Goal: Task Accomplishment & Management: Manage account settings

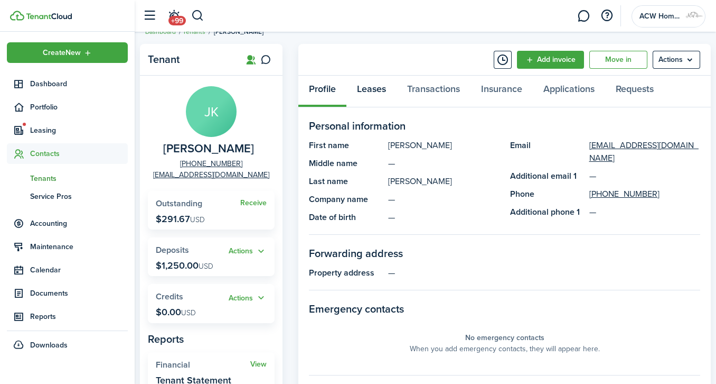
click at [372, 89] on link "Leases" at bounding box center [372, 92] width 50 height 32
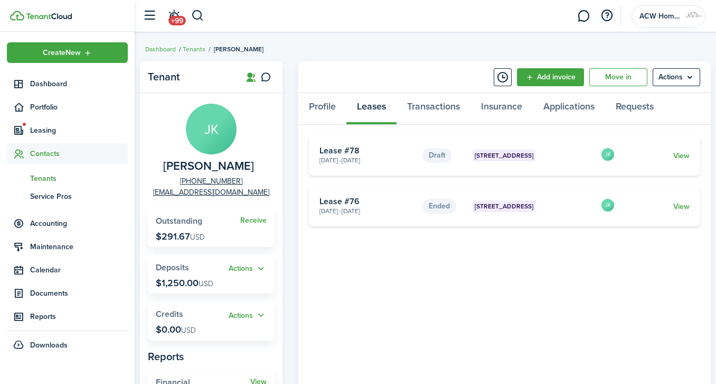
click at [679, 153] on link "View" at bounding box center [682, 155] width 16 height 11
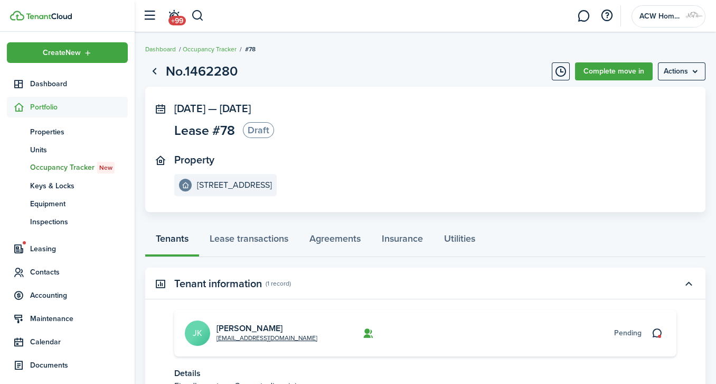
click at [619, 72] on link "Complete move in" at bounding box center [614, 71] width 78 height 18
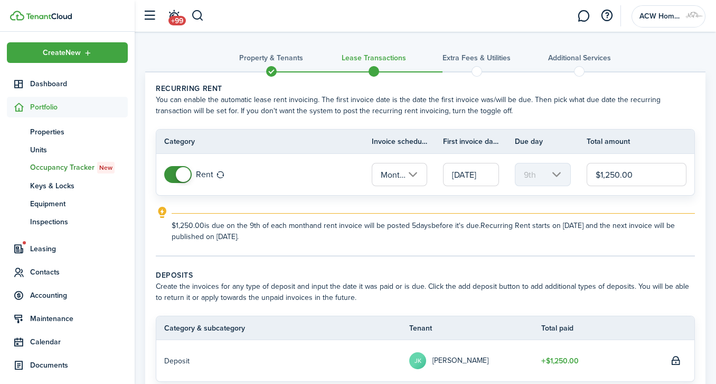
click at [477, 178] on input "[DATE]" at bounding box center [471, 174] width 56 height 23
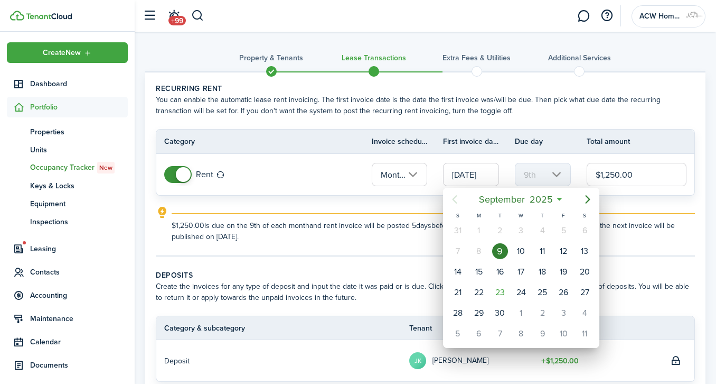
click at [477, 178] on div at bounding box center [357, 191] width 885 height 553
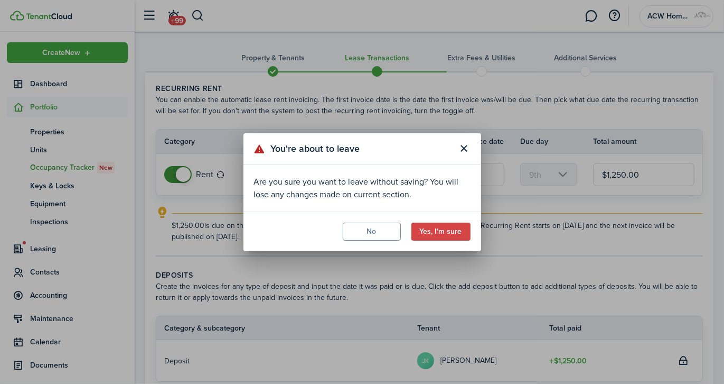
click at [462, 225] on button "Yes, I'm sure" at bounding box center [441, 231] width 59 height 18
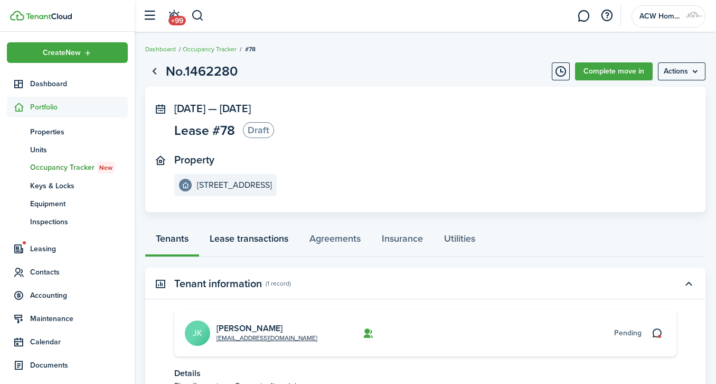
click at [276, 236] on link "Lease transactions" at bounding box center [249, 241] width 100 height 32
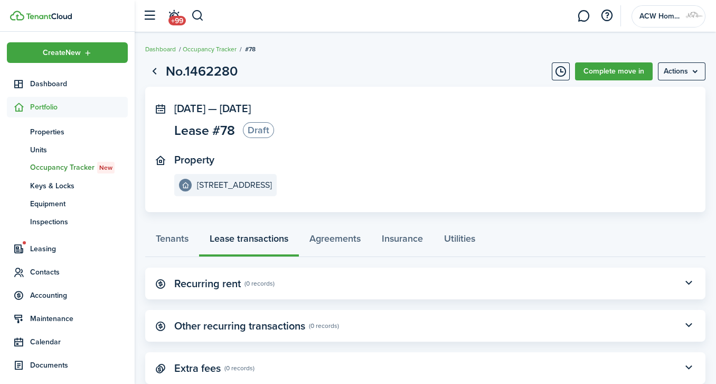
click at [219, 52] on link "Occupancy Tracker" at bounding box center [210, 49] width 54 height 10
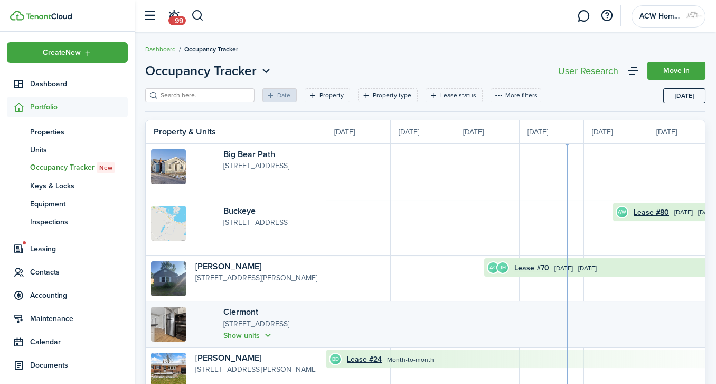
scroll to position [0, 193]
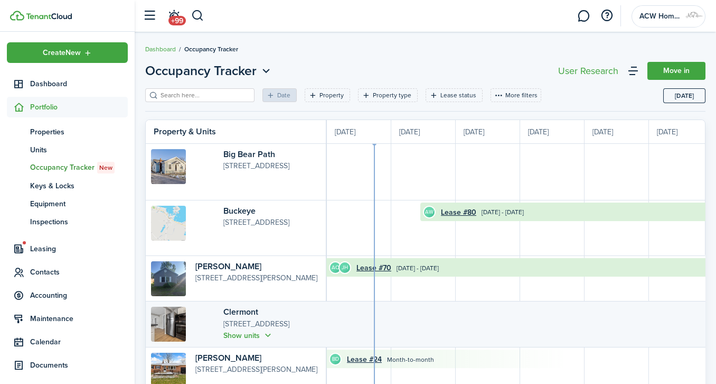
click at [51, 272] on span "Contacts" at bounding box center [79, 271] width 98 height 11
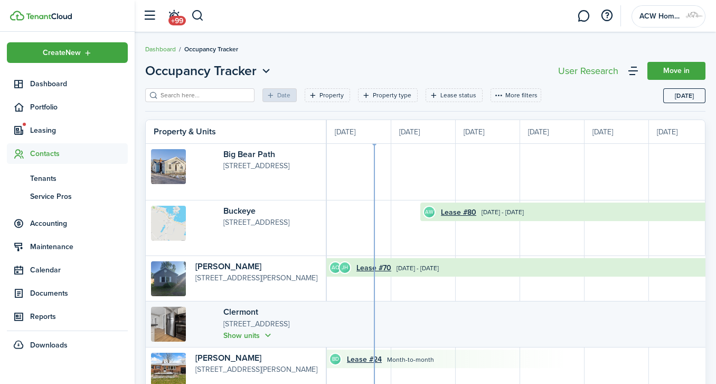
click at [48, 174] on span "Tenants" at bounding box center [79, 178] width 98 height 11
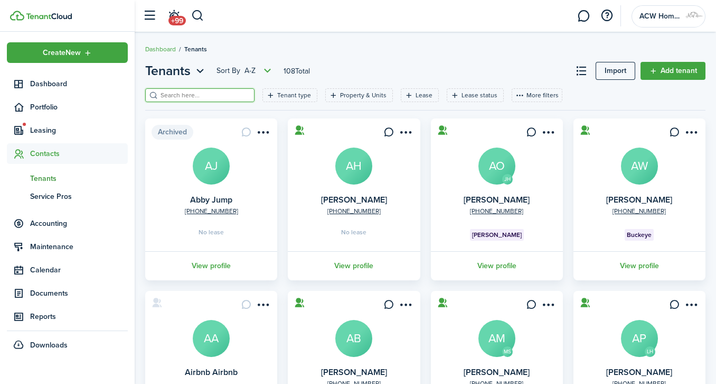
click at [216, 95] on input "search" at bounding box center [204, 95] width 93 height 10
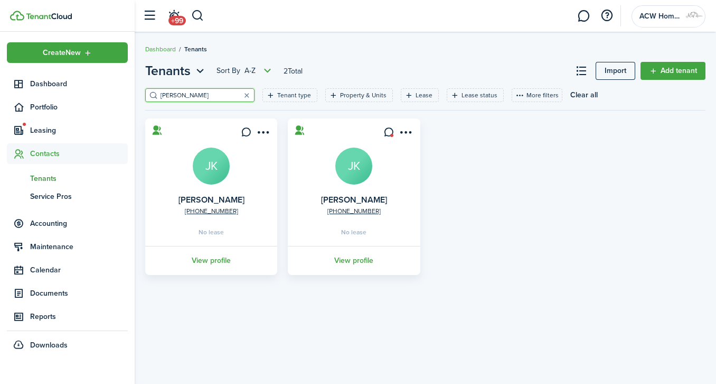
type input "[PERSON_NAME]"
click at [361, 261] on link "View profile" at bounding box center [353, 260] width 135 height 29
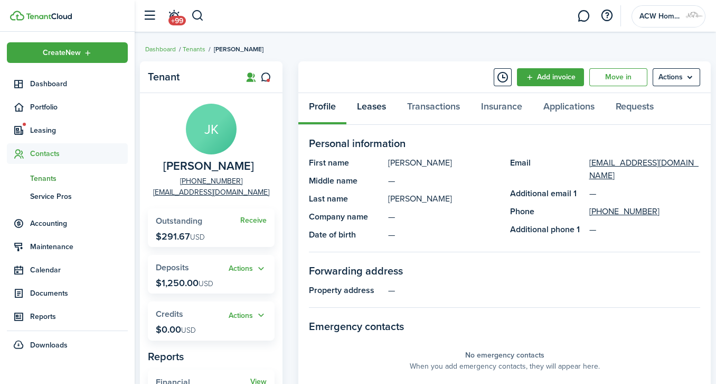
click at [376, 106] on link "Leases" at bounding box center [372, 109] width 50 height 32
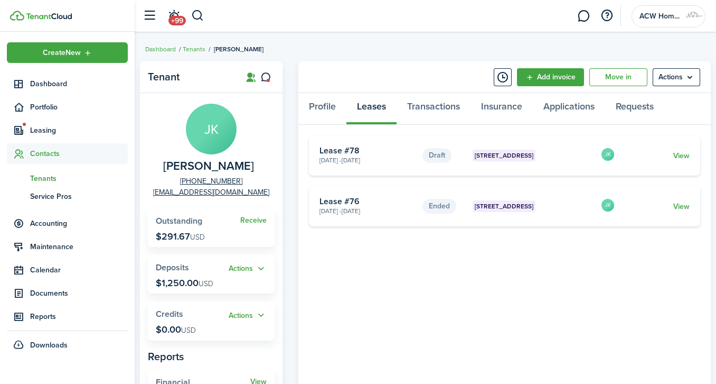
click at [684, 206] on link "View" at bounding box center [682, 206] width 16 height 11
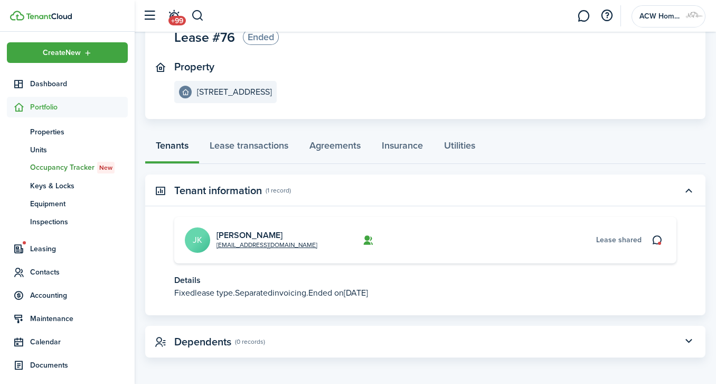
scroll to position [95, 0]
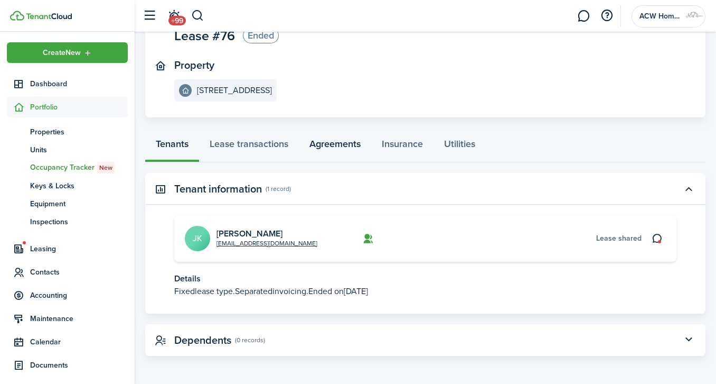
click at [344, 141] on link "Agreements" at bounding box center [335, 146] width 72 height 32
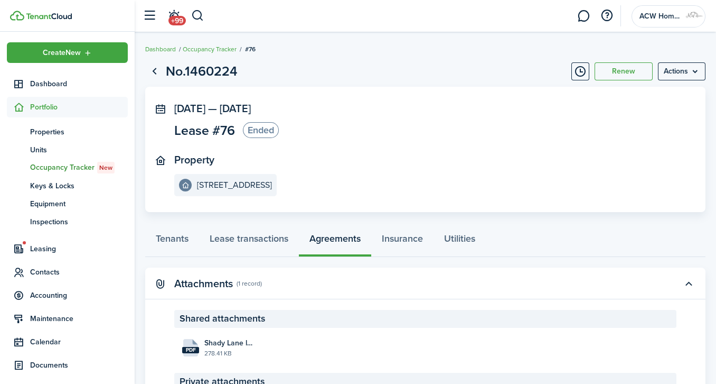
scroll to position [98, 0]
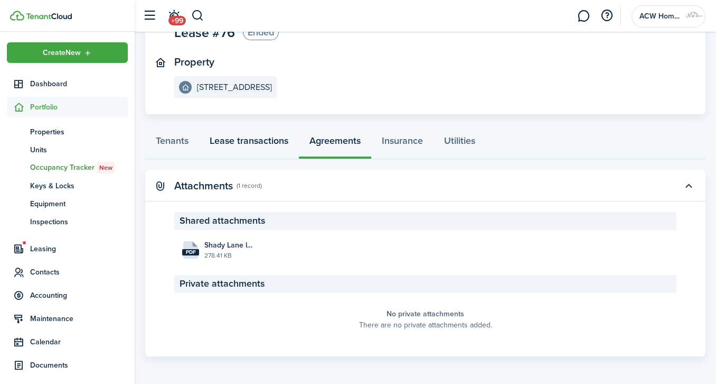
click at [253, 139] on link "Lease transactions" at bounding box center [249, 143] width 100 height 32
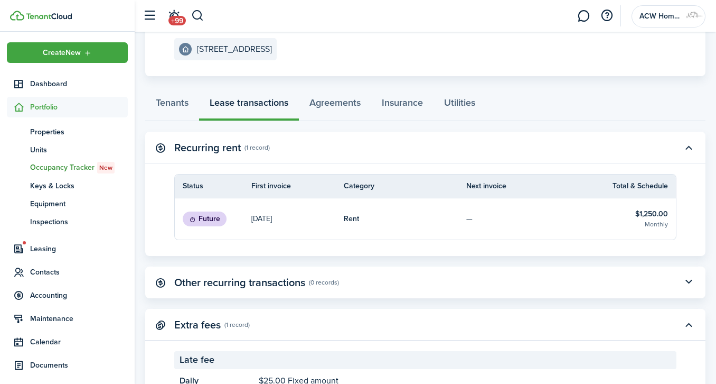
scroll to position [135, 0]
click at [215, 218] on status "Future" at bounding box center [205, 219] width 44 height 15
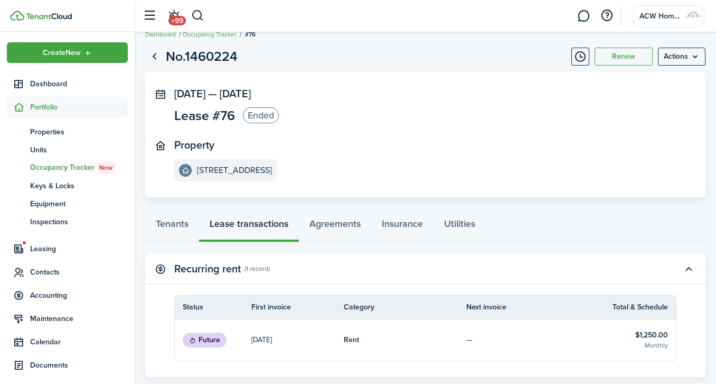
scroll to position [0, 0]
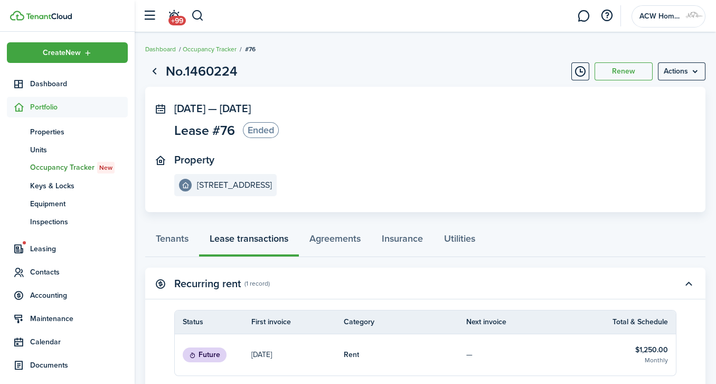
click at [695, 72] on menu-btn "Actions" at bounding box center [682, 71] width 48 height 18
click at [650, 92] on button "Delete" at bounding box center [659, 95] width 92 height 18
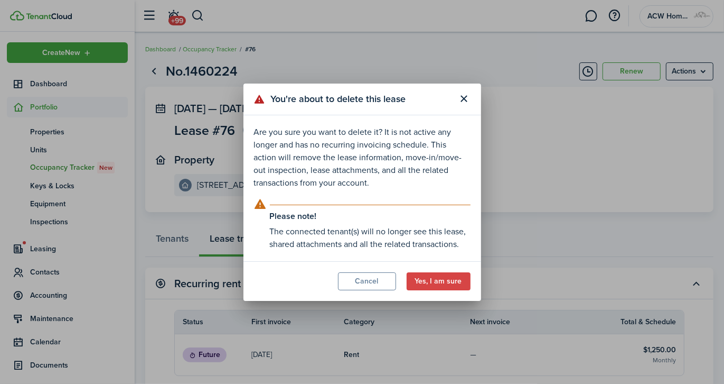
click at [447, 277] on button "Yes, I am sure" at bounding box center [439, 281] width 64 height 18
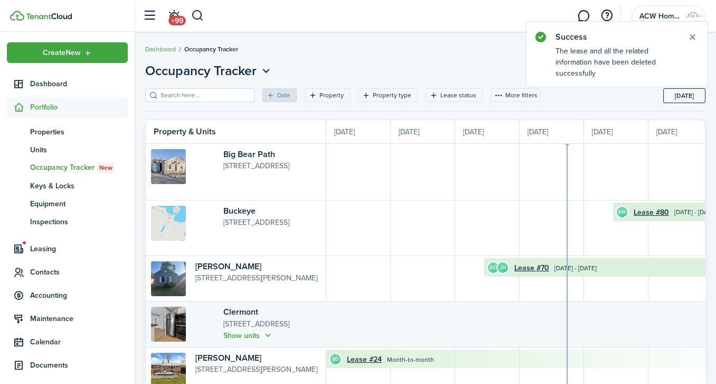
scroll to position [0, 193]
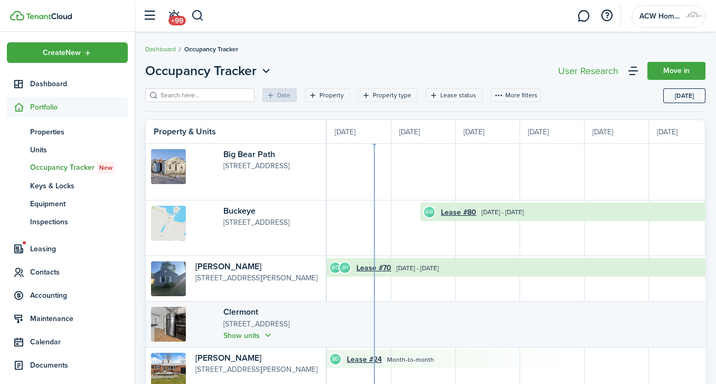
click at [52, 246] on span "Leasing" at bounding box center [79, 248] width 98 height 11
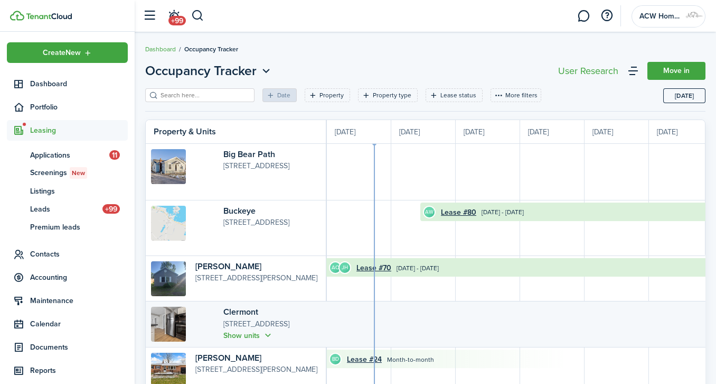
click at [50, 278] on span "Accounting" at bounding box center [79, 277] width 98 height 11
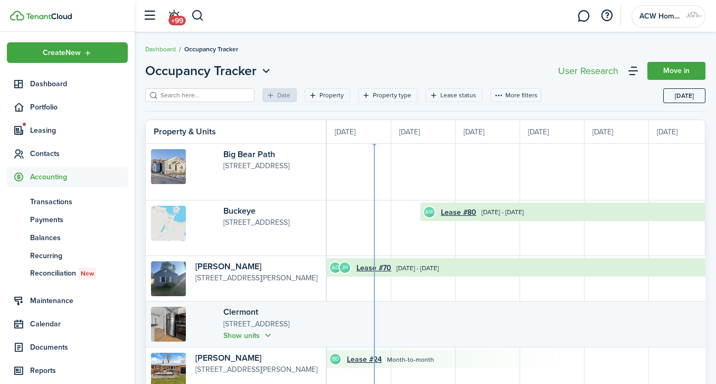
click at [52, 221] on span "Payments" at bounding box center [79, 219] width 98 height 11
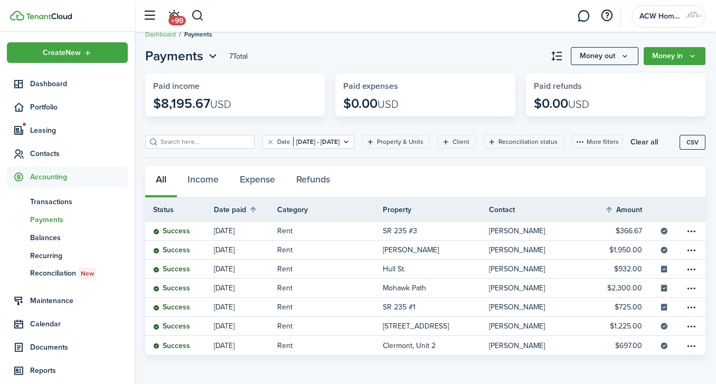
scroll to position [30, 0]
click at [214, 179] on button "Income" at bounding box center [203, 182] width 52 height 32
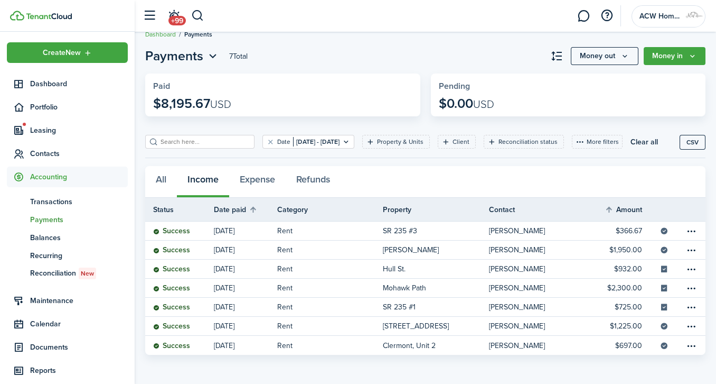
scroll to position [30, 0]
click at [354, 135] on filter-tag "Date [DATE] - [DATE]" at bounding box center [309, 142] width 92 height 14
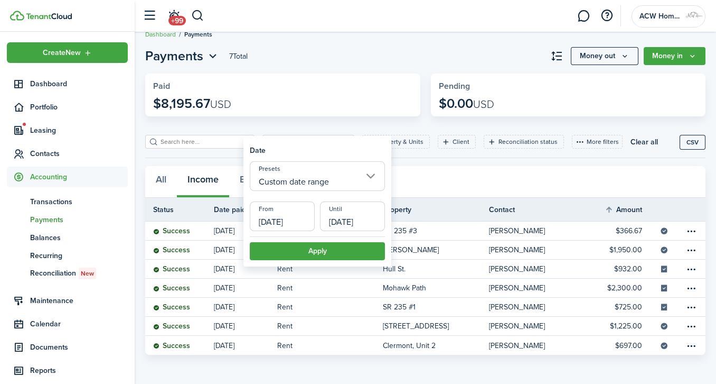
click at [370, 175] on input "Custom date range" at bounding box center [317, 176] width 135 height 30
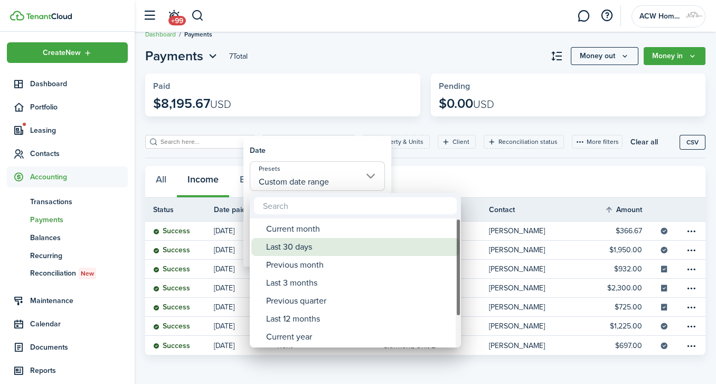
click at [311, 247] on div "Last 30 days" at bounding box center [359, 247] width 187 height 18
type input "Last 30 days"
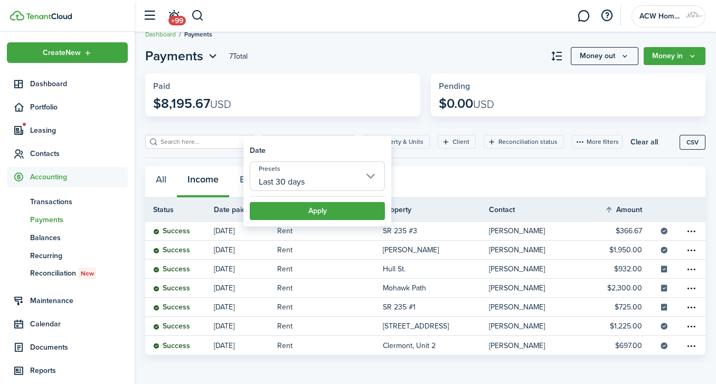
click at [340, 204] on button "Apply" at bounding box center [317, 211] width 135 height 18
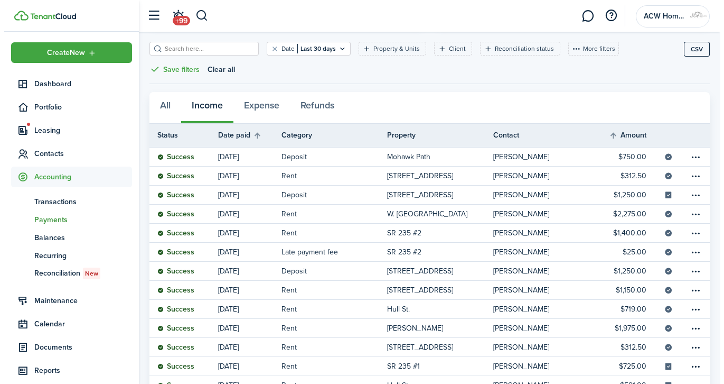
scroll to position [108, 0]
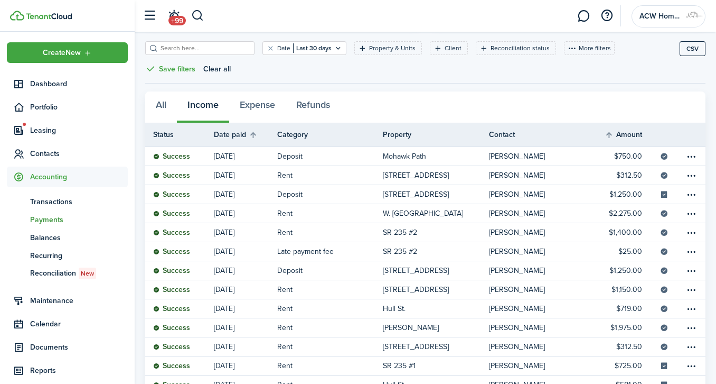
click at [690, 265] on table-menu-btn-icon at bounding box center [691, 270] width 13 height 13
click at [628, 285] on button "Edit" at bounding box center [651, 287] width 92 height 18
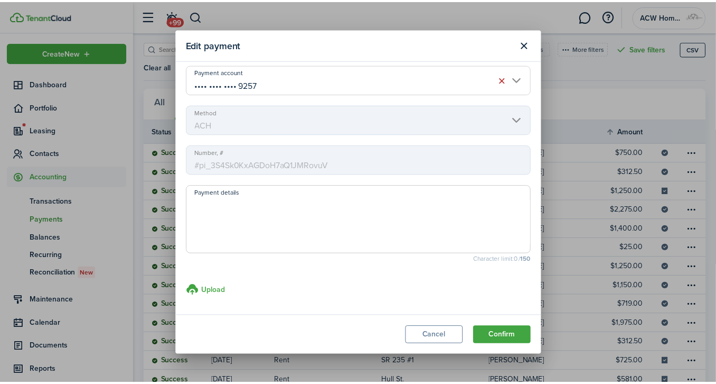
scroll to position [0, 0]
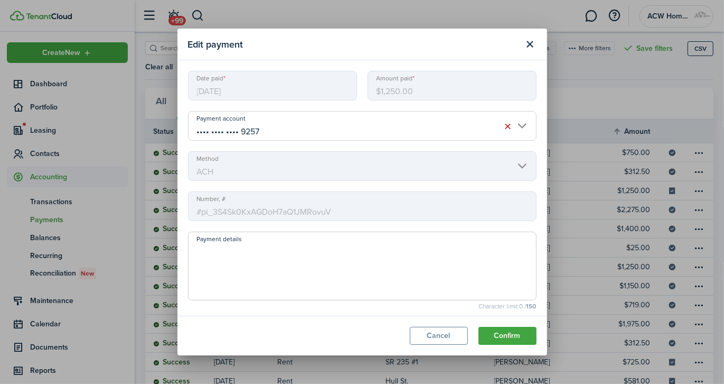
click at [530, 41] on button "Close modal" at bounding box center [530, 44] width 18 height 18
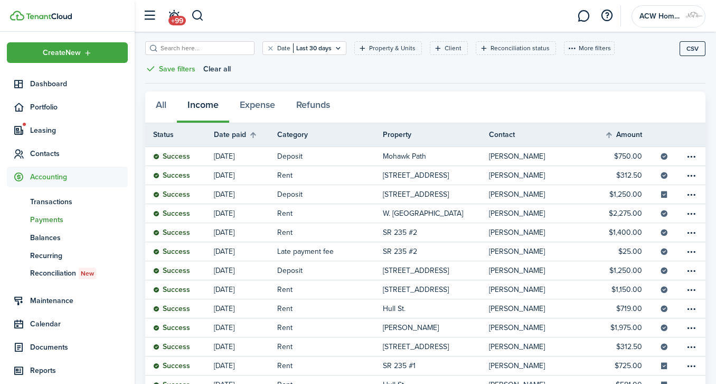
click at [410, 265] on table-info-title "[STREET_ADDRESS]" at bounding box center [416, 270] width 66 height 11
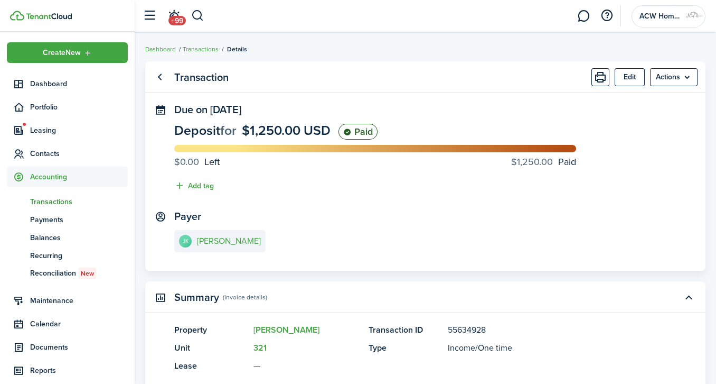
click at [693, 74] on menu-btn "Actions" at bounding box center [674, 77] width 48 height 18
click at [633, 74] on button "Edit" at bounding box center [630, 77] width 30 height 18
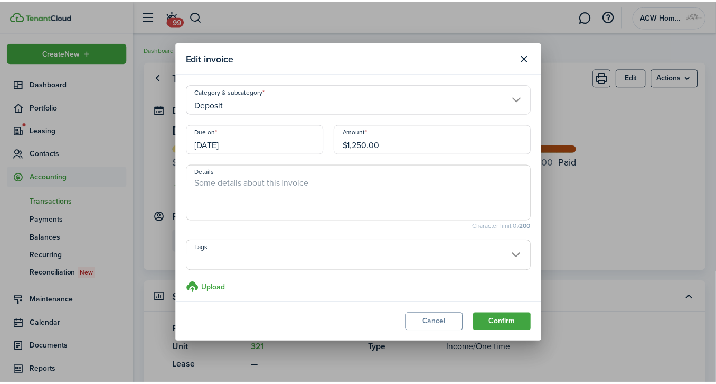
scroll to position [5, 0]
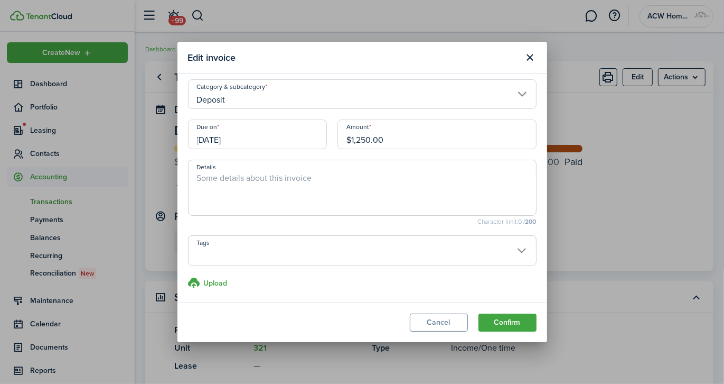
click at [536, 59] on button "Close modal" at bounding box center [530, 58] width 18 height 18
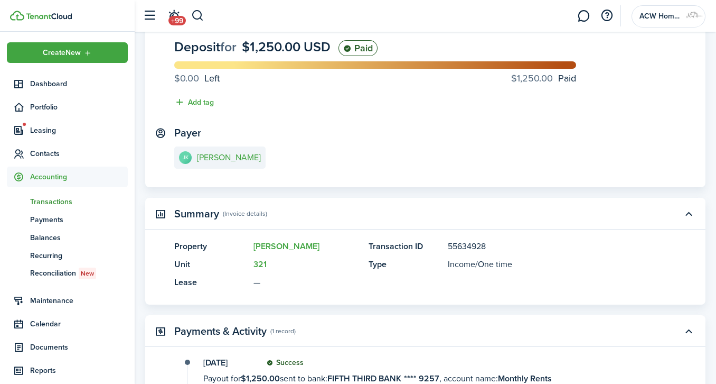
scroll to position [84, 0]
click at [689, 213] on button "button" at bounding box center [689, 213] width 18 height 18
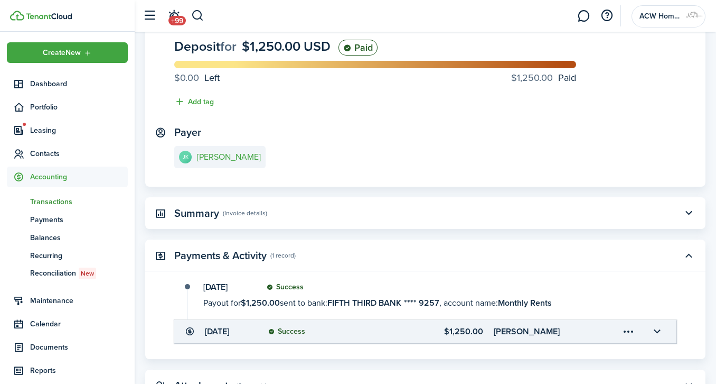
click at [689, 213] on button "button" at bounding box center [689, 213] width 18 height 18
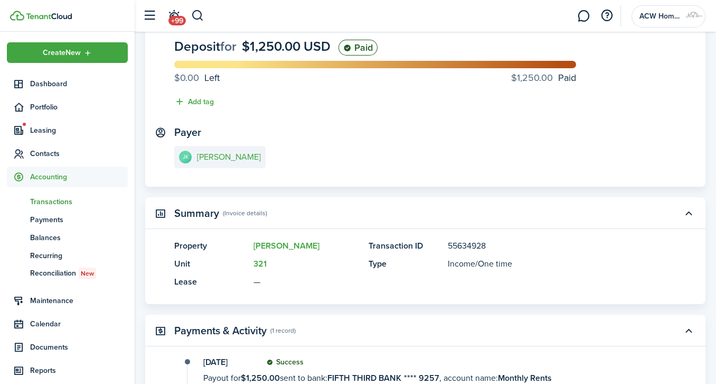
scroll to position [0, 0]
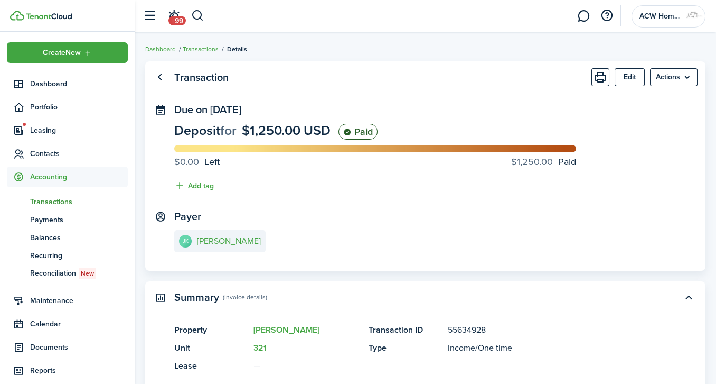
click at [48, 132] on span "Leasing" at bounding box center [79, 130] width 98 height 11
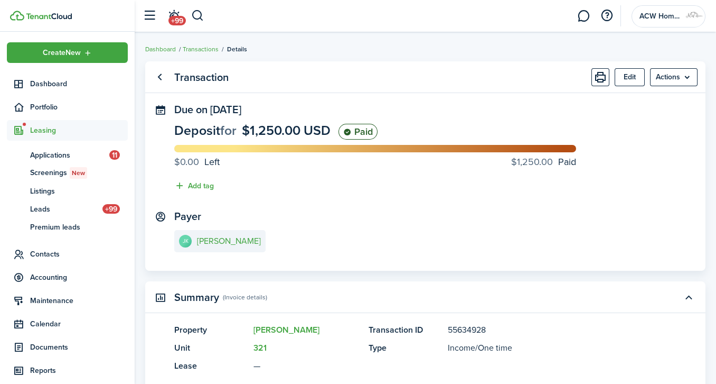
click at [52, 247] on span "Contacts" at bounding box center [67, 254] width 121 height 21
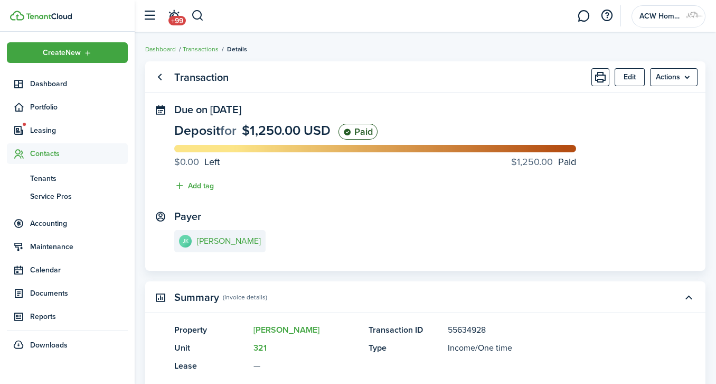
click at [43, 176] on span "Tenants" at bounding box center [79, 178] width 98 height 11
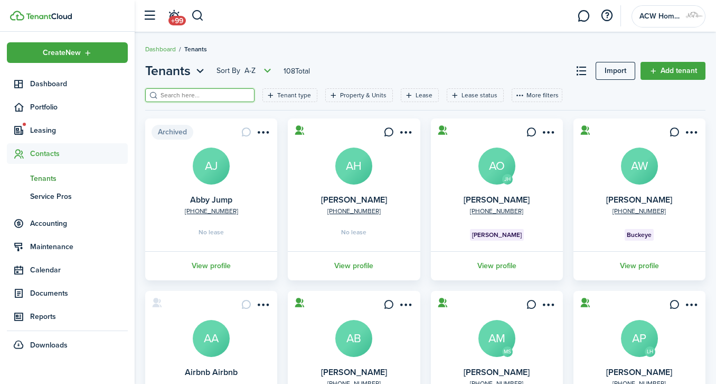
click at [174, 94] on input "search" at bounding box center [204, 95] width 93 height 10
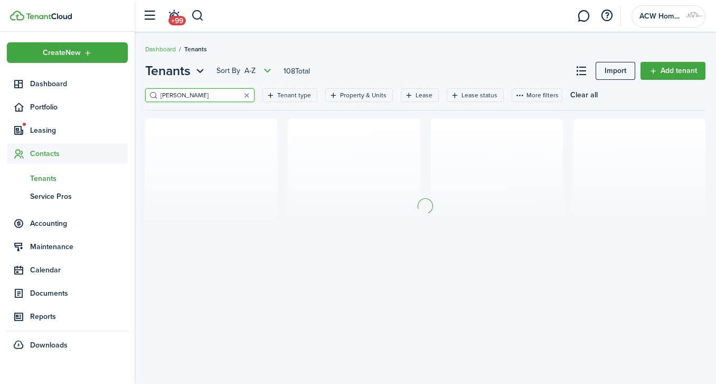
type input "[PERSON_NAME]"
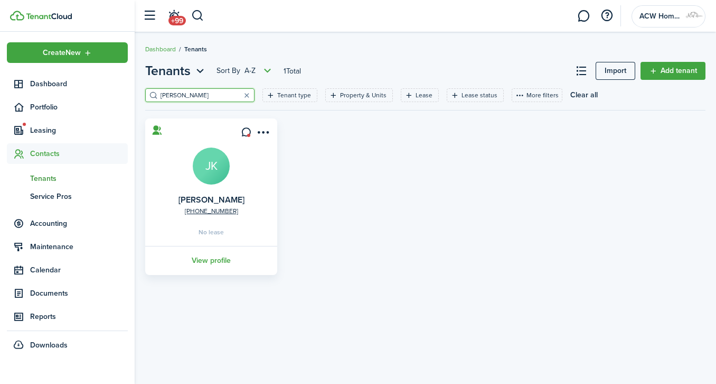
click at [210, 258] on link "View profile" at bounding box center [211, 260] width 135 height 29
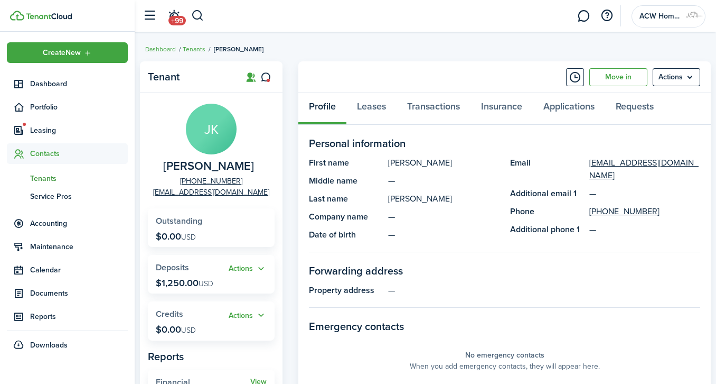
click at [611, 76] on link "Move in" at bounding box center [619, 77] width 58 height 18
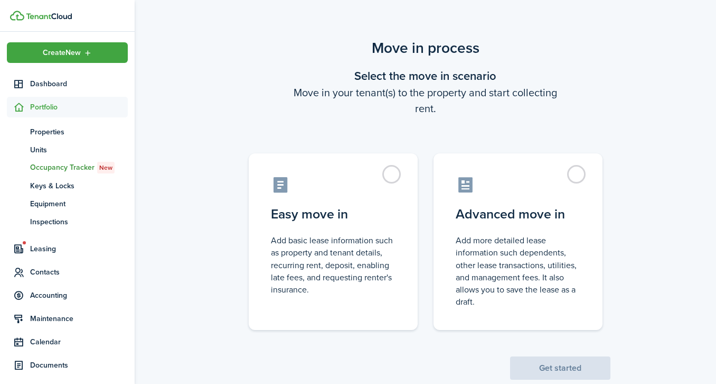
click at [395, 173] on label "Easy move in Add basic lease information such as property and tenant details, r…" at bounding box center [333, 241] width 169 height 176
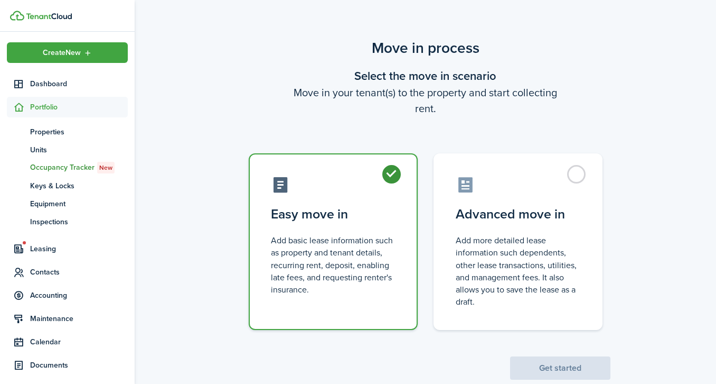
radio input "true"
click at [597, 365] on button "Get started" at bounding box center [560, 367] width 100 height 23
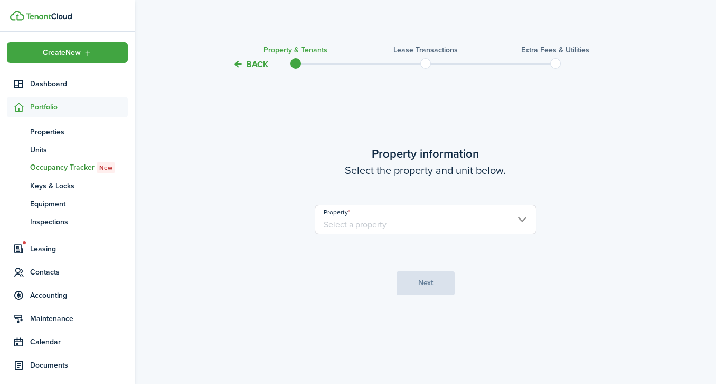
click at [517, 214] on input "Property" at bounding box center [426, 219] width 222 height 30
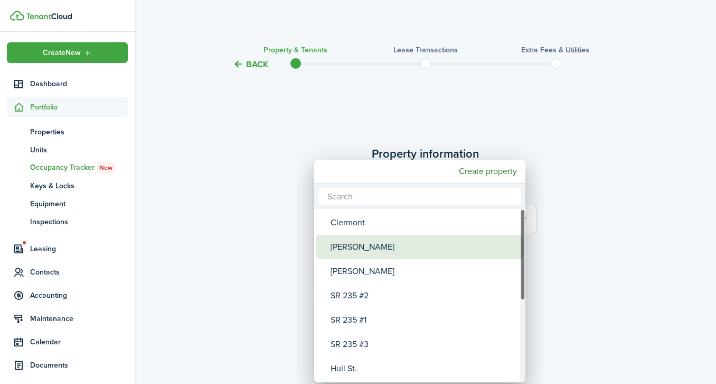
click at [482, 238] on div "[PERSON_NAME]" at bounding box center [424, 247] width 187 height 24
type input "[PERSON_NAME]"
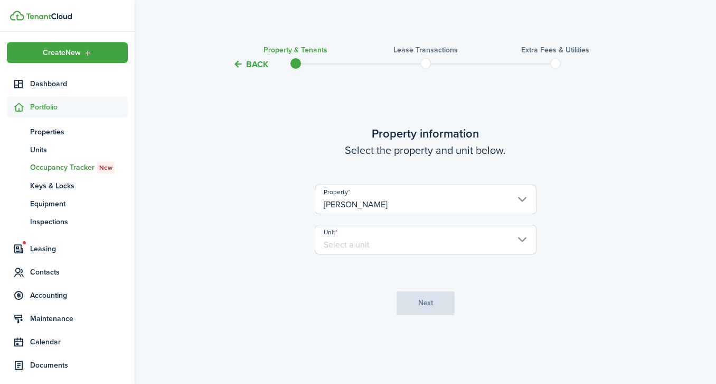
click at [465, 246] on input "Unit" at bounding box center [426, 240] width 222 height 30
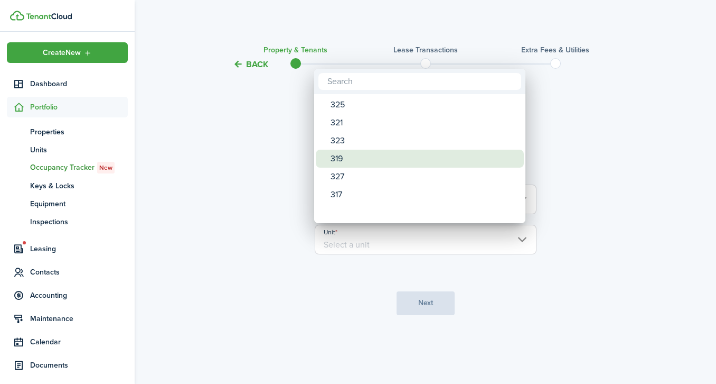
click at [465, 161] on div "319" at bounding box center [424, 159] width 187 height 18
type input "319"
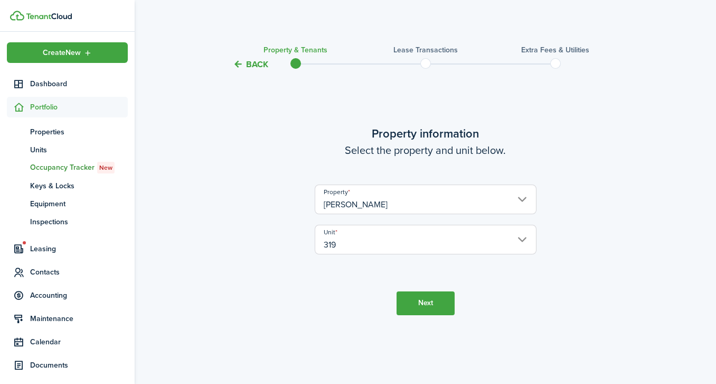
click at [429, 301] on button "Next" at bounding box center [426, 303] width 58 height 24
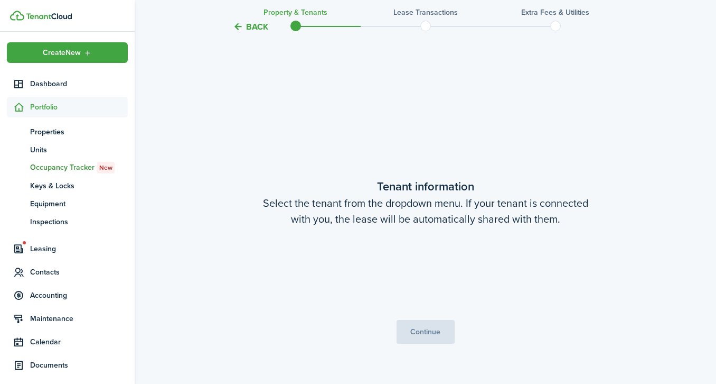
scroll to position [313, 0]
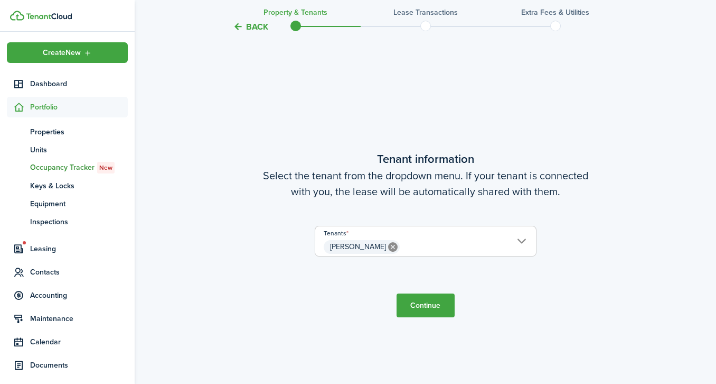
click at [429, 301] on button "Continue" at bounding box center [426, 305] width 58 height 24
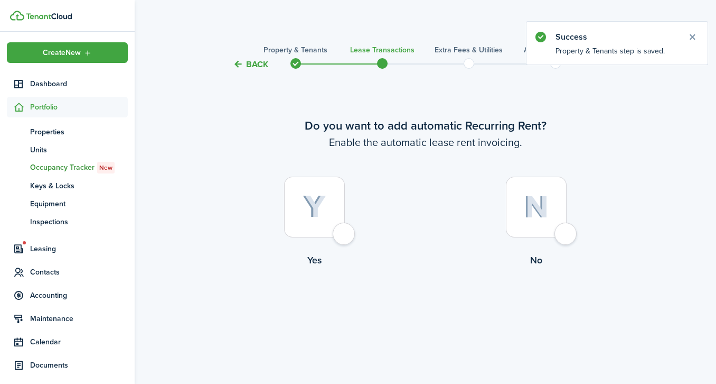
click at [345, 234] on div at bounding box center [314, 206] width 61 height 61
radio input "true"
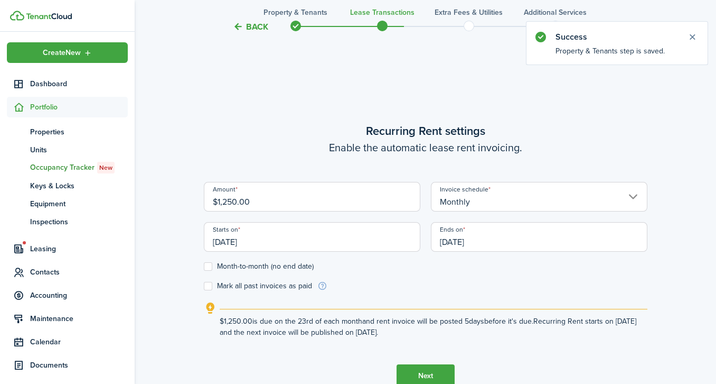
scroll to position [313, 0]
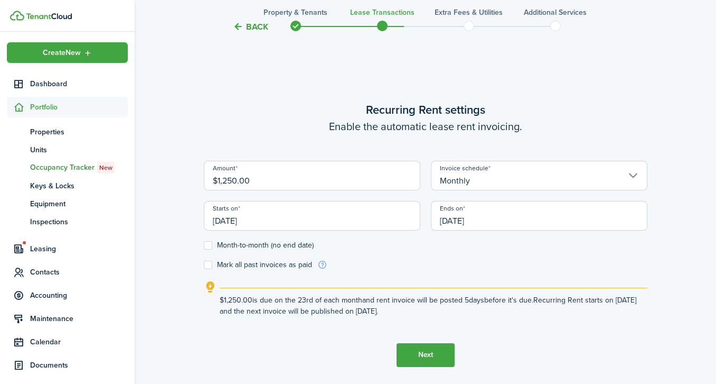
click at [231, 219] on input "[DATE]" at bounding box center [312, 216] width 217 height 30
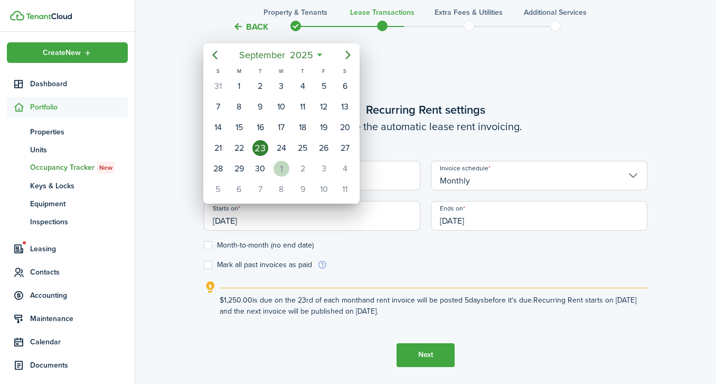
click at [283, 161] on div "1" at bounding box center [282, 169] width 16 height 16
type input "[DATE]"
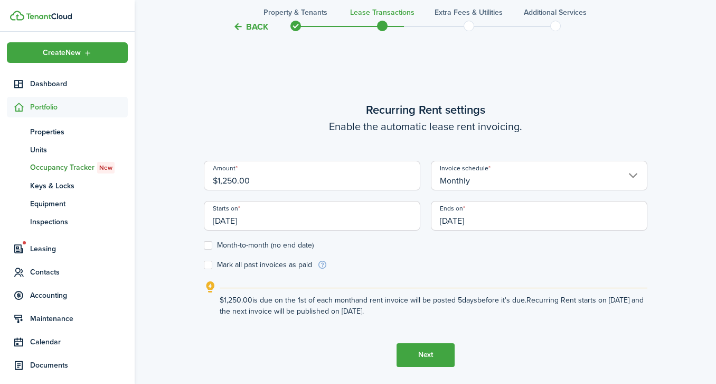
click at [454, 225] on input "[DATE]" at bounding box center [539, 216] width 217 height 30
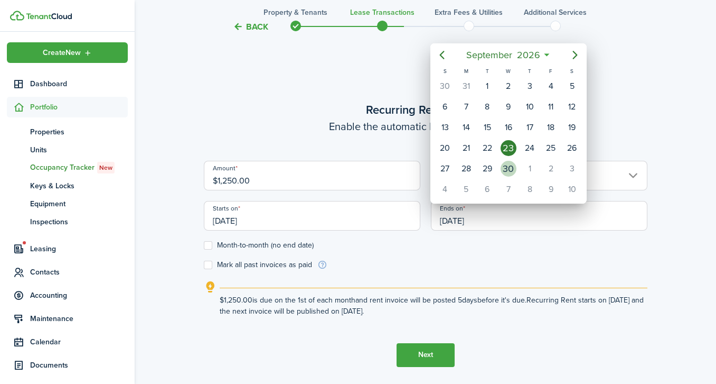
click at [509, 163] on div "30" at bounding box center [509, 169] width 16 height 16
type input "[DATE]"
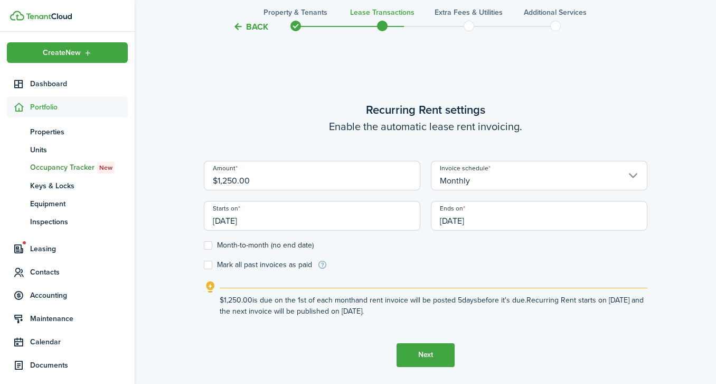
click at [430, 357] on button "Next" at bounding box center [426, 355] width 58 height 24
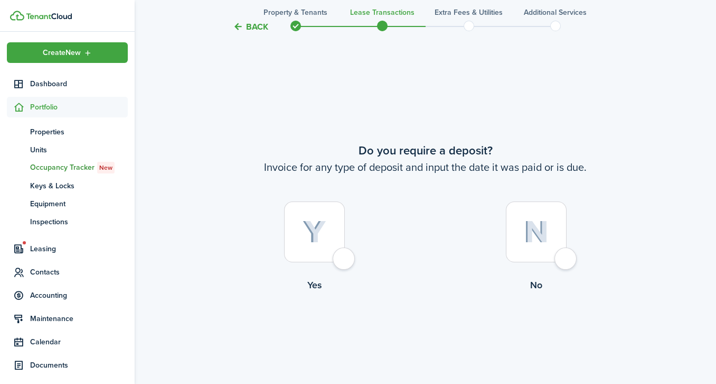
scroll to position [697, 0]
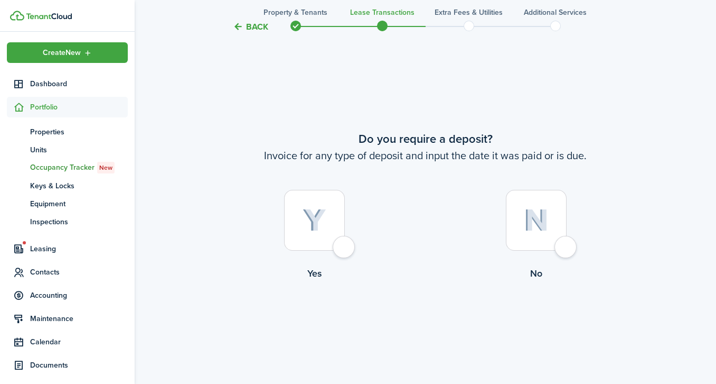
click at [343, 244] on div at bounding box center [314, 220] width 61 height 61
radio input "true"
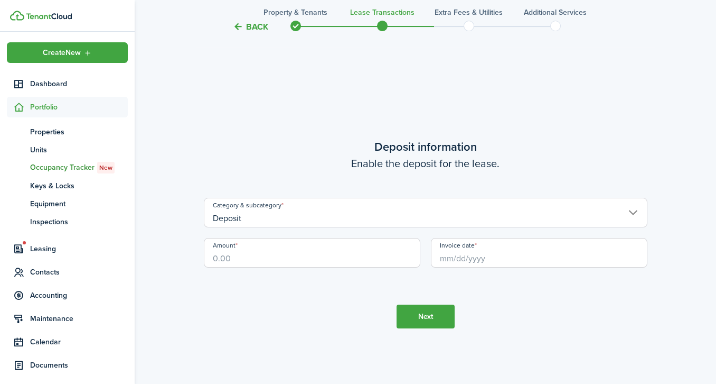
scroll to position [1080, 0]
click at [330, 261] on input "Amount" at bounding box center [312, 253] width 217 height 30
click at [498, 260] on input "Invoice date" at bounding box center [539, 253] width 217 height 30
type input "$1,250.00"
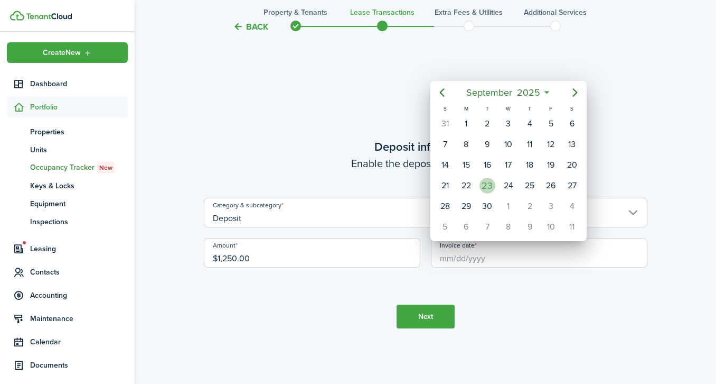
click at [484, 182] on div "23" at bounding box center [488, 186] width 16 height 16
type input "[DATE]"
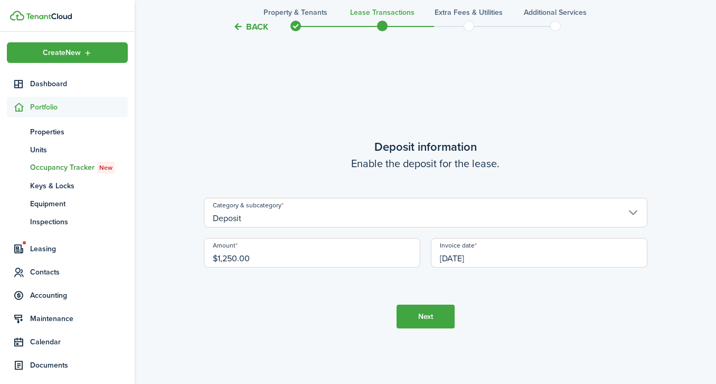
click at [426, 313] on button "Next" at bounding box center [426, 316] width 58 height 24
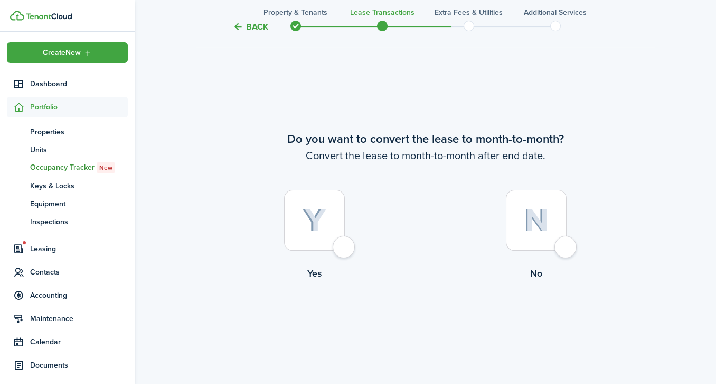
scroll to position [1464, 0]
click at [563, 247] on div at bounding box center [536, 219] width 61 height 61
radio input "true"
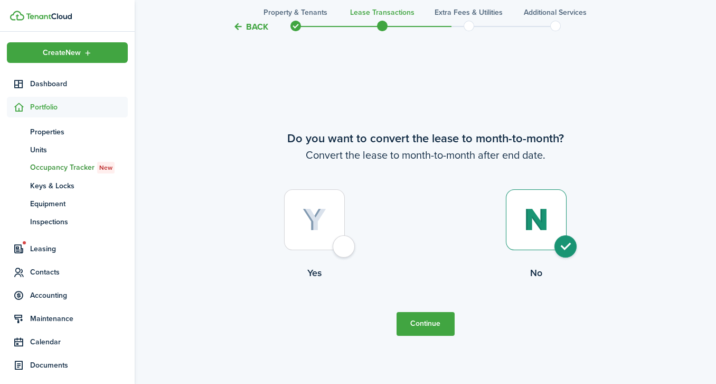
click at [428, 315] on button "Continue" at bounding box center [426, 324] width 58 height 24
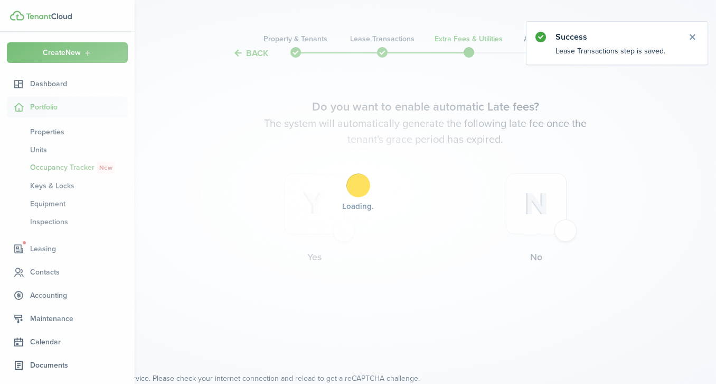
scroll to position [0, 0]
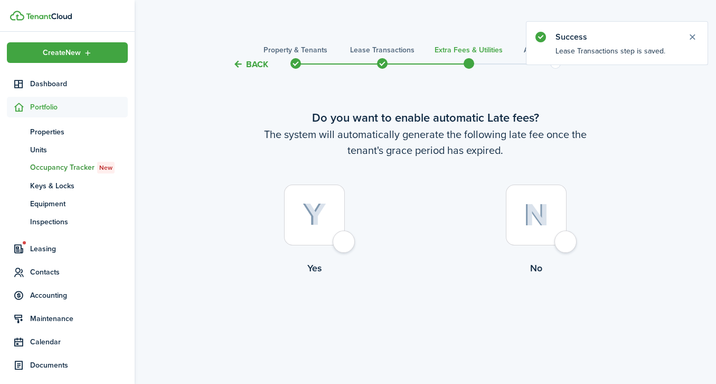
click at [345, 242] on div at bounding box center [314, 214] width 61 height 61
radio input "true"
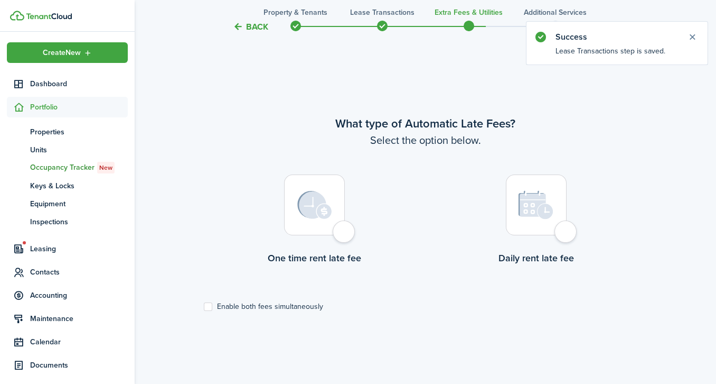
scroll to position [313, 0]
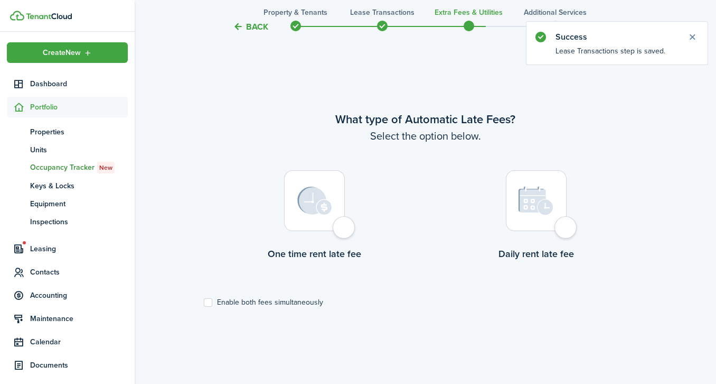
click at [567, 224] on div at bounding box center [536, 200] width 61 height 61
radio input "true"
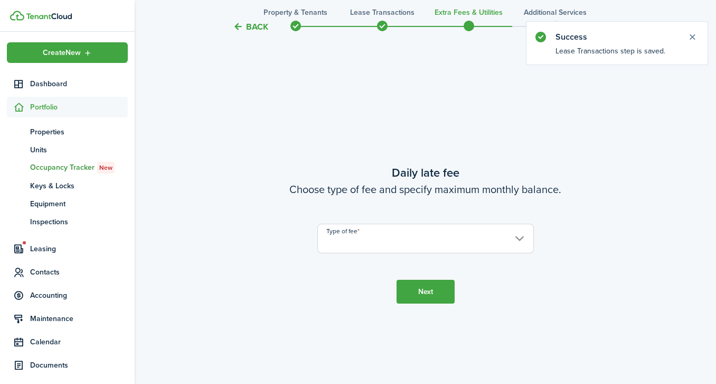
scroll to position [697, 0]
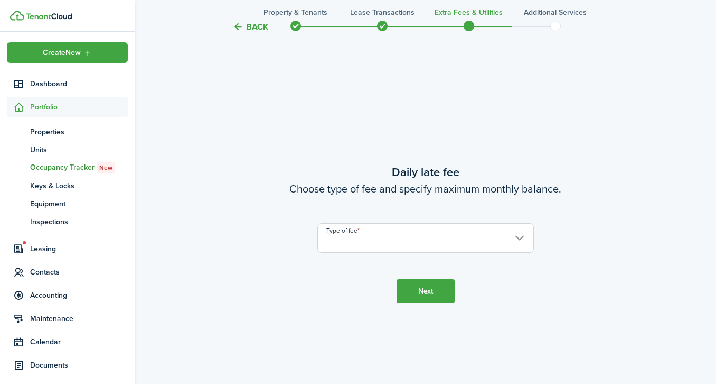
click at [514, 232] on input "Type of fee" at bounding box center [426, 238] width 217 height 30
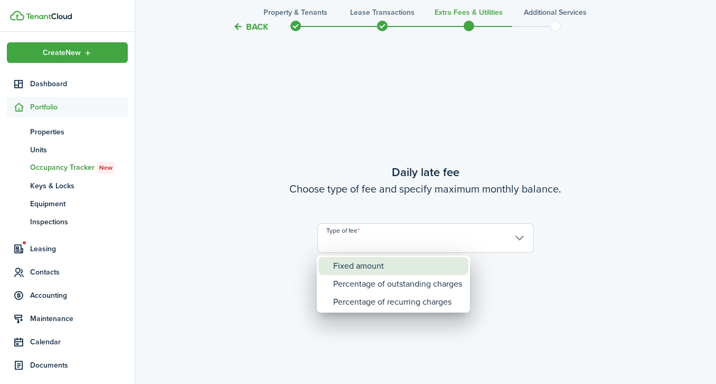
click at [359, 265] on div "Fixed amount" at bounding box center [397, 266] width 129 height 18
type input "Fixed amount"
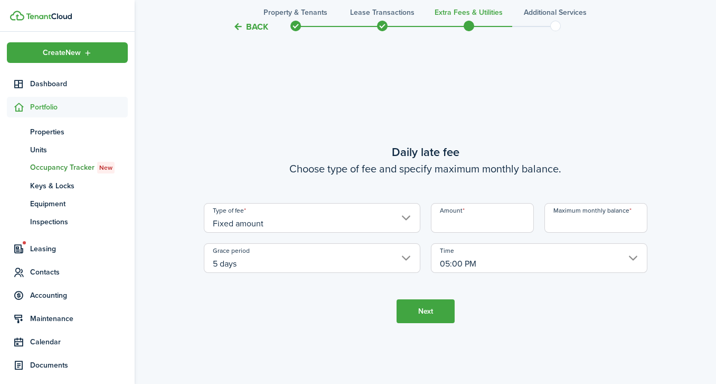
click at [474, 216] on input "Amount" at bounding box center [482, 218] width 103 height 30
type input "$25.00"
click at [584, 227] on input "Maximum monthly balance" at bounding box center [596, 218] width 103 height 30
type input "$3,000.00"
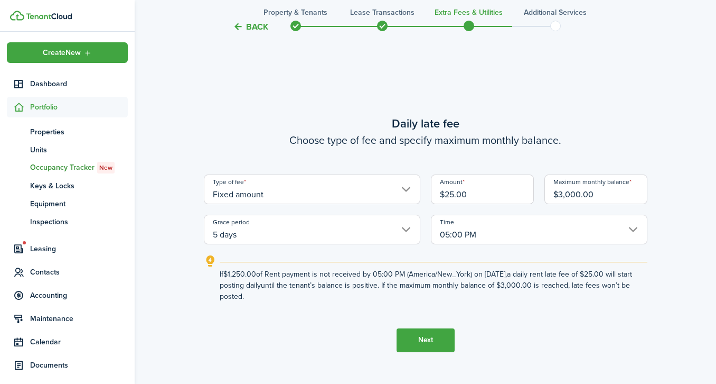
click at [422, 330] on button "Next" at bounding box center [426, 340] width 58 height 24
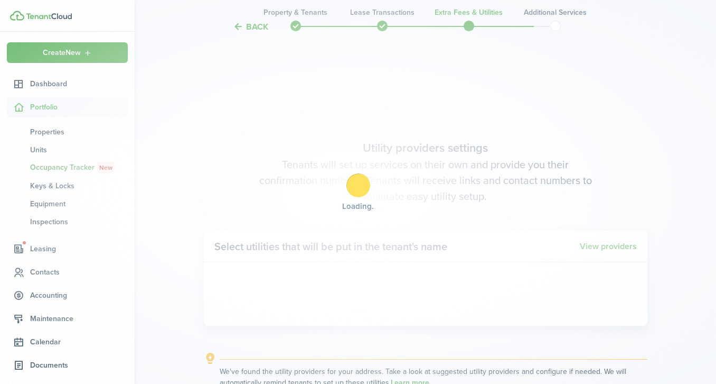
scroll to position [1080, 0]
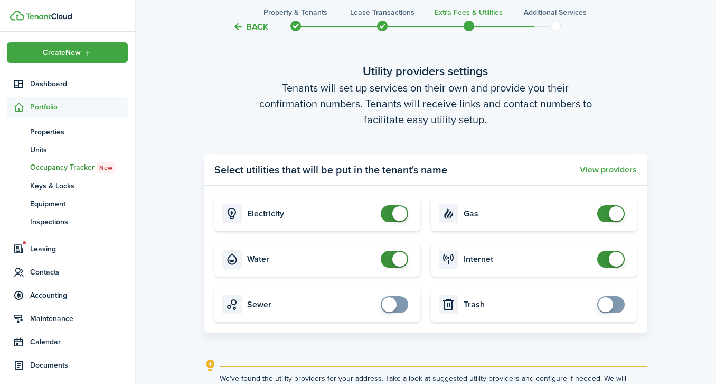
checkbox input "false"
click at [612, 212] on span at bounding box center [616, 213] width 15 height 15
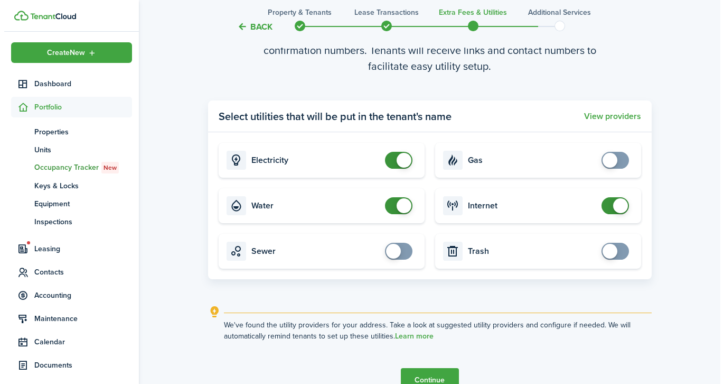
scroll to position [1153, 0]
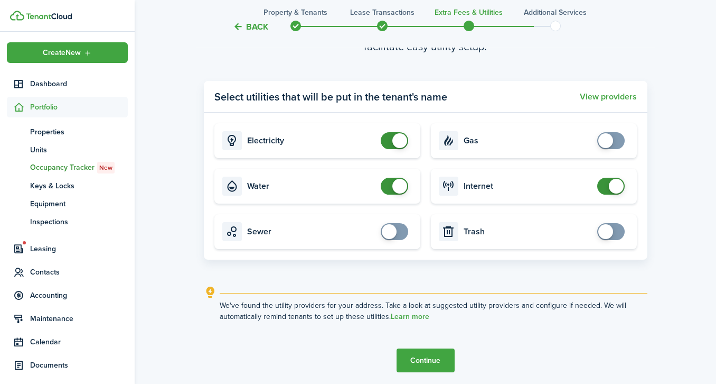
click at [620, 96] on button "View providers" at bounding box center [608, 97] width 57 height 10
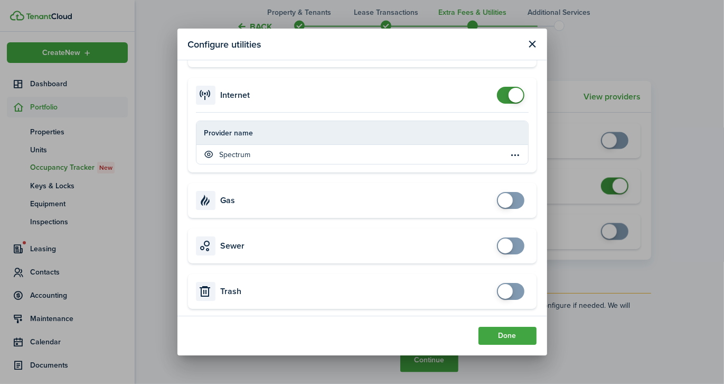
scroll to position [423, 0]
click at [506, 333] on button "Done" at bounding box center [508, 335] width 58 height 18
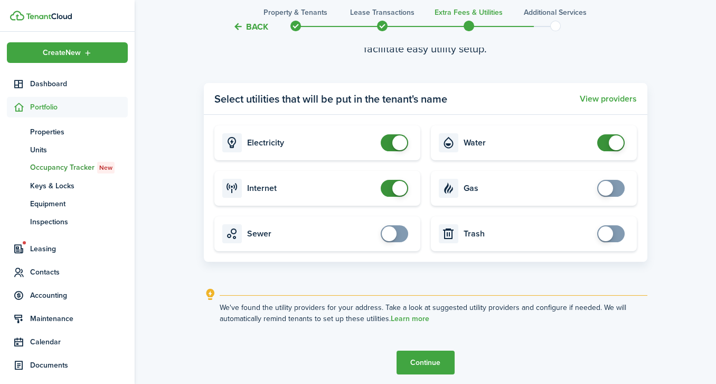
scroll to position [1153, 0]
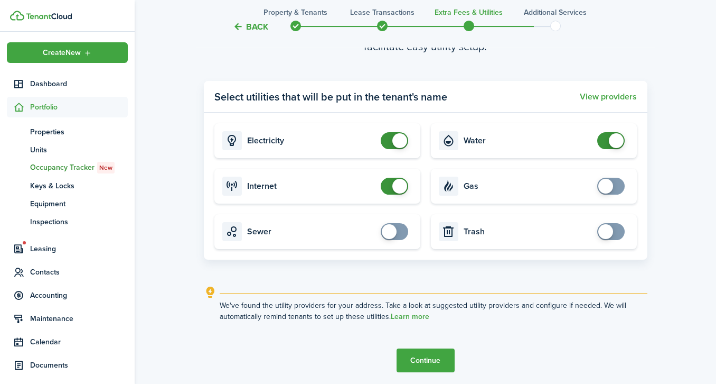
click at [442, 349] on button "Continue" at bounding box center [426, 360] width 58 height 24
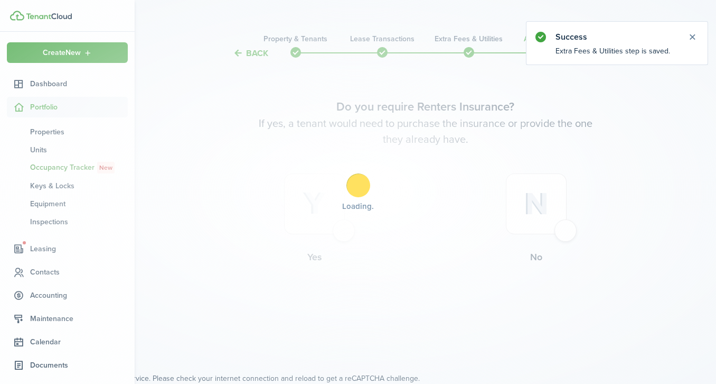
scroll to position [0, 0]
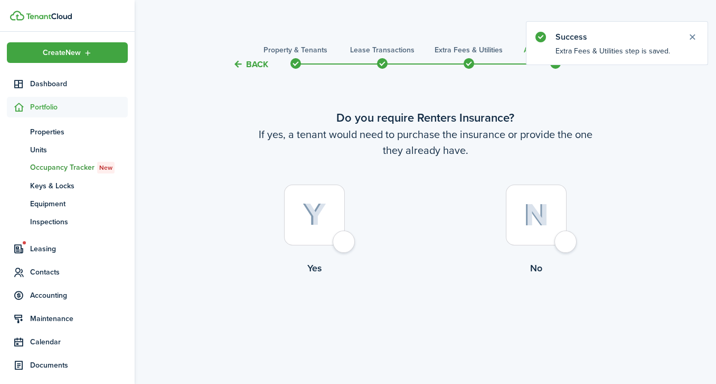
click at [345, 244] on div at bounding box center [314, 214] width 61 height 61
radio input "true"
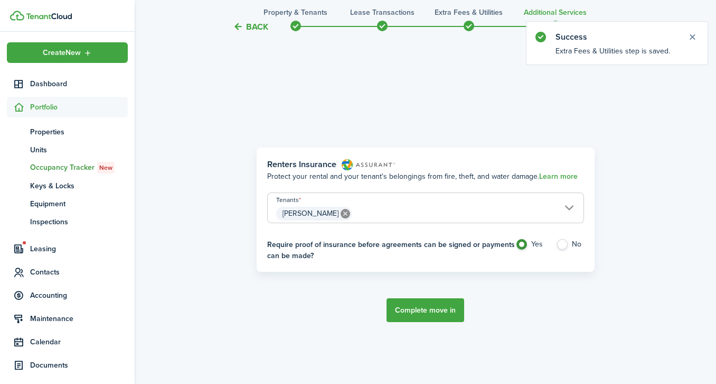
scroll to position [313, 0]
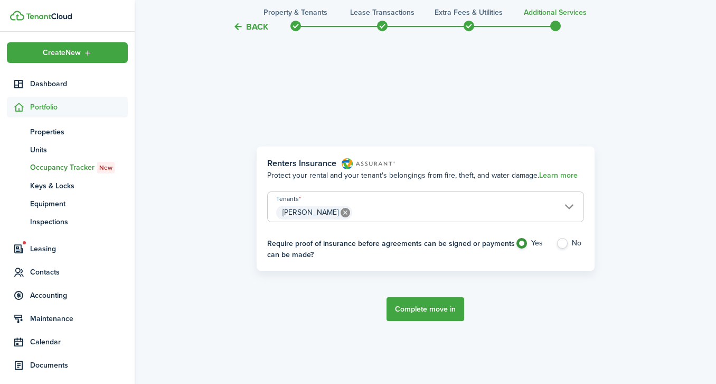
click at [561, 241] on label "No" at bounding box center [570, 246] width 28 height 16
radio input "false"
radio input "true"
click at [440, 314] on button "Complete move in" at bounding box center [426, 309] width 78 height 24
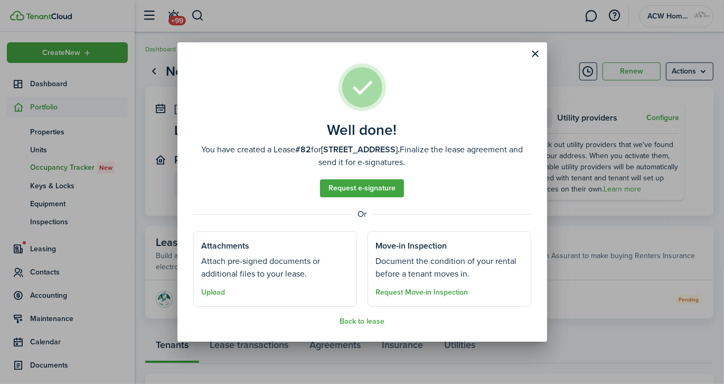
click at [210, 293] on button "Upload" at bounding box center [214, 292] width 24 height 8
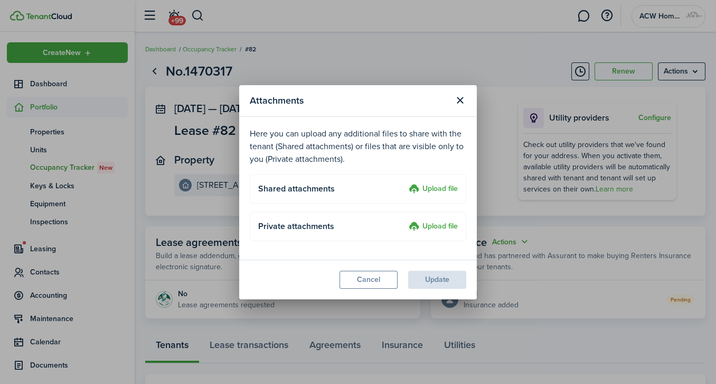
click at [441, 188] on label "Upload file" at bounding box center [433, 189] width 49 height 13
click at [405, 183] on input "Upload file" at bounding box center [405, 183] width 0 height 0
click at [442, 189] on label "Upload file" at bounding box center [433, 189] width 49 height 13
click at [405, 183] on input "Upload file" at bounding box center [405, 183] width 0 height 0
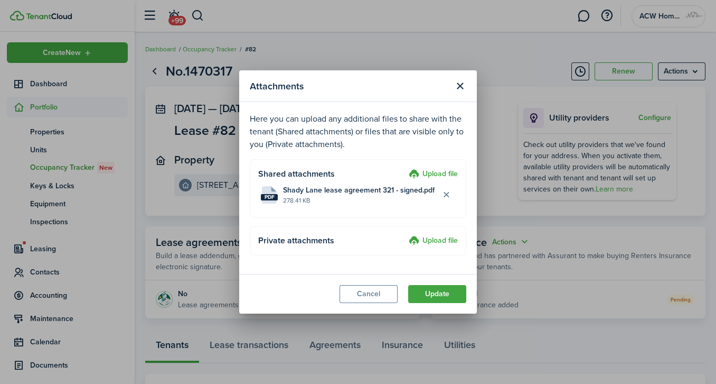
click at [448, 290] on button "Update" at bounding box center [437, 294] width 58 height 18
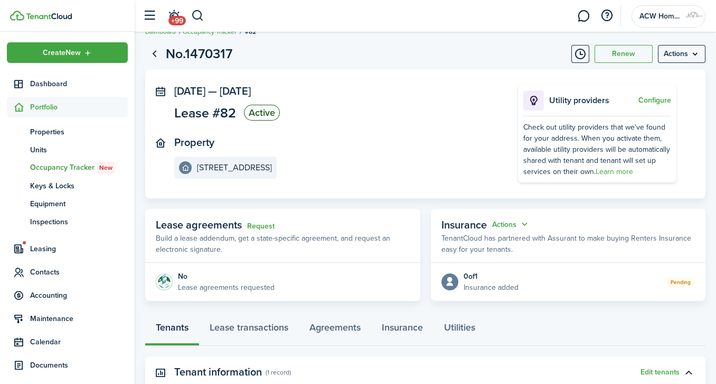
scroll to position [17, 0]
click at [274, 325] on link "Lease transactions" at bounding box center [249, 330] width 100 height 32
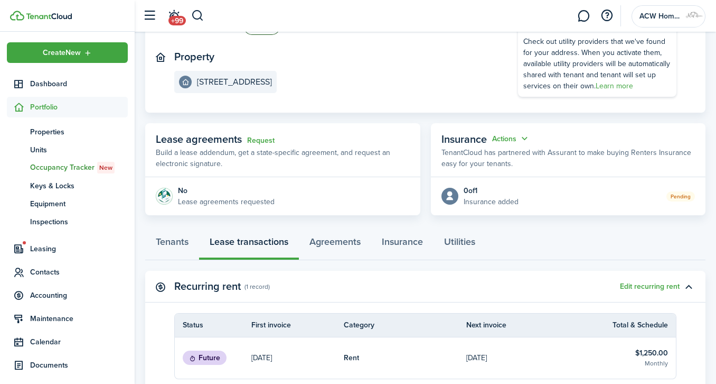
scroll to position [92, 0]
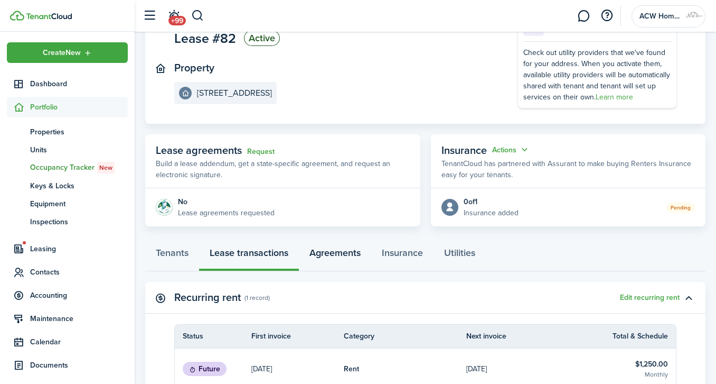
click at [324, 253] on link "Agreements" at bounding box center [335, 255] width 72 height 32
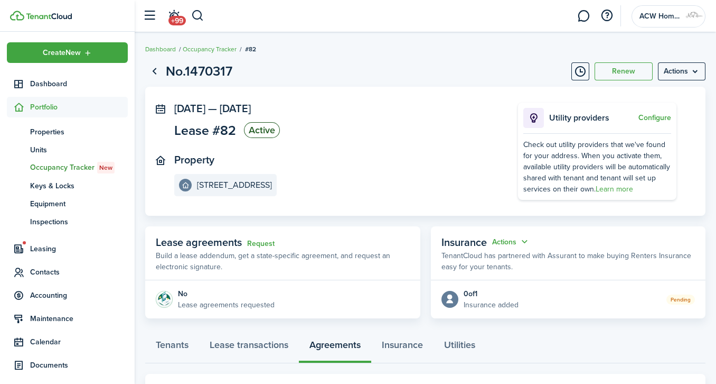
click at [48, 292] on span "Accounting" at bounding box center [79, 295] width 98 height 11
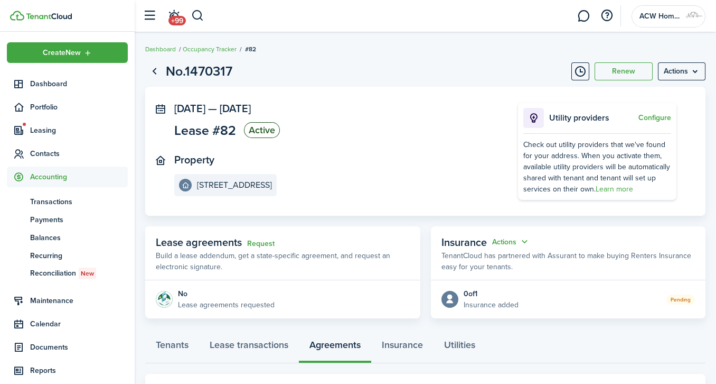
click at [55, 221] on span "Payments" at bounding box center [79, 219] width 98 height 11
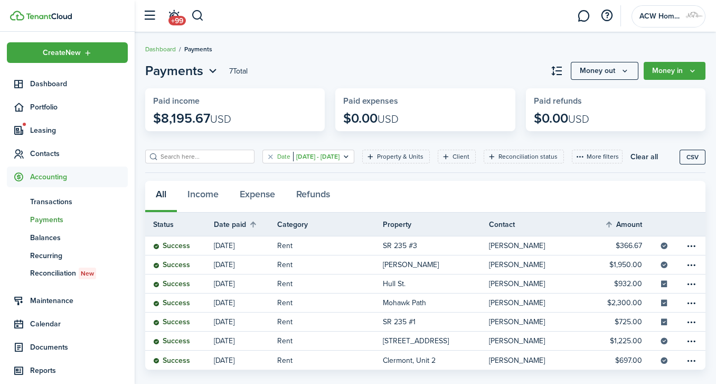
click at [351, 152] on icon "Open filter" at bounding box center [346, 156] width 9 height 8
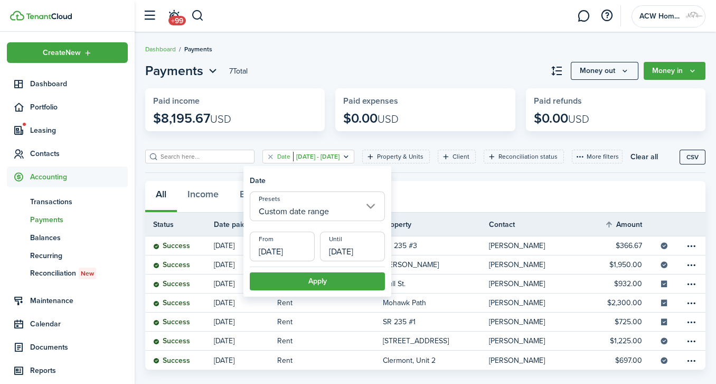
click at [368, 211] on input "Custom date range" at bounding box center [317, 206] width 135 height 30
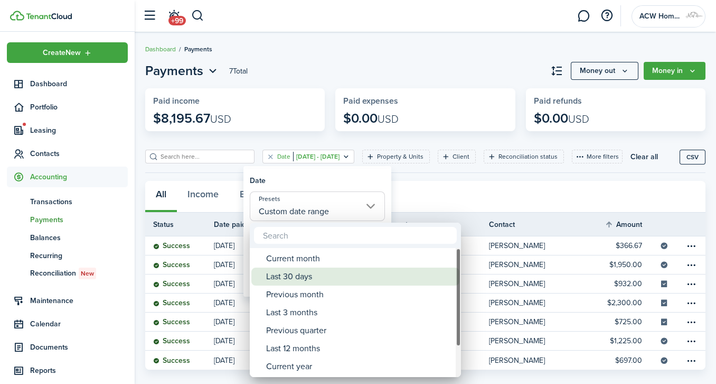
click at [328, 275] on div "Last 30 days" at bounding box center [359, 276] width 187 height 18
type input "Last 30 days"
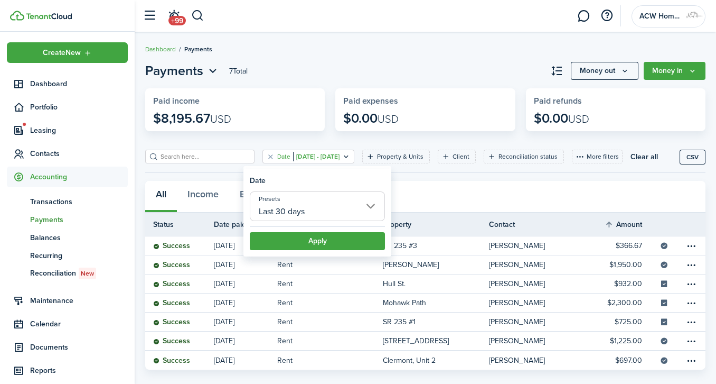
click at [364, 232] on button "Apply" at bounding box center [317, 241] width 135 height 18
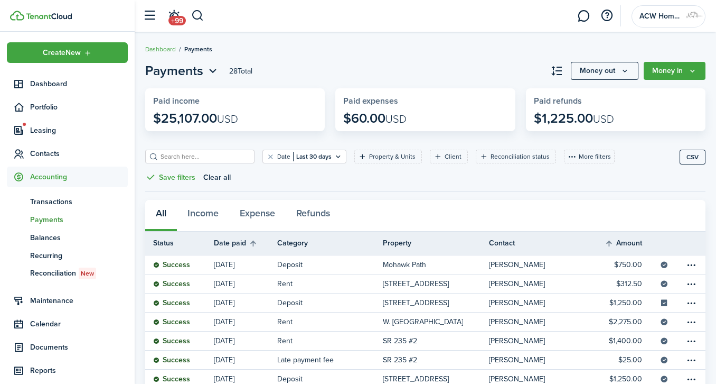
click at [527, 369] on link "[PERSON_NAME]" at bounding box center [542, 378] width 106 height 18
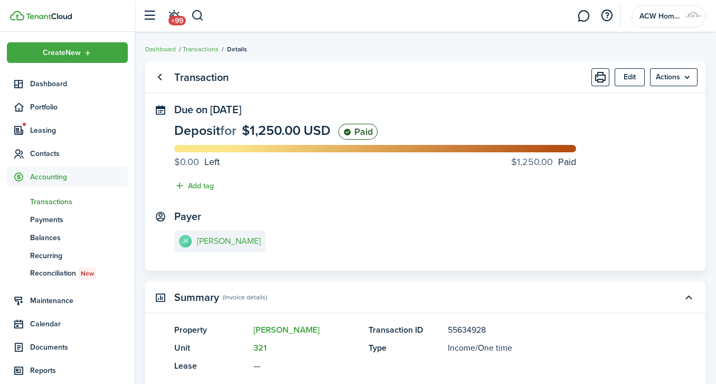
click at [684, 76] on menu-btn "Actions" at bounding box center [674, 77] width 48 height 18
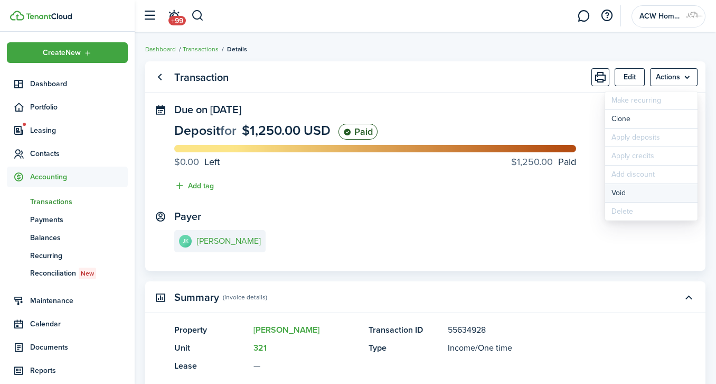
click at [626, 185] on button "Void" at bounding box center [651, 193] width 92 height 18
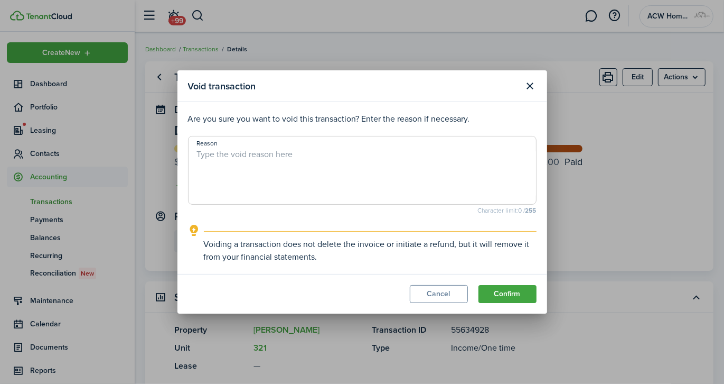
click at [390, 183] on textarea "Reason" at bounding box center [363, 173] width 348 height 51
type textarea "a"
type textarea "moved to unit 319"
click at [526, 296] on button "Confirm" at bounding box center [508, 294] width 58 height 18
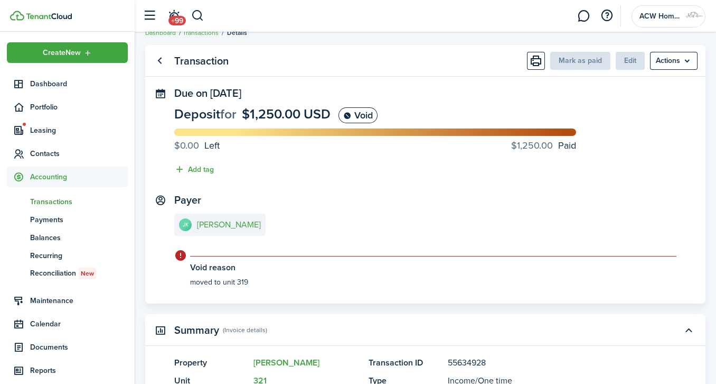
scroll to position [15, 0]
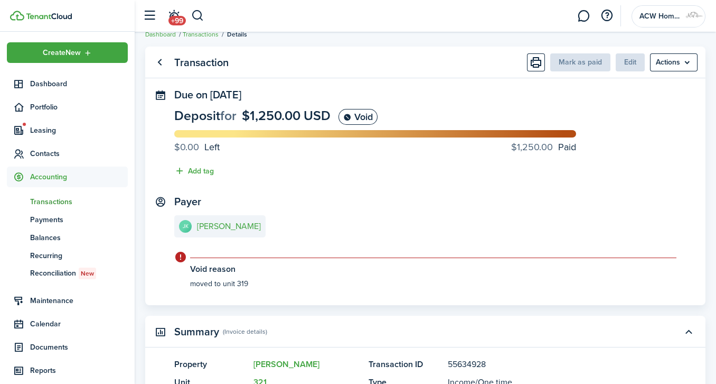
click at [40, 155] on span "Contacts" at bounding box center [79, 153] width 98 height 11
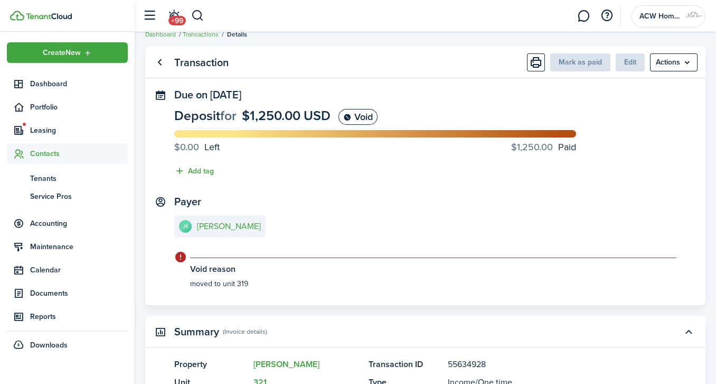
click at [43, 176] on span "Tenants" at bounding box center [79, 178] width 98 height 11
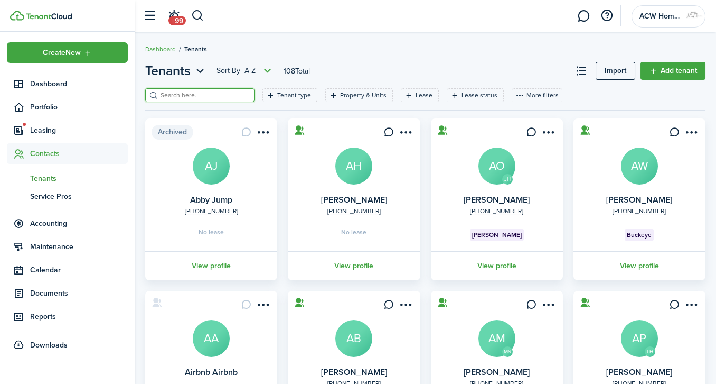
click at [202, 95] on input "search" at bounding box center [204, 95] width 93 height 10
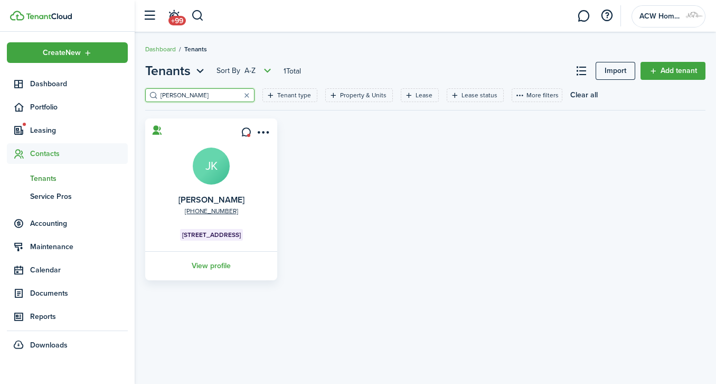
type input "[PERSON_NAME]"
click at [225, 268] on link "View profile" at bounding box center [211, 265] width 135 height 29
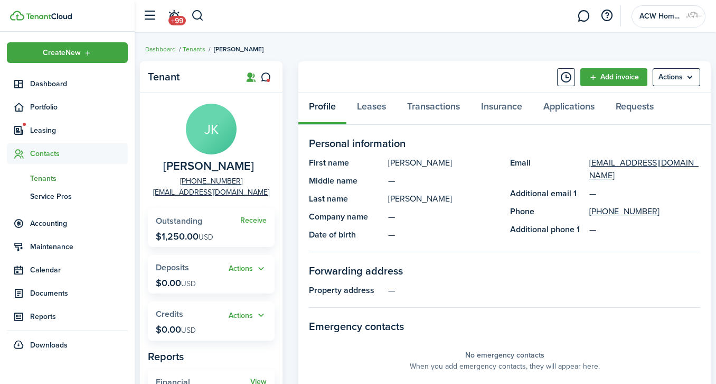
click at [261, 221] on link "Receive" at bounding box center [253, 220] width 26 height 8
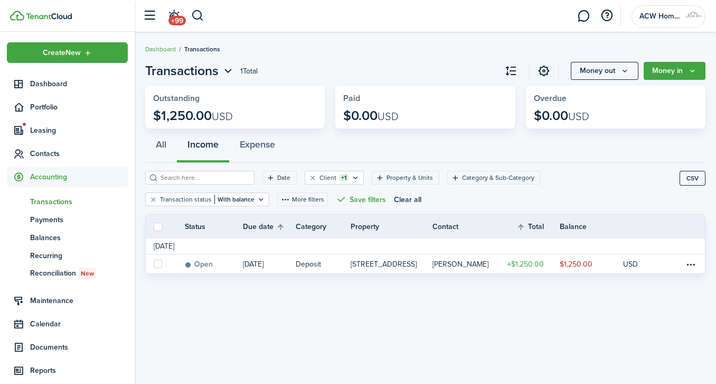
click at [688, 264] on table-menu-btn-icon at bounding box center [691, 263] width 13 height 13
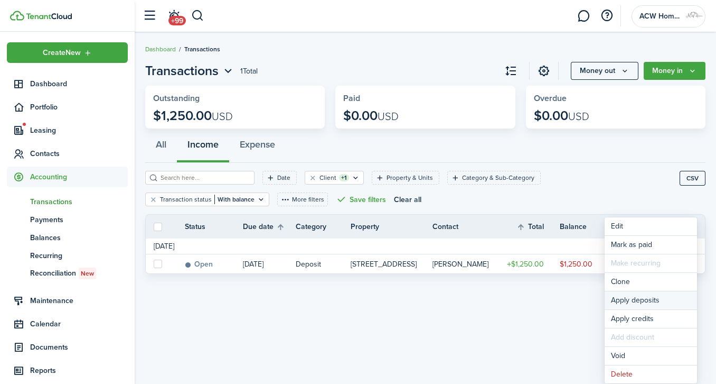
click at [651, 295] on button "Apply deposits" at bounding box center [651, 300] width 92 height 18
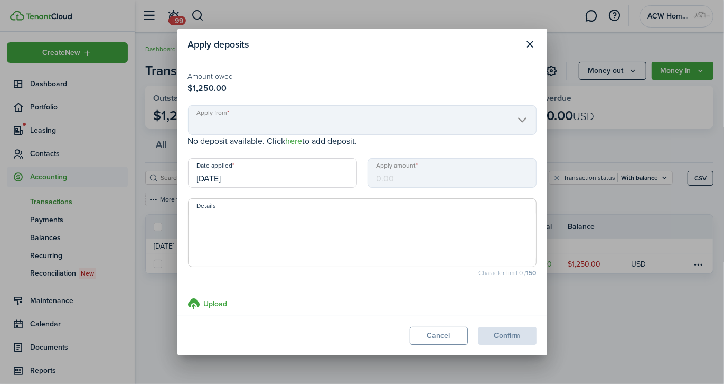
click at [517, 118] on mbsc-scroller "Apply from" at bounding box center [362, 120] width 349 height 30
click at [529, 42] on button "Close modal" at bounding box center [530, 44] width 18 height 18
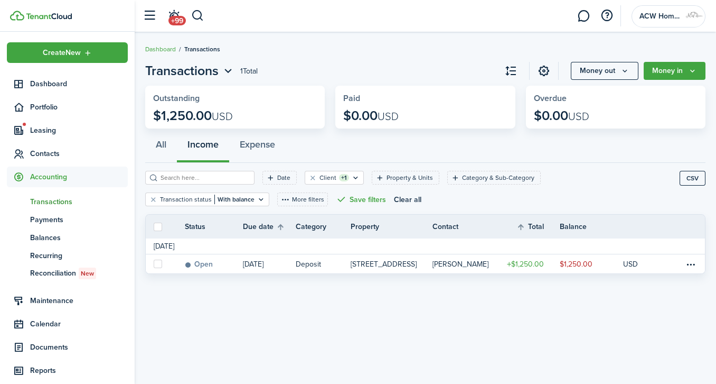
click at [58, 219] on span "Payments" at bounding box center [79, 219] width 98 height 11
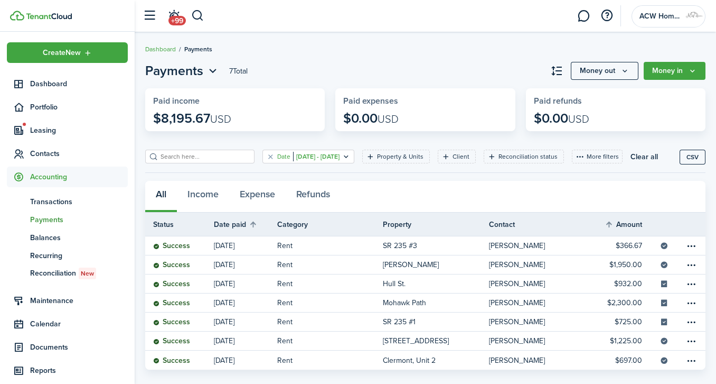
click at [340, 156] on filter-tag-value "[DATE] - [DATE]" at bounding box center [316, 157] width 46 height 10
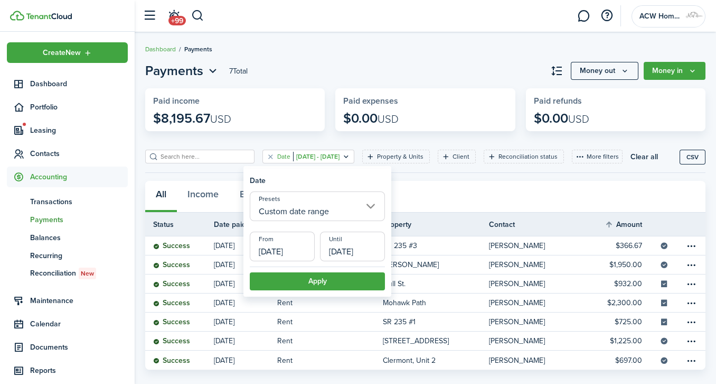
click at [359, 207] on input "Custom date range" at bounding box center [317, 206] width 135 height 30
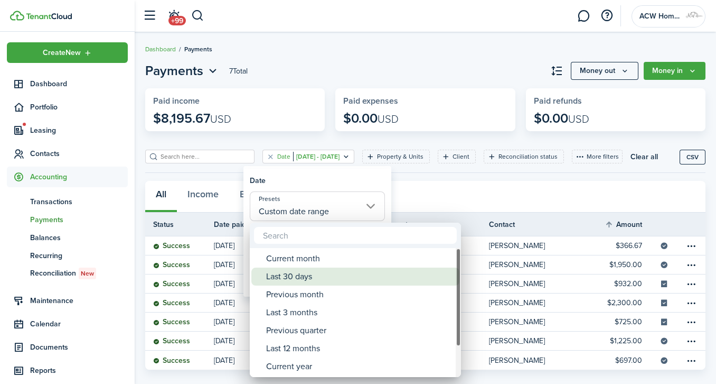
click at [297, 272] on div "Last 30 days" at bounding box center [359, 276] width 187 height 18
type input "Last 30 days"
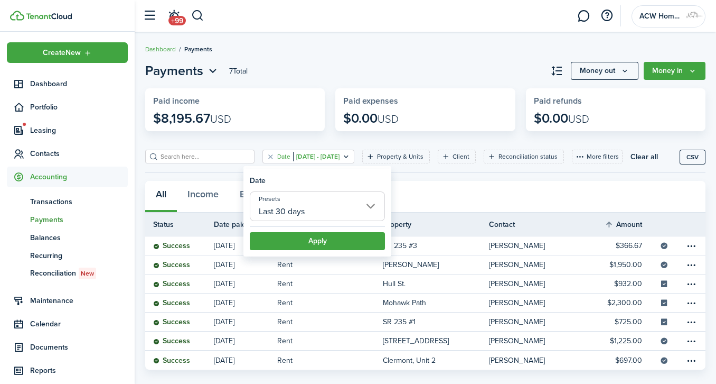
click at [367, 237] on button "Apply" at bounding box center [317, 241] width 135 height 18
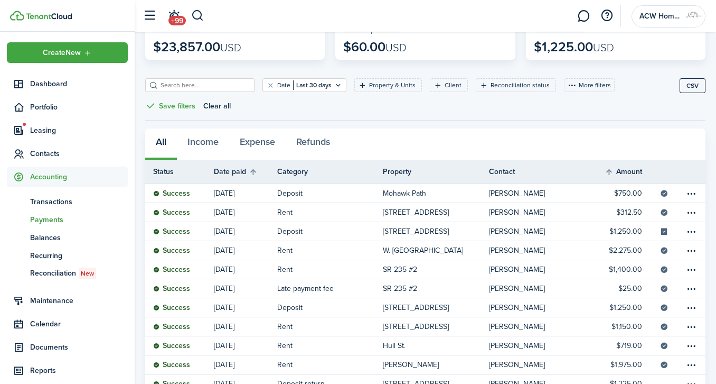
scroll to position [80, 0]
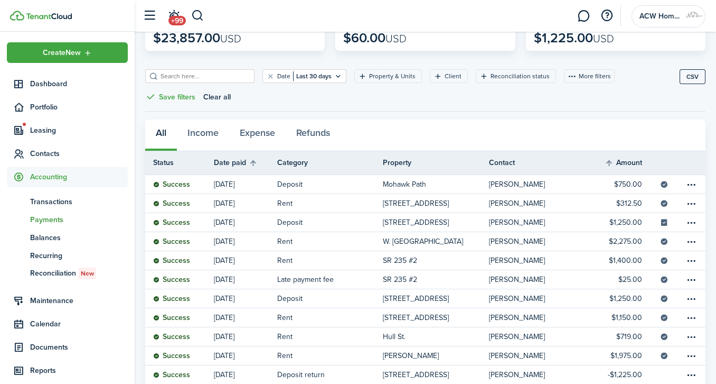
click at [694, 292] on table-menu-btn-icon at bounding box center [691, 298] width 13 height 13
click at [624, 315] on button "Edit" at bounding box center [651, 314] width 92 height 18
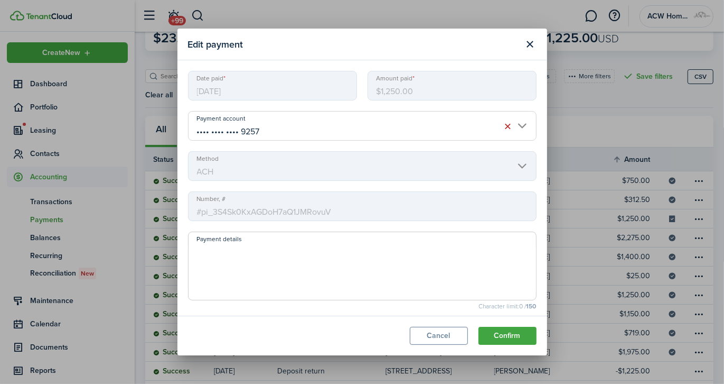
click at [529, 44] on button "Close modal" at bounding box center [530, 44] width 18 height 18
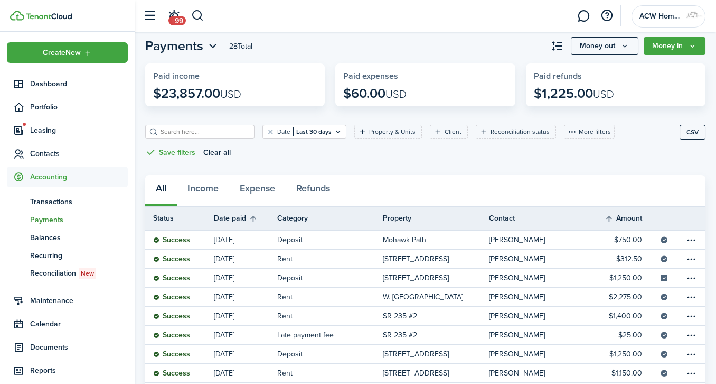
scroll to position [23, 0]
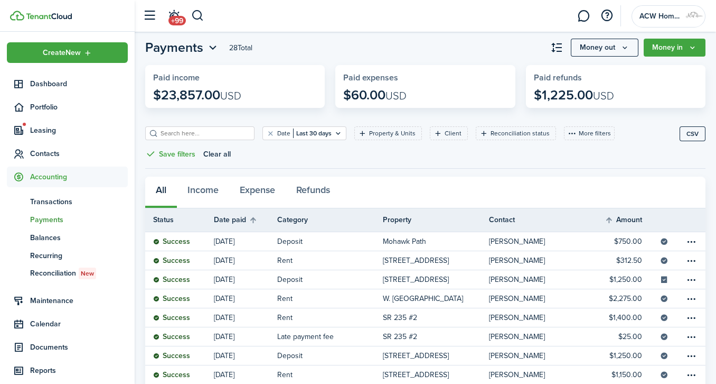
click at [418, 351] on table-info-title "[STREET_ADDRESS]" at bounding box center [416, 355] width 66 height 11
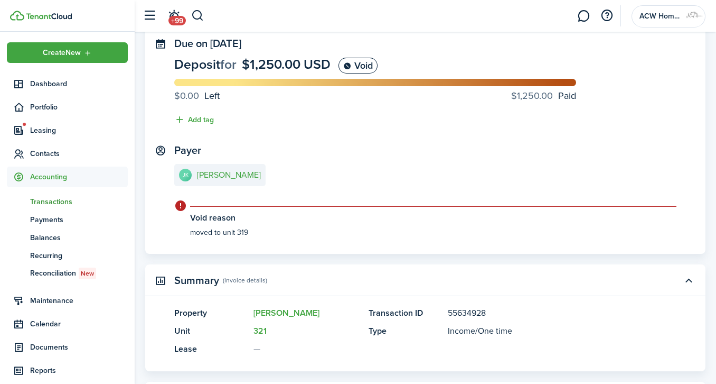
scroll to position [24, 0]
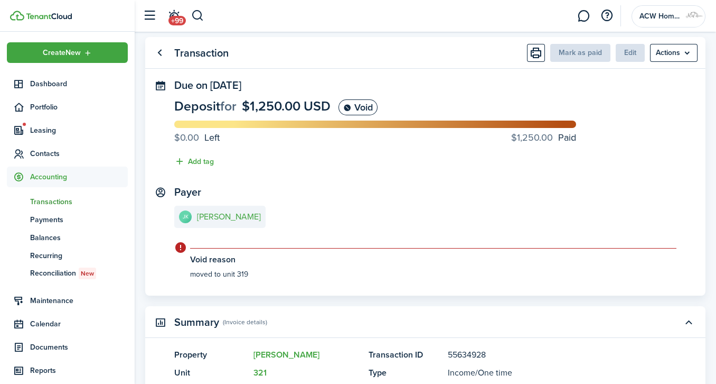
click at [686, 52] on menu-btn "Actions" at bounding box center [674, 53] width 48 height 18
click at [617, 167] on button "Unvoid" at bounding box center [651, 168] width 92 height 18
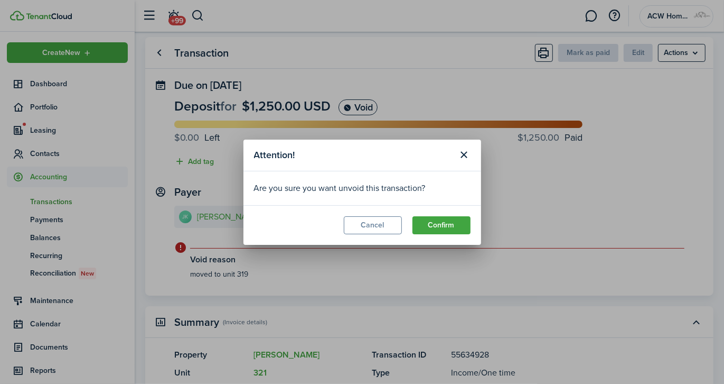
click at [442, 221] on button "Confirm" at bounding box center [442, 225] width 58 height 18
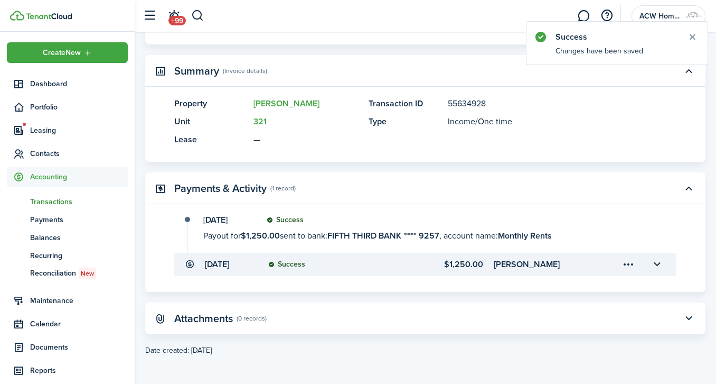
scroll to position [227, 0]
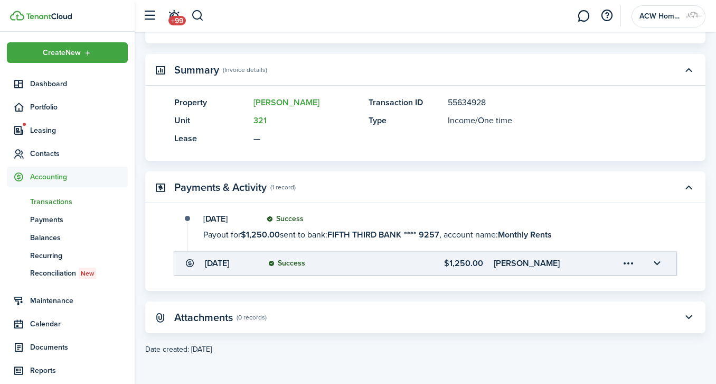
click at [53, 234] on span "Balances" at bounding box center [79, 237] width 98 height 11
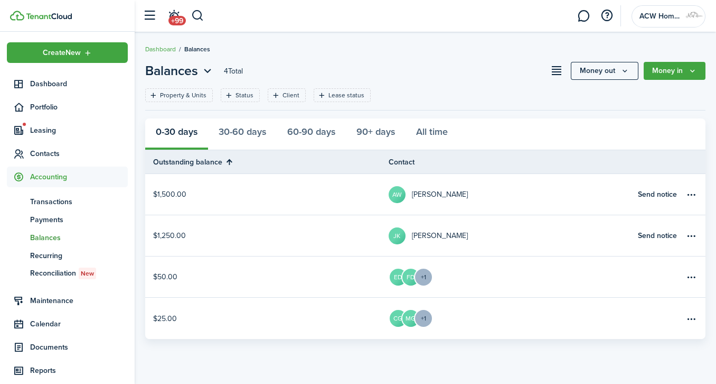
click at [696, 235] on table-menu-btn-icon "Open menu" at bounding box center [691, 235] width 13 height 13
click at [655, 257] on link "Apply deposits" at bounding box center [651, 256] width 92 height 18
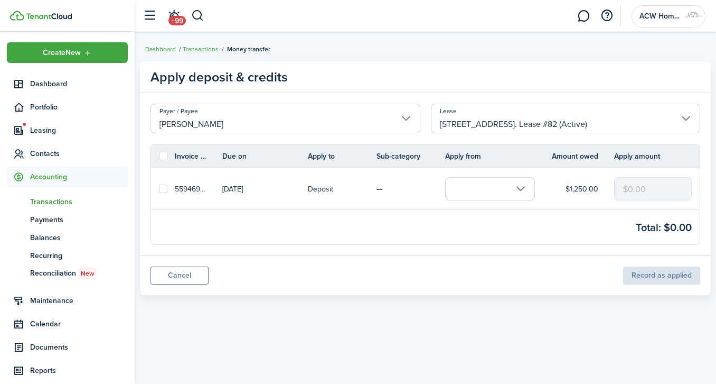
click at [520, 193] on input "text" at bounding box center [490, 188] width 90 height 23
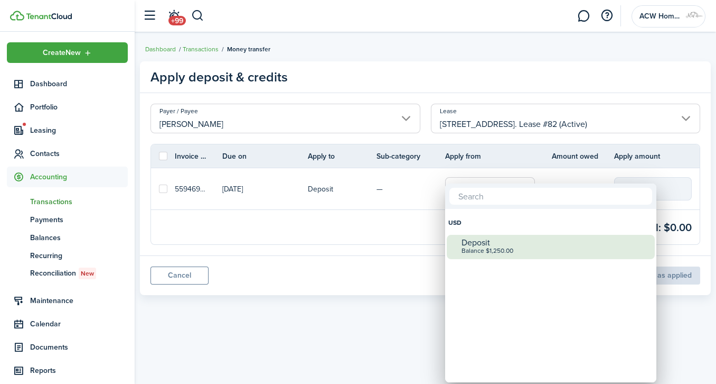
click at [482, 241] on div "Deposit" at bounding box center [555, 243] width 187 height 10
checkbox input "true"
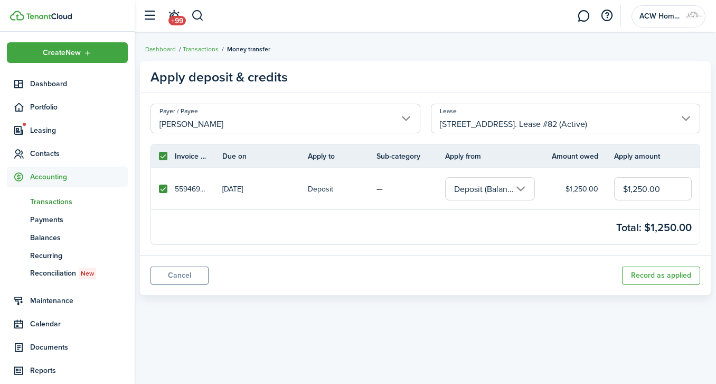
click at [682, 271] on button "Record as applied" at bounding box center [661, 275] width 78 height 18
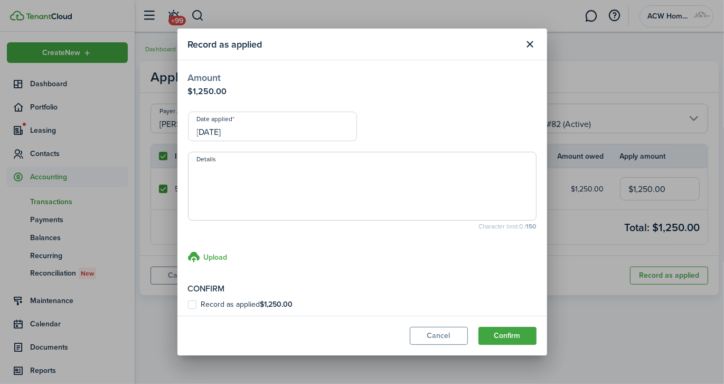
click at [194, 302] on label "Record as applied $1,250.00" at bounding box center [240, 304] width 105 height 8
click at [188, 304] on input "Record as applied $1,250.00" at bounding box center [188, 304] width 1 height 1
checkbox input "true"
click at [489, 335] on button "Confirm" at bounding box center [508, 335] width 58 height 18
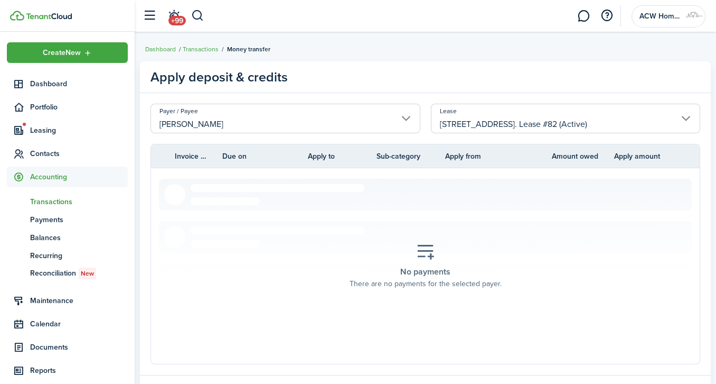
click at [96, 162] on span "Contacts" at bounding box center [67, 153] width 121 height 21
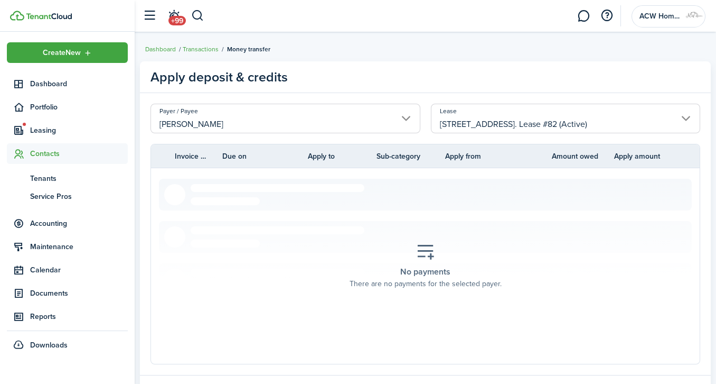
click at [49, 179] on span "Tenants" at bounding box center [79, 178] width 98 height 11
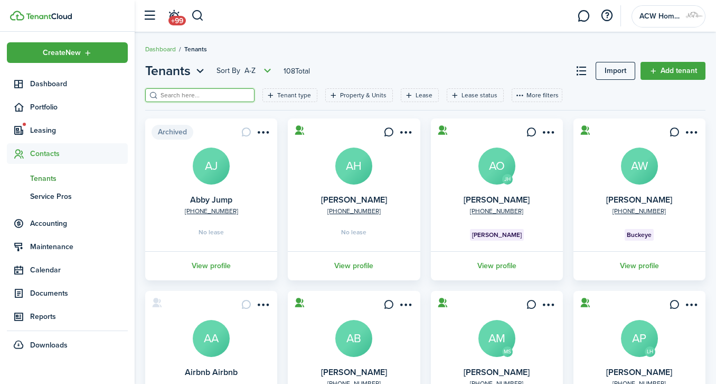
click at [208, 98] on input "search" at bounding box center [204, 95] width 93 height 10
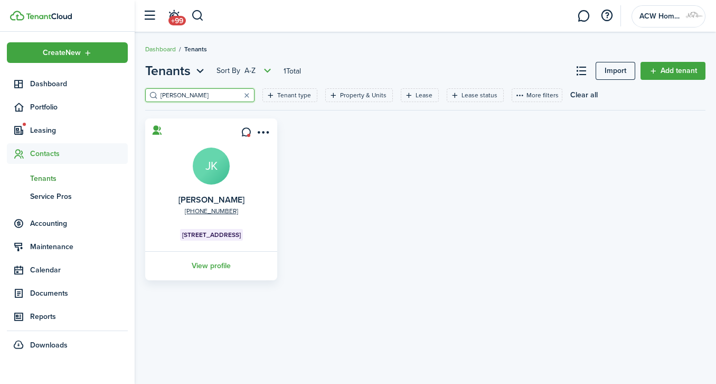
type input "[PERSON_NAME]"
click at [217, 264] on link "View profile" at bounding box center [211, 265] width 135 height 29
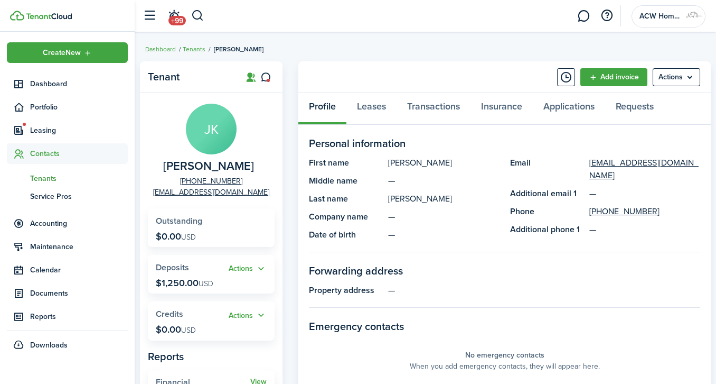
click at [51, 221] on span "Accounting" at bounding box center [79, 223] width 98 height 11
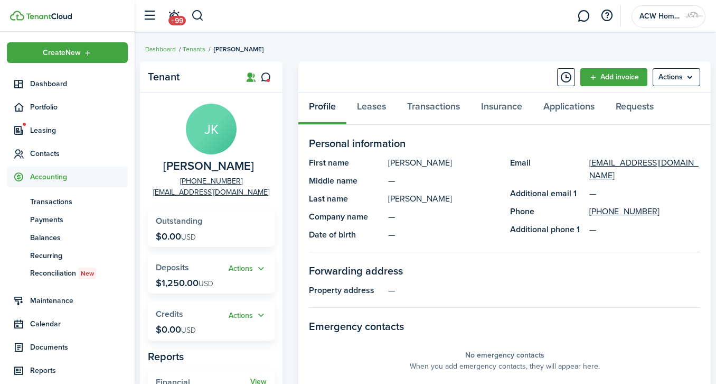
click at [65, 201] on span "Transactions" at bounding box center [79, 201] width 98 height 11
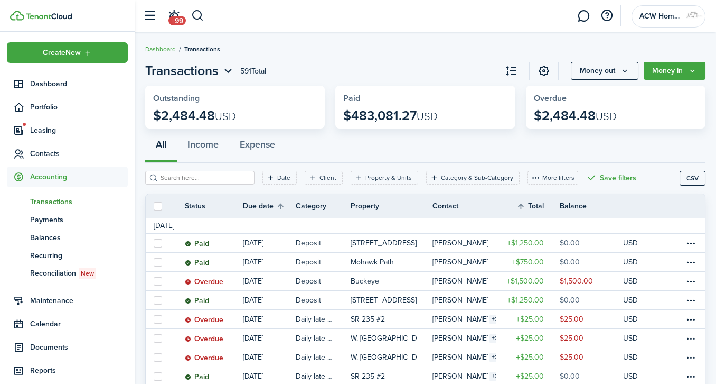
click at [54, 235] on span "Balances" at bounding box center [79, 237] width 98 height 11
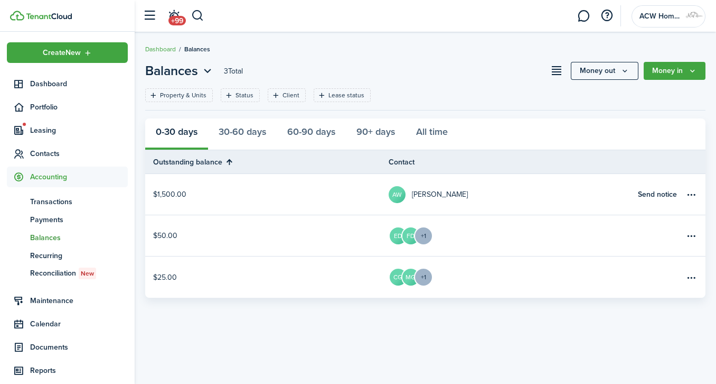
click at [56, 221] on span "Payments" at bounding box center [79, 219] width 98 height 11
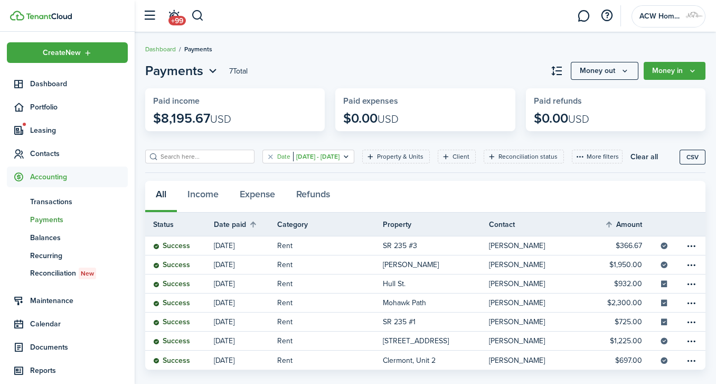
click at [340, 157] on filter-tag-value "[DATE] - [DATE]" at bounding box center [316, 157] width 46 height 10
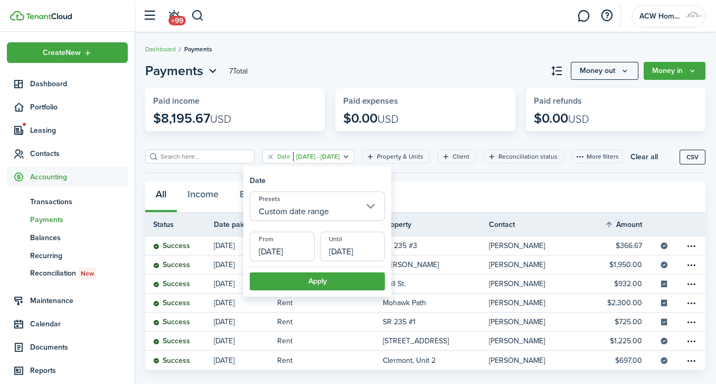
click at [317, 215] on input "Custom date range" at bounding box center [317, 206] width 135 height 30
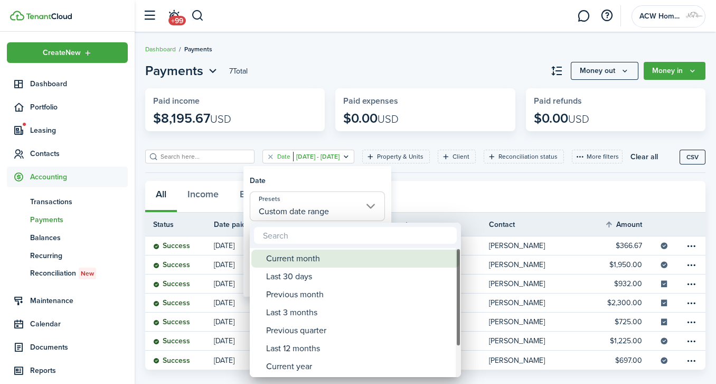
click at [295, 257] on div "Current month" at bounding box center [359, 258] width 187 height 18
type input "Current month"
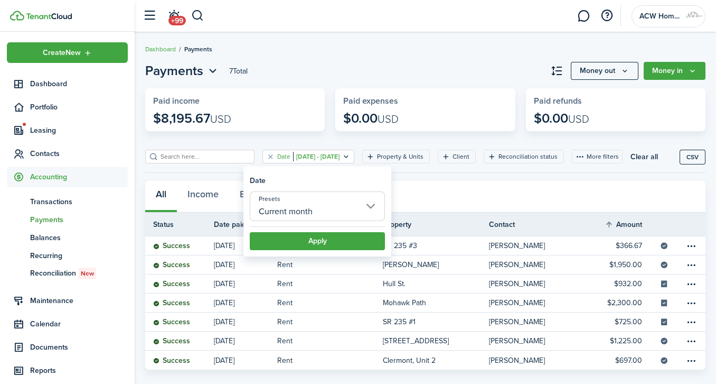
click at [330, 246] on button "Apply" at bounding box center [317, 241] width 135 height 18
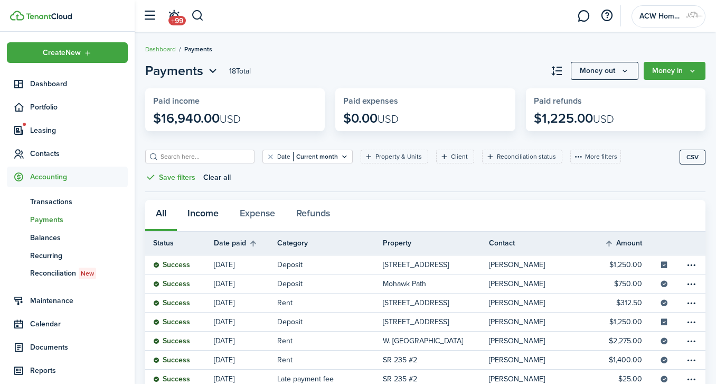
click at [203, 211] on button "Income" at bounding box center [203, 216] width 52 height 32
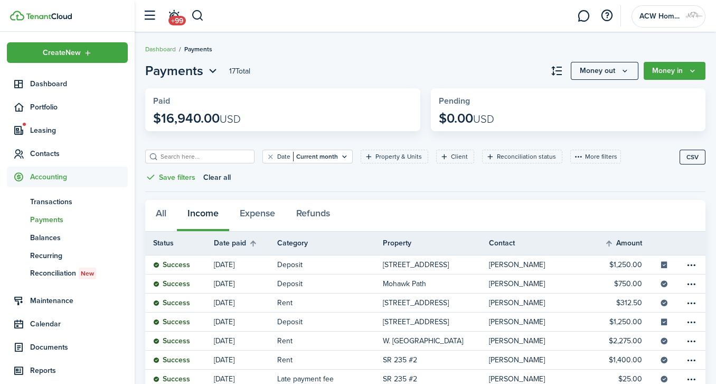
click at [47, 237] on span "Balances" at bounding box center [79, 237] width 98 height 11
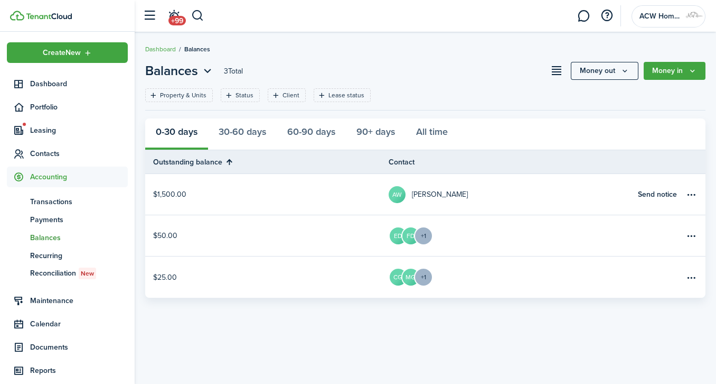
click at [45, 154] on span "Contacts" at bounding box center [79, 153] width 98 height 11
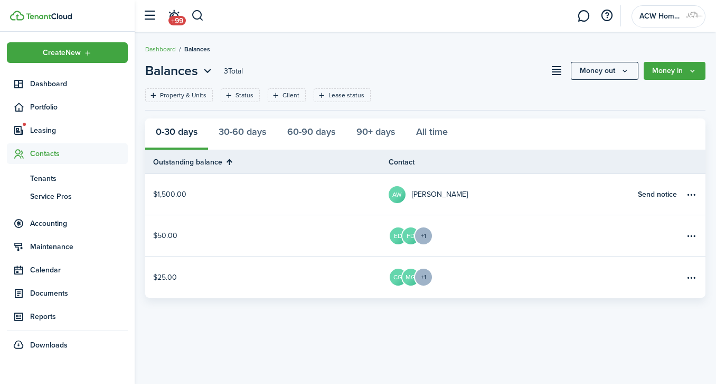
click at [48, 178] on span "Tenants" at bounding box center [79, 178] width 98 height 11
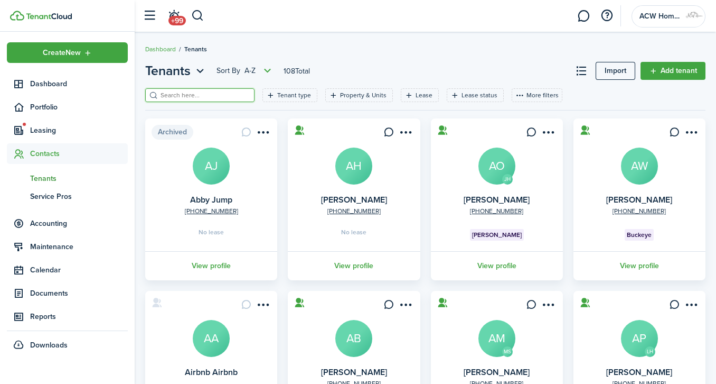
click at [223, 93] on input "search" at bounding box center [204, 95] width 93 height 10
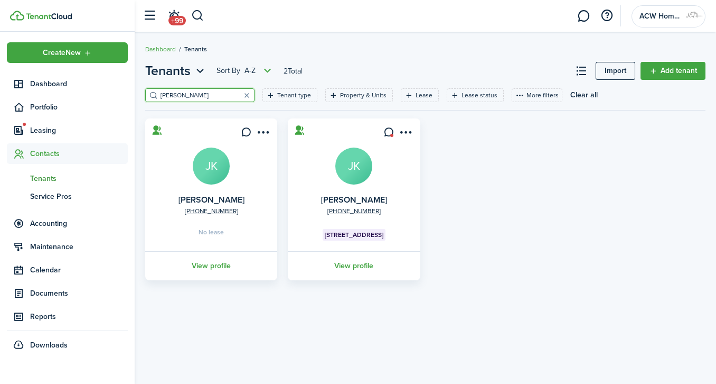
type input "[PERSON_NAME]"
click at [365, 267] on link "View profile" at bounding box center [353, 265] width 135 height 29
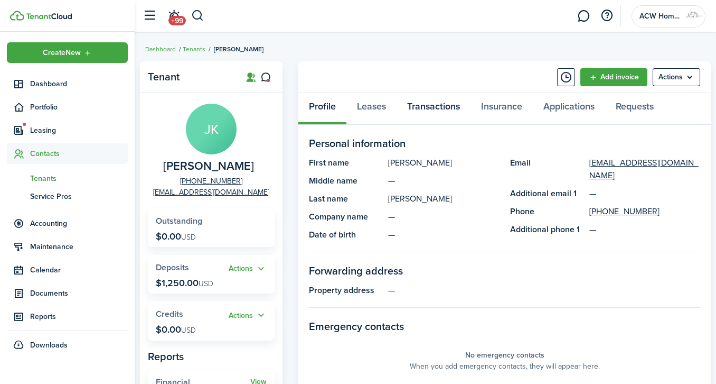
click at [435, 108] on link "Transactions" at bounding box center [434, 109] width 74 height 32
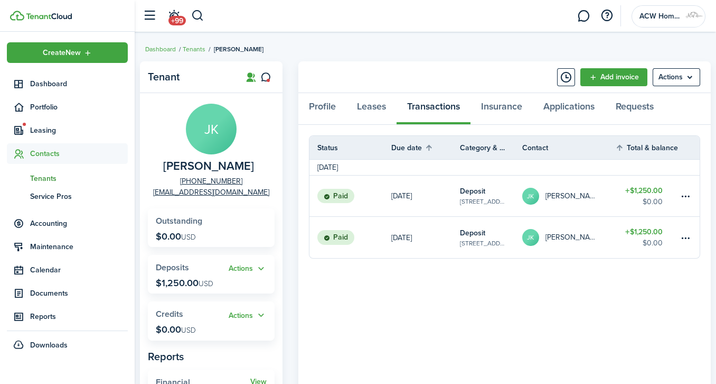
click at [688, 236] on table-menu-btn-icon at bounding box center [685, 237] width 13 height 13
click at [520, 309] on panel-main-body "Status Due date Category & property Contact Total & balance Actions [DATE] Paid…" at bounding box center [504, 356] width 413 height 463
click at [491, 108] on link "Insurance" at bounding box center [502, 109] width 62 height 32
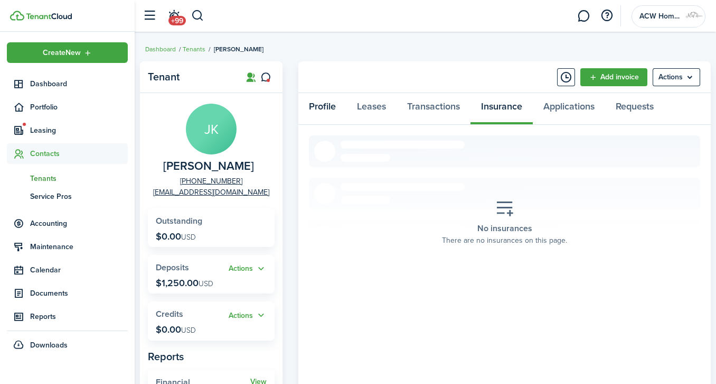
click at [319, 108] on link "Profile" at bounding box center [322, 109] width 48 height 32
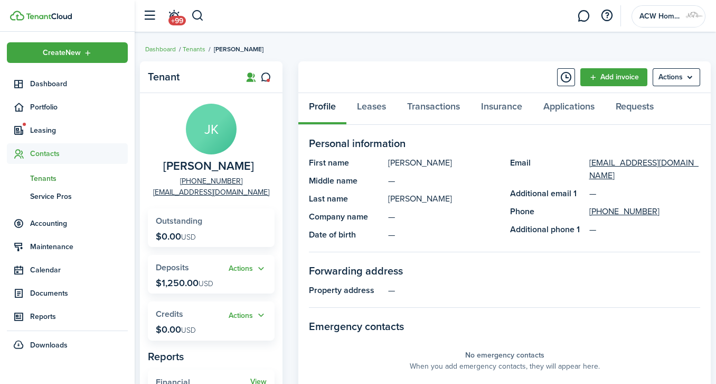
click at [64, 218] on span "Accounting" at bounding box center [79, 223] width 98 height 11
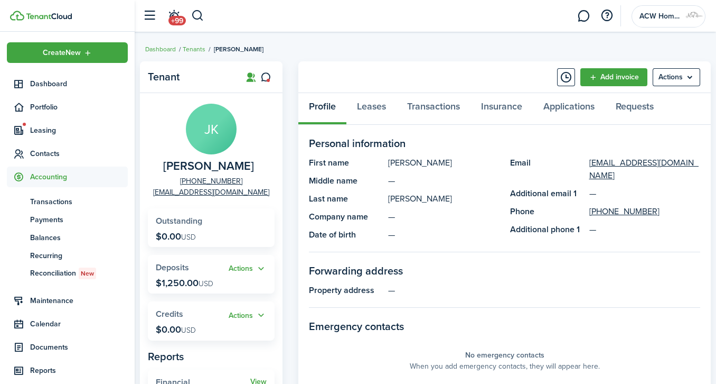
click at [55, 217] on span "Payments" at bounding box center [79, 219] width 98 height 11
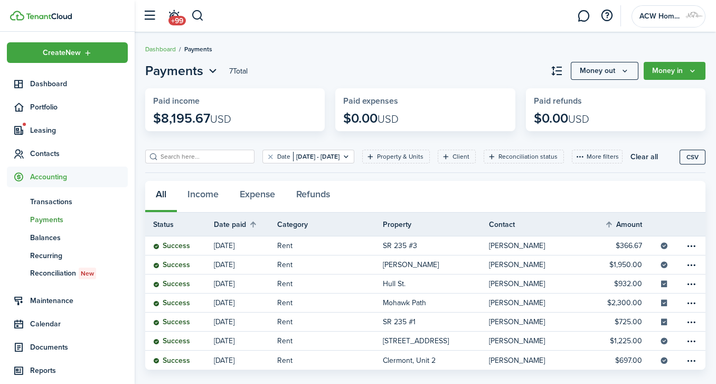
click at [57, 237] on span "Balances" at bounding box center [79, 237] width 98 height 11
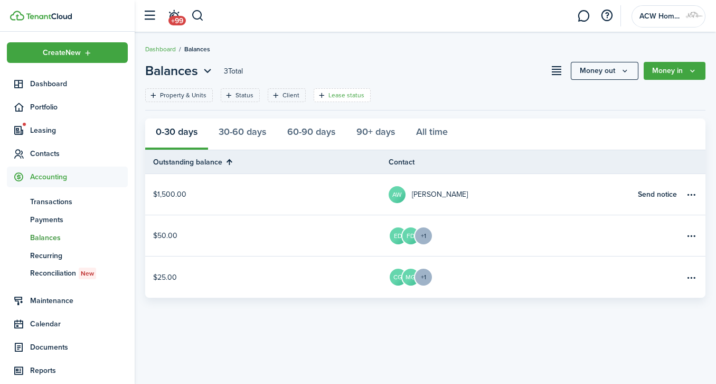
click at [342, 99] on filter-tag-label "Lease status" at bounding box center [347, 95] width 36 height 10
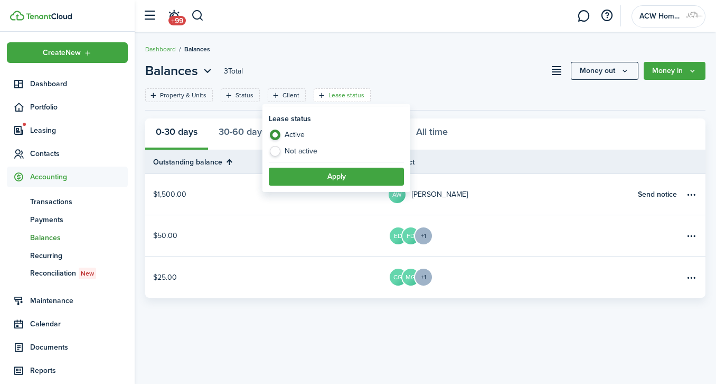
click at [60, 218] on span "Payments" at bounding box center [79, 219] width 98 height 11
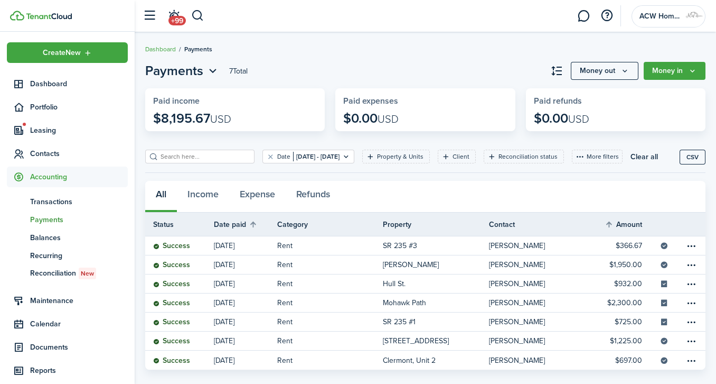
click at [58, 200] on span "Transactions" at bounding box center [79, 201] width 98 height 11
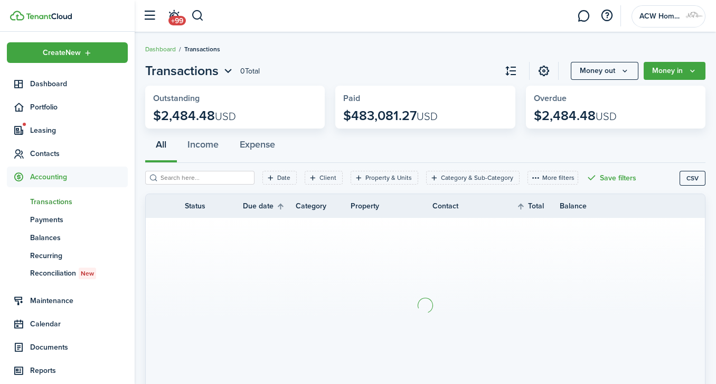
click at [57, 178] on span "Accounting" at bounding box center [79, 176] width 98 height 11
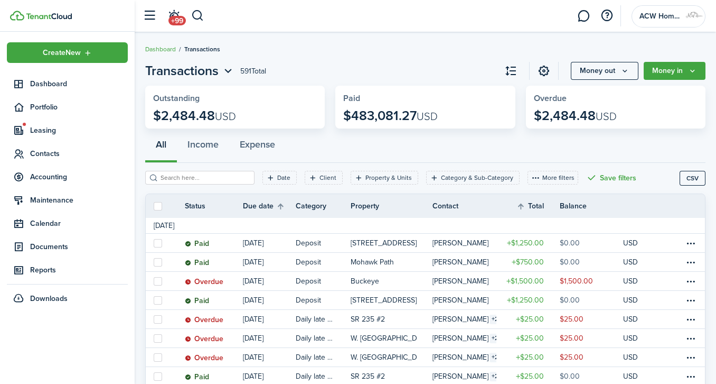
click at [57, 178] on span "Accounting" at bounding box center [79, 176] width 98 height 11
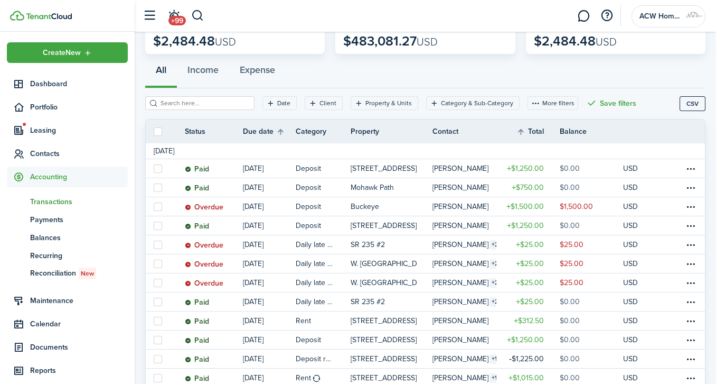
scroll to position [81, 0]
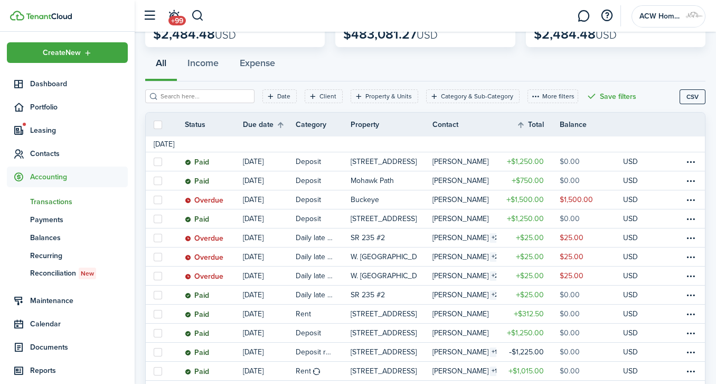
click at [691, 332] on table-menu-btn-icon at bounding box center [691, 332] width 13 height 13
click at [614, 244] on button "Edit" at bounding box center [651, 244] width 92 height 18
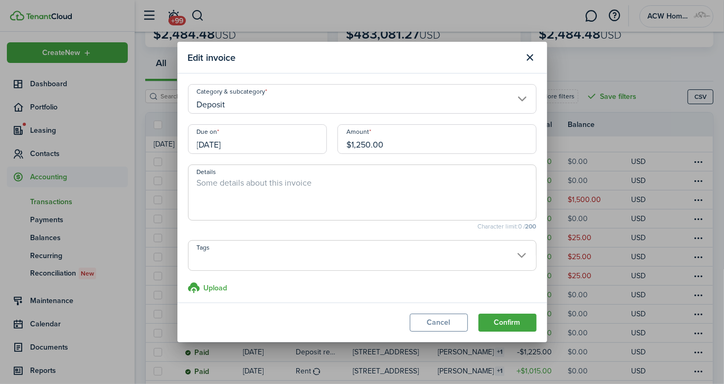
click at [446, 318] on button "Cancel" at bounding box center [439, 322] width 58 height 18
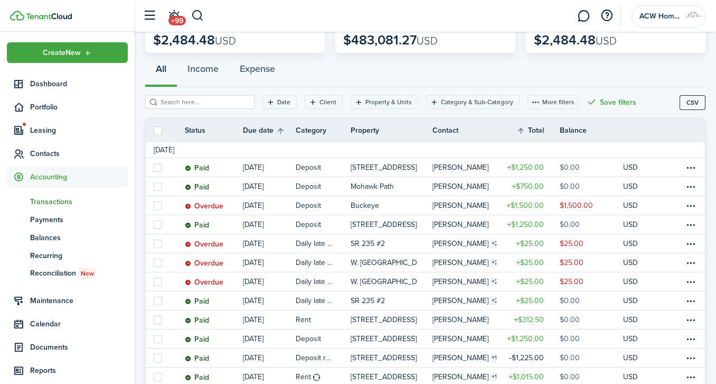
scroll to position [79, 0]
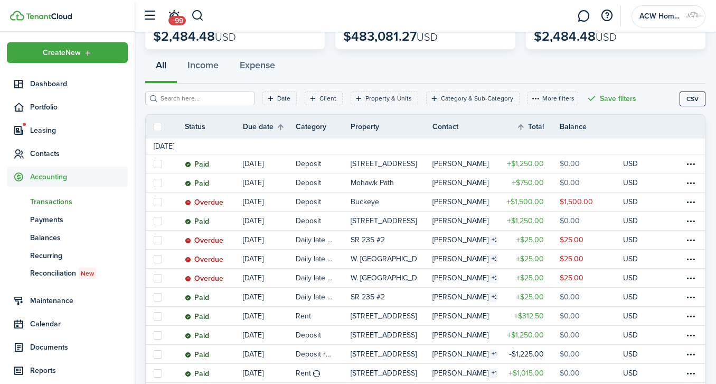
click at [446, 337] on table-profile-info-text "[PERSON_NAME]" at bounding box center [461, 335] width 56 height 8
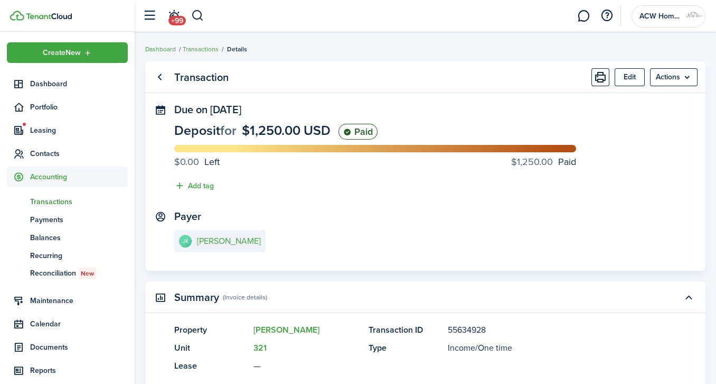
click at [633, 79] on button "Edit" at bounding box center [630, 77] width 30 height 18
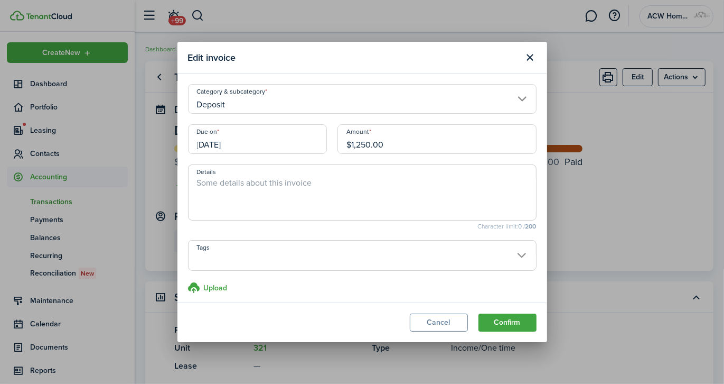
click at [535, 54] on button "Close modal" at bounding box center [530, 58] width 18 height 18
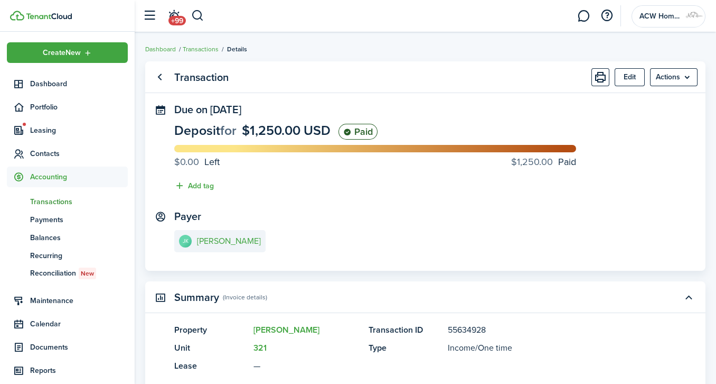
click at [692, 75] on menu-btn "Actions" at bounding box center [674, 77] width 48 height 18
click at [553, 290] on panel-main-header "Summary (Invoice details)" at bounding box center [425, 297] width 561 height 32
click at [633, 76] on button "Edit" at bounding box center [630, 77] width 30 height 18
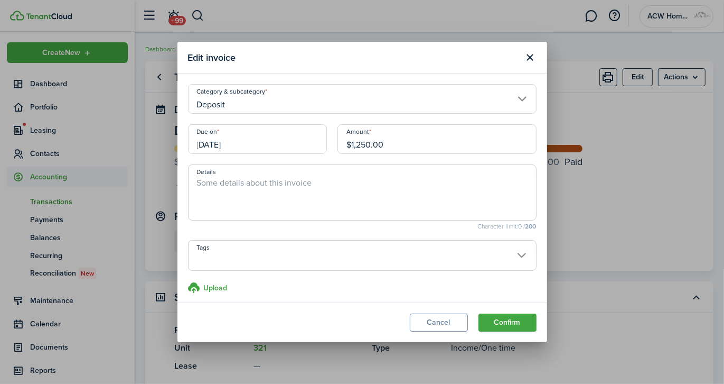
click at [531, 58] on button "Close modal" at bounding box center [530, 58] width 18 height 18
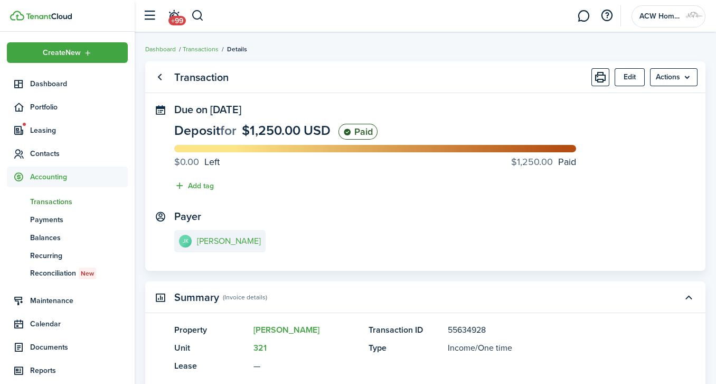
click at [199, 79] on panel-main-title "Transaction" at bounding box center [201, 77] width 54 height 12
click at [578, 17] on link at bounding box center [584, 16] width 20 height 27
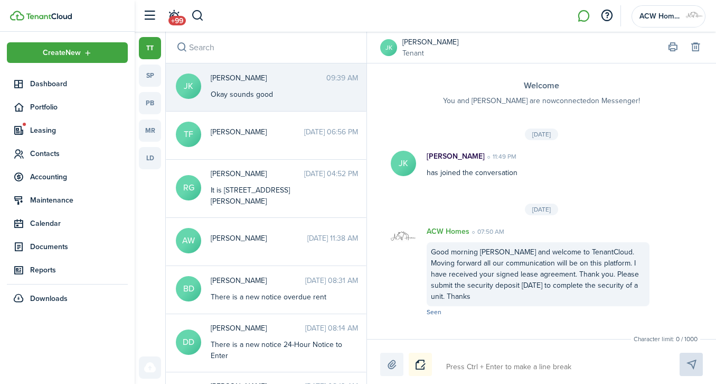
scroll to position [969, 0]
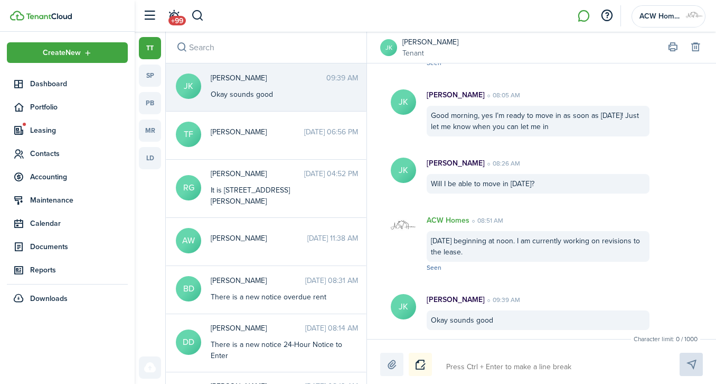
click at [42, 128] on span "Leasing" at bounding box center [79, 130] width 98 height 11
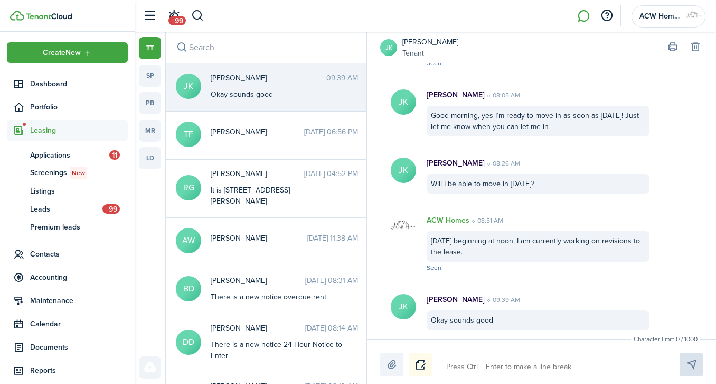
click at [54, 252] on span "Contacts" at bounding box center [79, 253] width 98 height 11
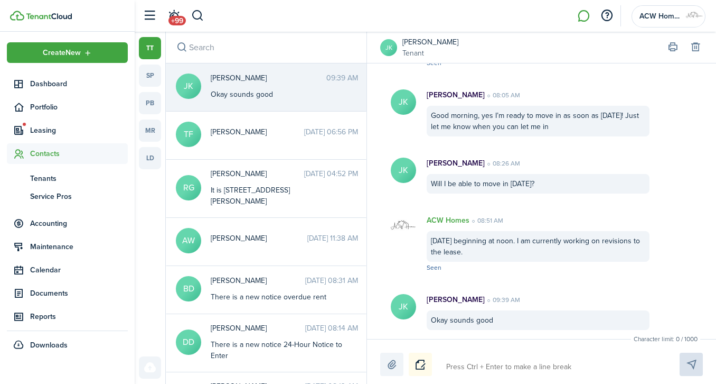
click at [428, 38] on link "[PERSON_NAME]" at bounding box center [431, 41] width 56 height 11
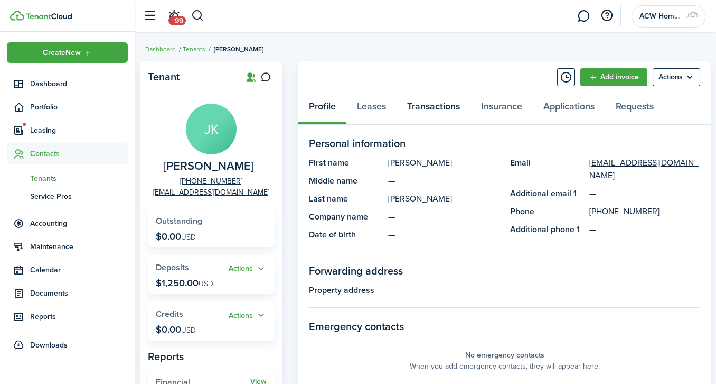
click at [425, 99] on link "Transactions" at bounding box center [434, 109] width 74 height 32
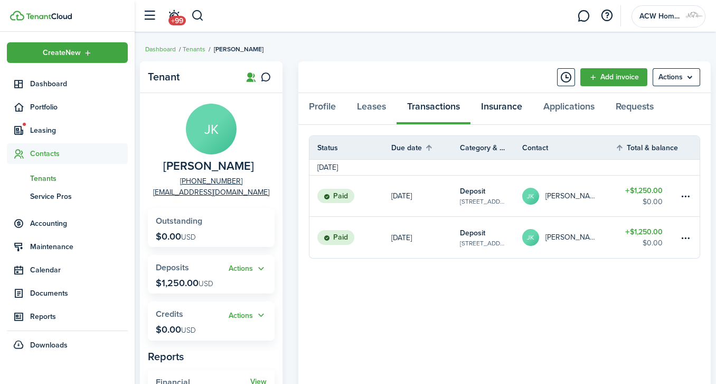
click at [516, 109] on link "Insurance" at bounding box center [502, 109] width 62 height 32
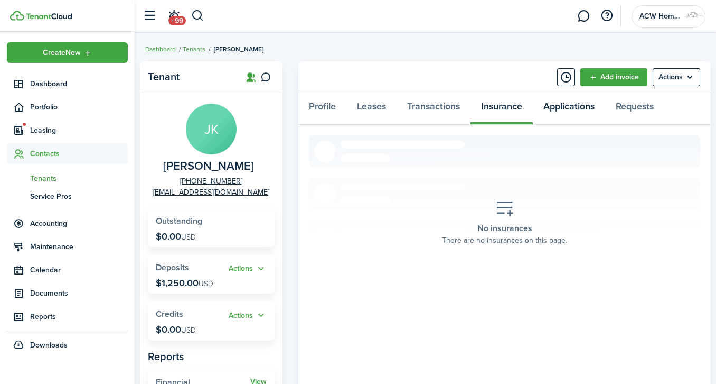
click at [565, 114] on link "Applications" at bounding box center [569, 109] width 72 height 32
click at [380, 110] on link "Leases" at bounding box center [372, 109] width 50 height 32
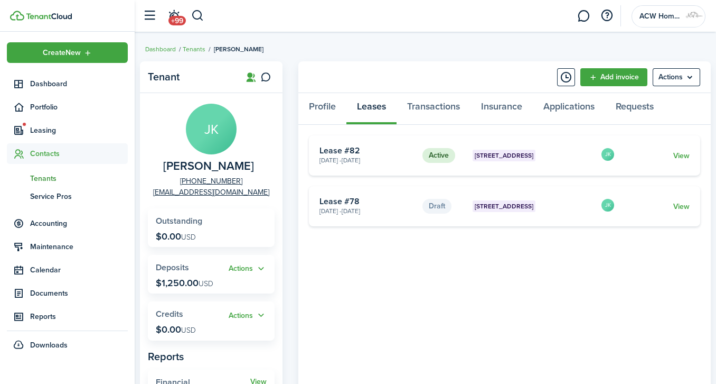
click at [675, 203] on link "View" at bounding box center [682, 206] width 16 height 11
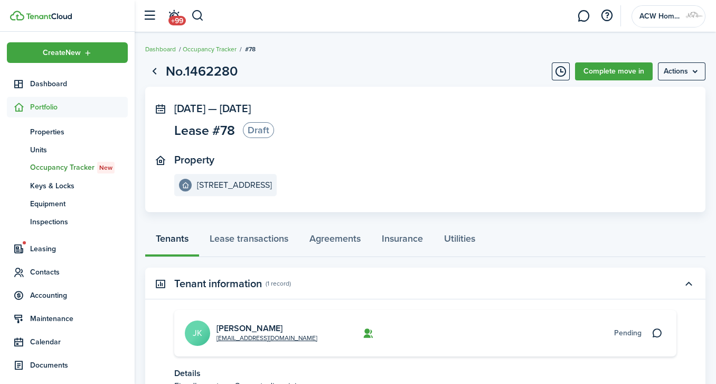
click at [696, 69] on menu-btn "Actions" at bounding box center [682, 71] width 48 height 18
click at [665, 93] on button "Delete" at bounding box center [659, 95] width 92 height 18
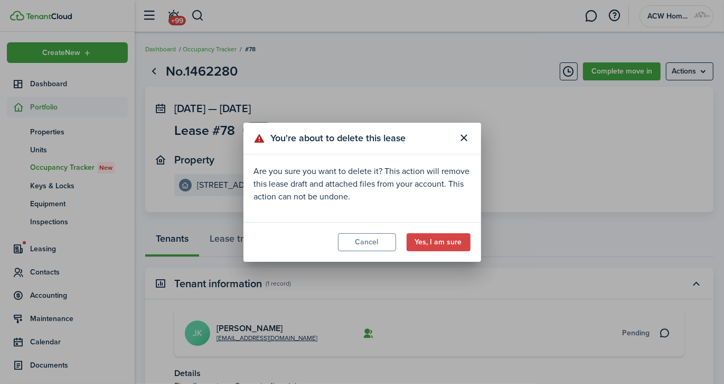
click at [446, 240] on button "Yes, I am sure" at bounding box center [439, 242] width 64 height 18
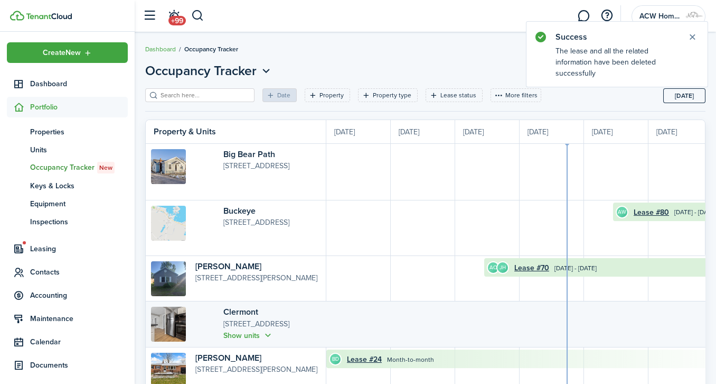
scroll to position [0, 193]
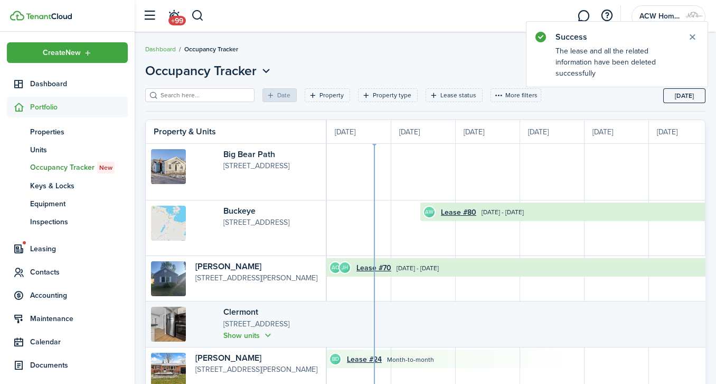
click at [41, 133] on span "Properties" at bounding box center [79, 131] width 98 height 11
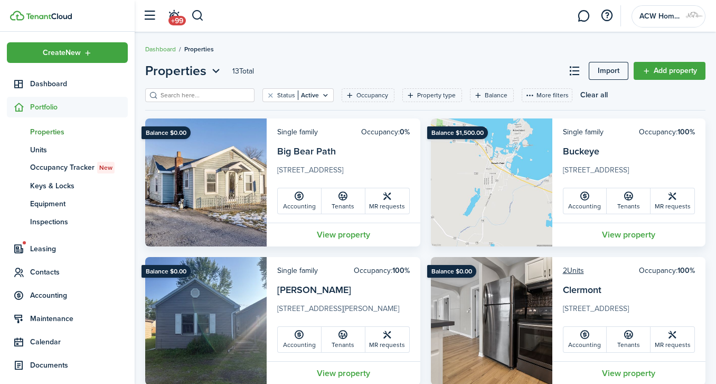
click at [583, 17] on link at bounding box center [584, 16] width 20 height 27
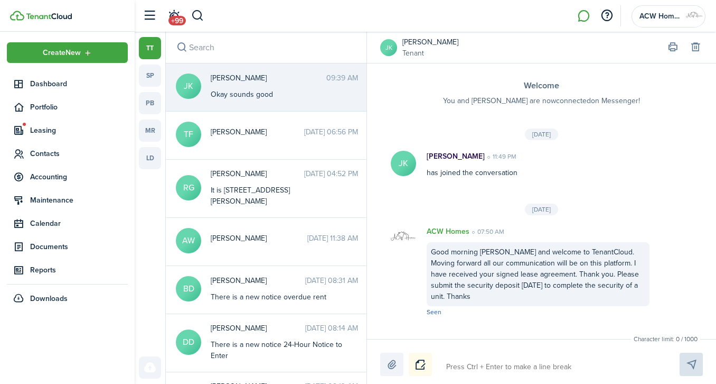
scroll to position [969, 0]
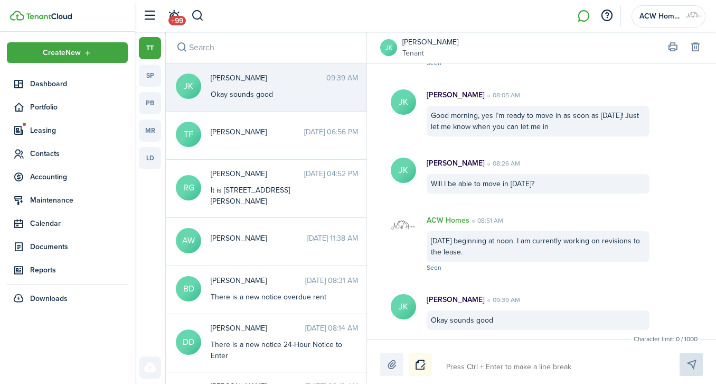
click at [534, 368] on textarea at bounding box center [551, 367] width 216 height 18
type textarea "I"
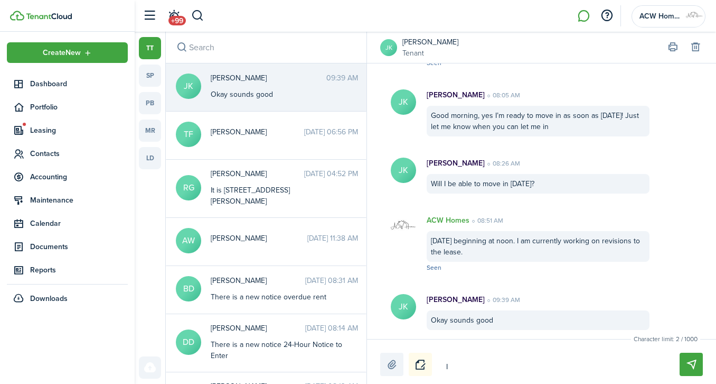
type textarea "I j"
type textarea "I ju"
type textarea "I jus"
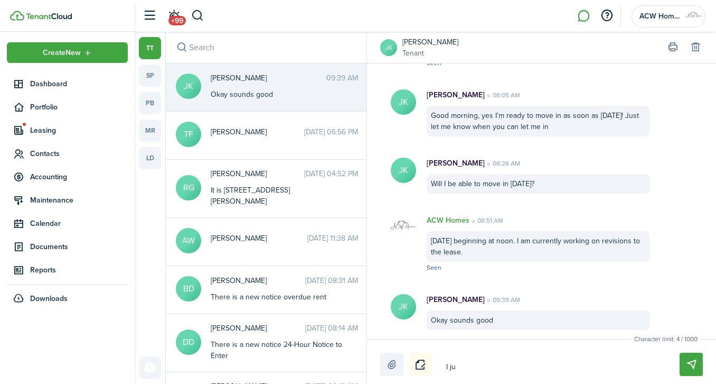
type textarea "I jus"
type textarea "I just"
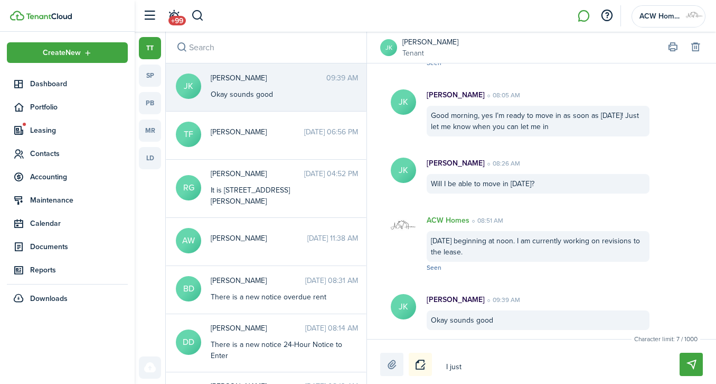
type textarea "I just s"
type textarea "I just se"
type textarea "I just sen"
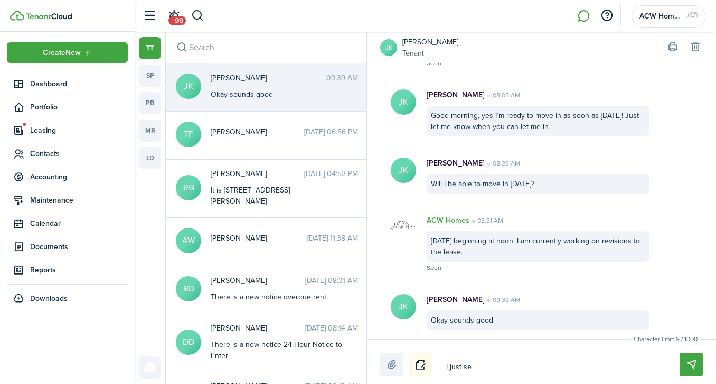
type textarea "I just sen"
type textarea "I just sent"
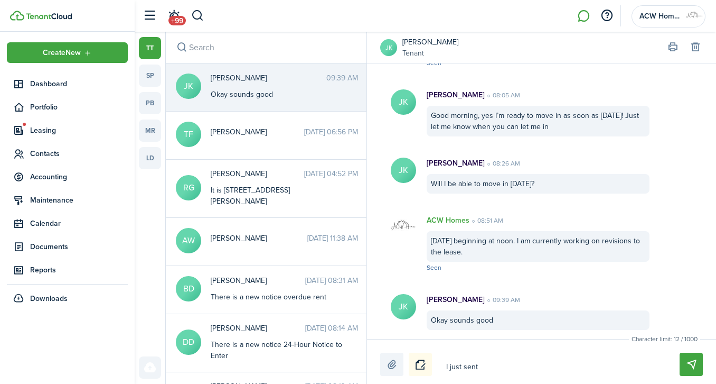
type textarea "I just sent y"
type textarea "I just sent yo"
type textarea "I just sent you"
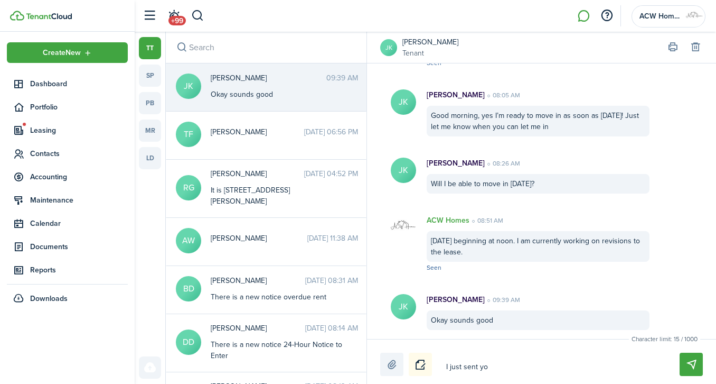
type textarea "I just sent you"
type textarea "I just sent you a"
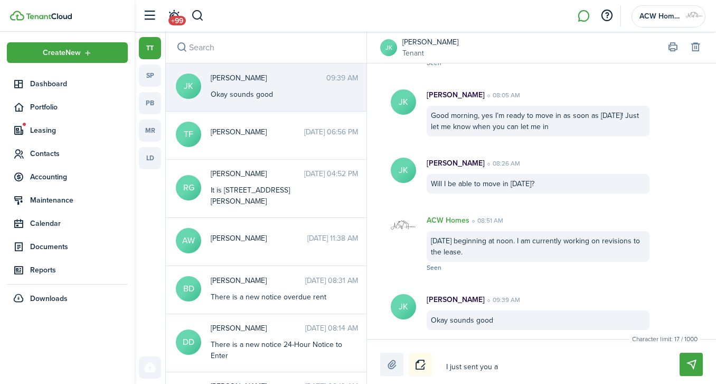
type textarea "I just sent you an"
type textarea "I just sent you an a"
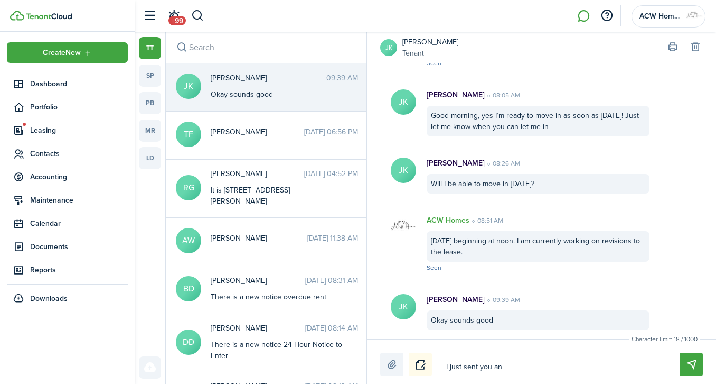
type textarea "I just sent you an a"
type textarea "I just sent you an ad"
type textarea "I just sent you an add"
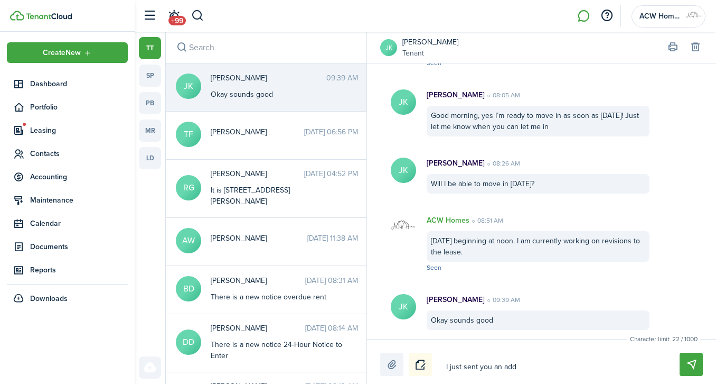
type textarea "I just sent you an adde"
type textarea "I just sent you an adden"
type textarea "I just sent you an addend"
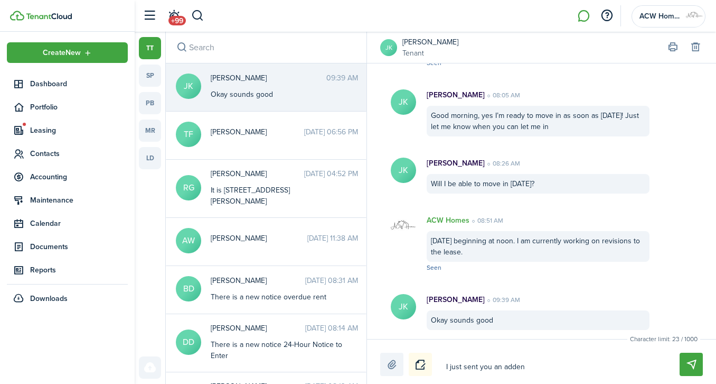
type textarea "I just sent you an addend"
type textarea "I just sent you an addendu"
type textarea "I just sent you an addendum"
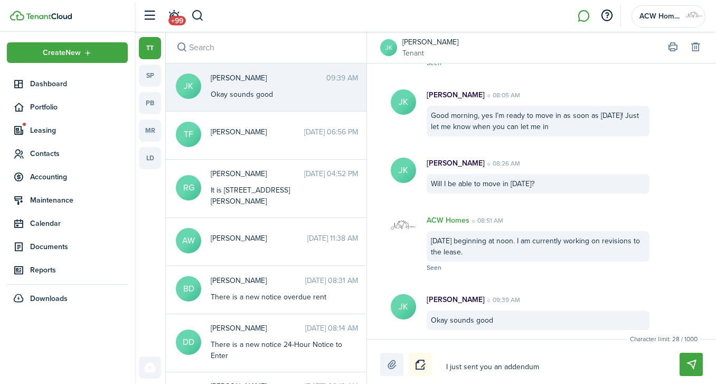
type textarea "I just sent you an addendum"
type textarea "I just sent you an addendum f"
type textarea "I just sent you an addendum fo"
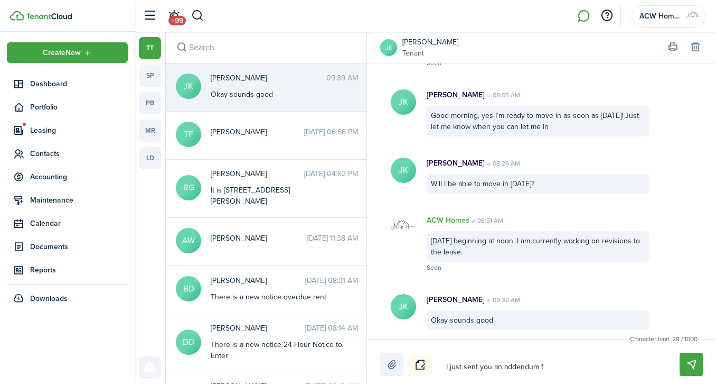
type textarea "I just sent you an addendum fo"
type textarea "I just sent you an addendum for"
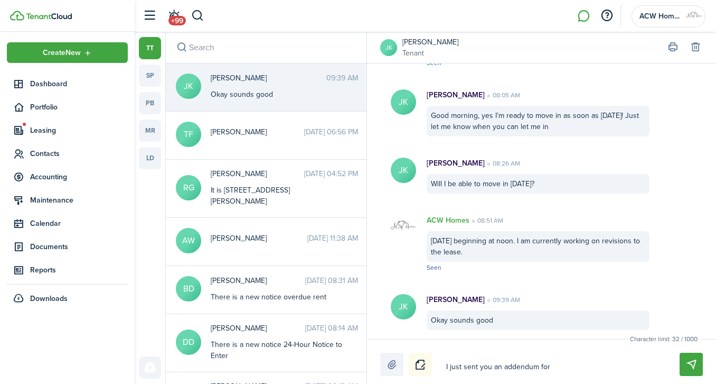
type textarea "I just sent you an addendum for y"
type textarea "I just sent you an addendum for yo"
type textarea "I just sent you an addendum for you"
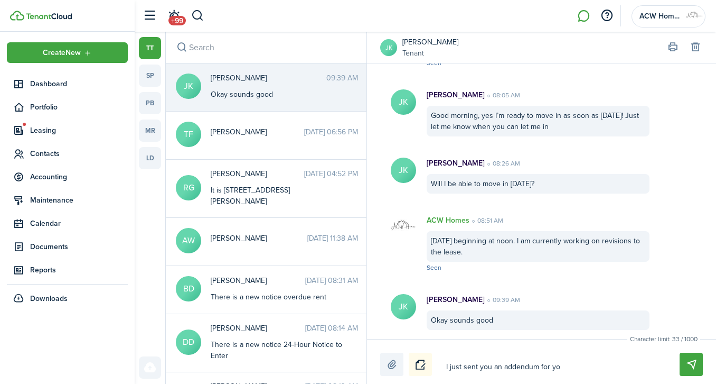
type textarea "I just sent you an addendum for you"
type textarea "I just sent you an addendum for your"
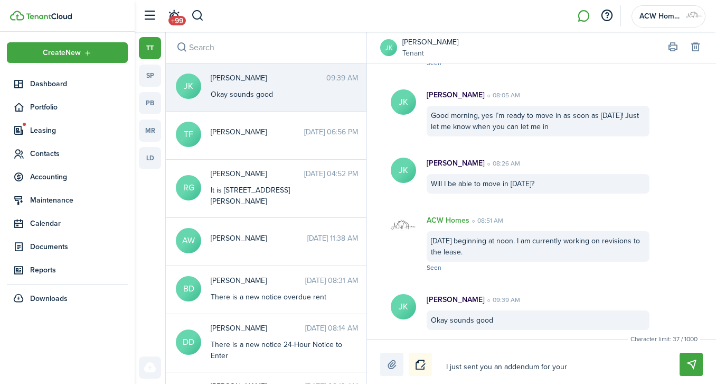
type textarea "I just sent you an addendum for your e"
type textarea "I just sent you an addendum for your es"
type textarea "I just sent you an addendum for your esi"
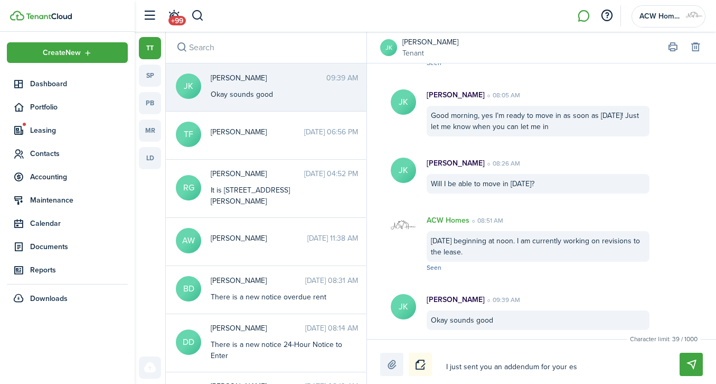
type textarea "I just sent you an addendum for your esi"
type textarea "I just sent you an addendum for your esig"
type textarea "I just sent you an addendum for your esign"
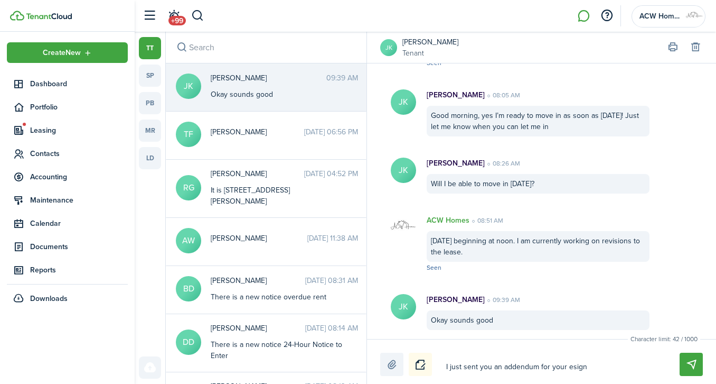
type textarea "I just sent you an addendum for your esigna"
type textarea "I just sent you an addendum for your esignat"
type textarea "I just sent you an addendum for your esignatu"
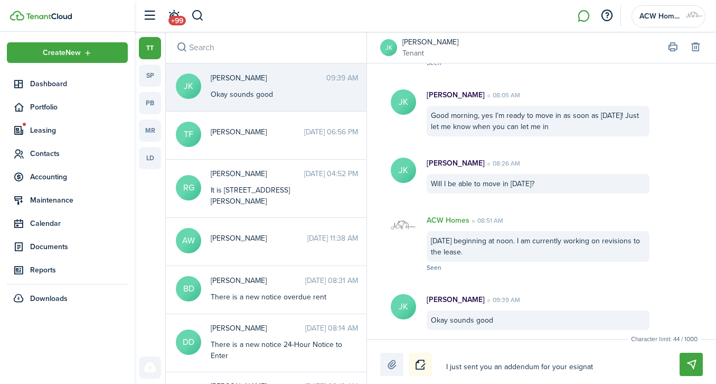
type textarea "I just sent you an addendum for your esignatu"
type textarea "I just sent you an addendum for your esignatur"
type textarea "I just sent you an addendum for your esignature"
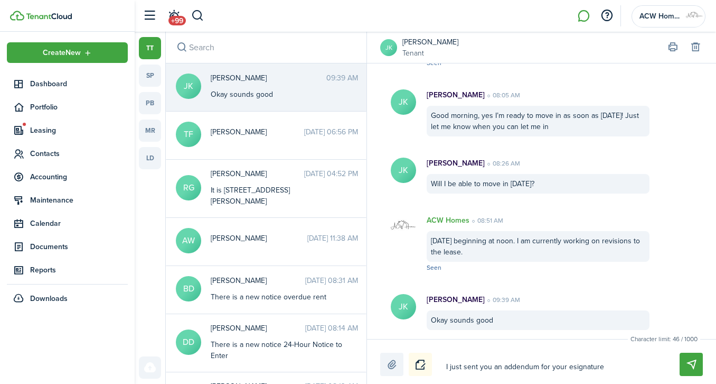
type textarea "I just sent you an addendum for your esignature."
click at [571, 367] on textarea "I just sent you an addendum for your esignature." at bounding box center [551, 367] width 216 height 18
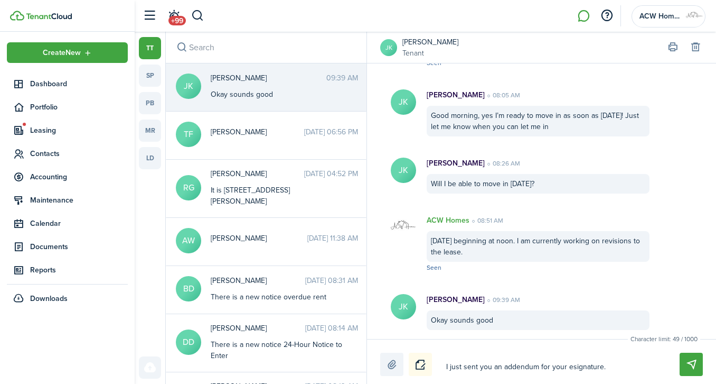
click at [571, 367] on textarea "I just sent you an addendum for your esignature." at bounding box center [551, 367] width 216 height 18
type textarea "I just sent you an addendum for your e-signature."
click at [618, 368] on textarea "I just sent you an addendum for your e-signature." at bounding box center [551, 367] width 216 height 18
type textarea "I just sent you an addendum for your e-signature. T"
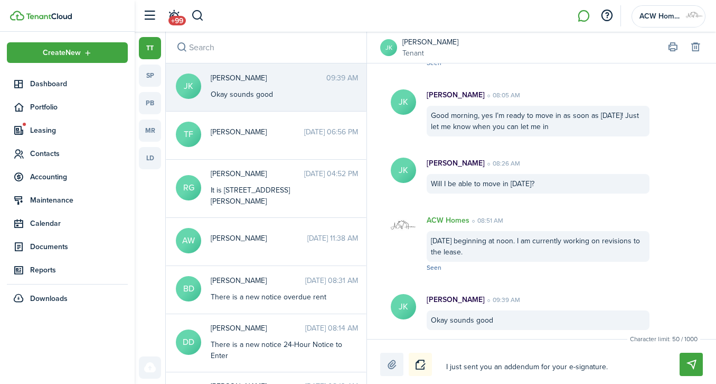
type textarea "I just sent you an addendum for your e-signature. T"
type textarea "I just sent you an addendum for your e-signature. Th"
type textarea "I just sent you an addendum for your e-signature. Thi"
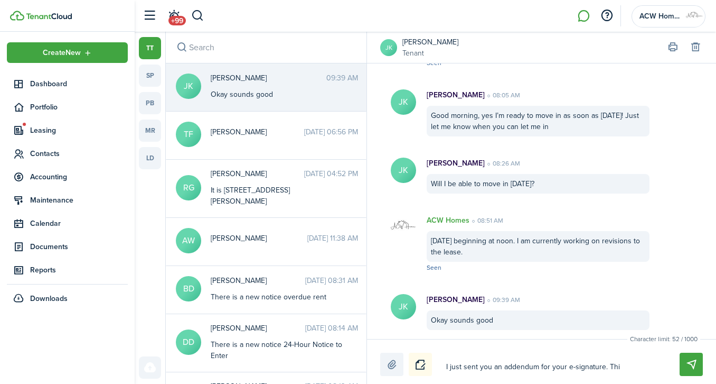
type textarea "I just sent you an addendum for your e-signature. This"
type textarea "I just sent you an addendum for your e-signature. This i"
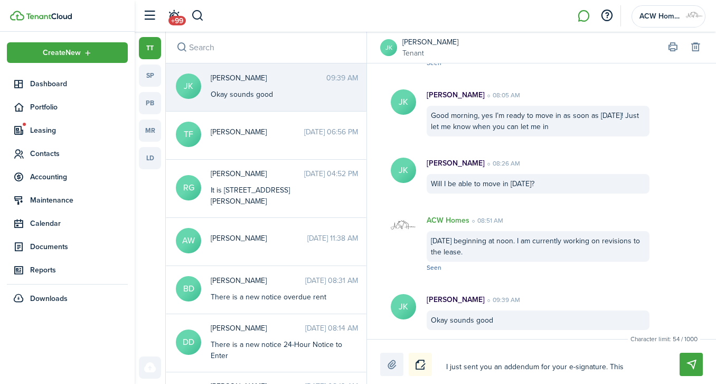
type textarea "I just sent you an addendum for your e-signature. This i"
type textarea "I just sent you an addendum for your e-signature. This is"
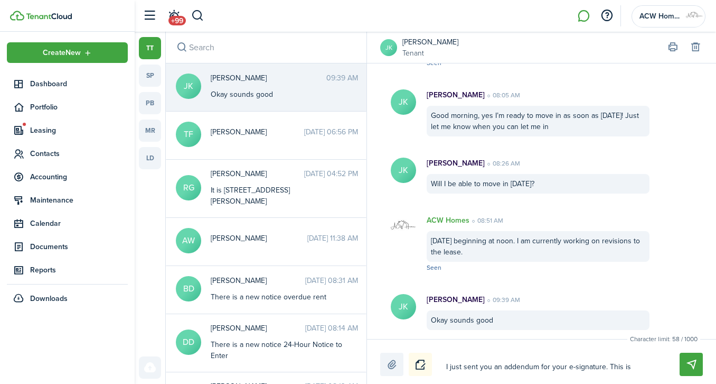
type textarea "I just sent you an addendum for your e-signature. This is f"
type textarea "I just sent you an addendum for your e-signature. This is fo"
type textarea "I just sent you an addendum for your e-signature. This is for"
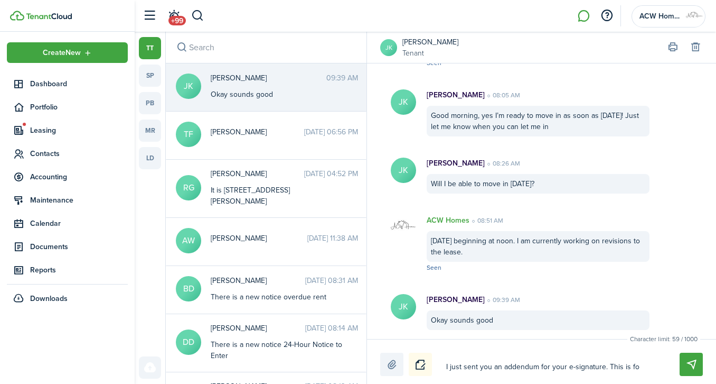
type textarea "I just sent you an addendum for your e-signature. This is for"
type textarea "I just sent you an addendum for your e-signature. This is for t"
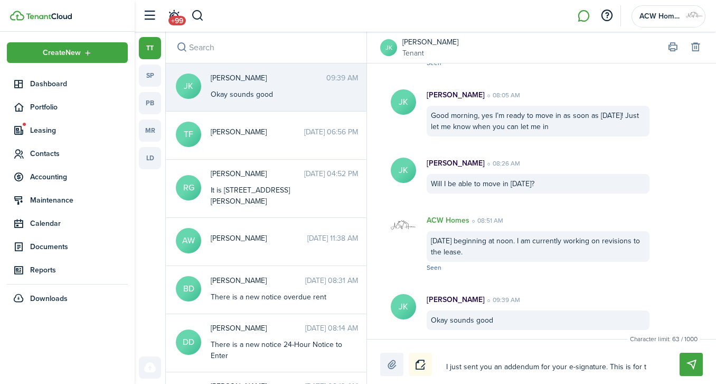
type textarea "I just sent you an addendum for your e-signature. This is for th"
type textarea "I just sent you an addendum for your e-signature. This is for the"
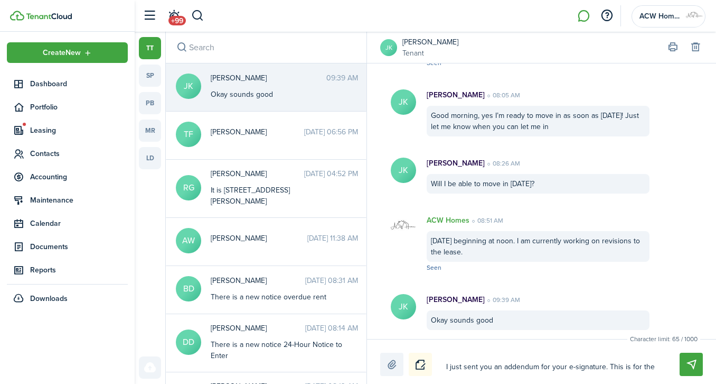
type textarea "I just sent you an addendum for your e-signature. This is for the"
type textarea "I just sent you an addendum for your e-signature. This is for the a"
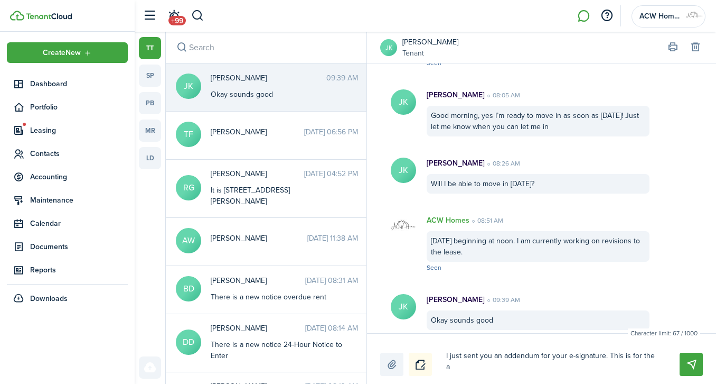
type textarea "I just sent you an addendum for your e-signature. This is for the"
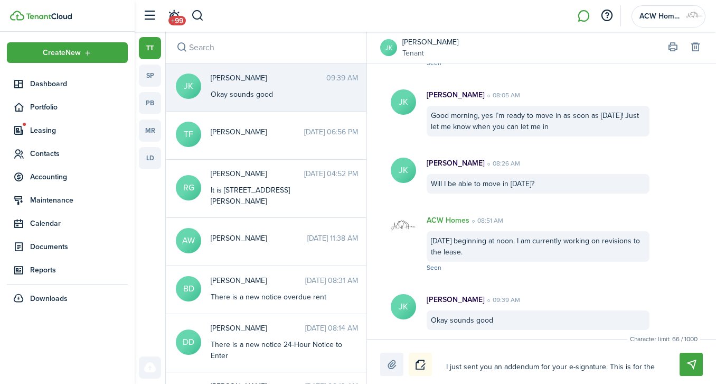
type textarea "I just sent you an addendum for your e-signature. This is for the u"
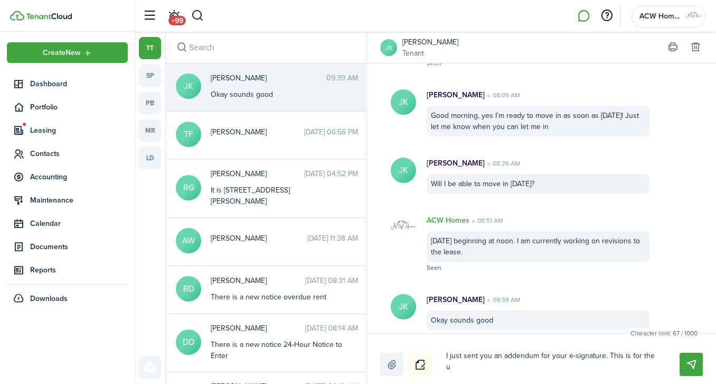
type textarea "I just sent you an addendum for your e-signature. This is for the un"
type textarea "I just sent you an addendum for your e-signature. This is for the uni"
type textarea "I just sent you an addendum for your e-signature. This is for the unit"
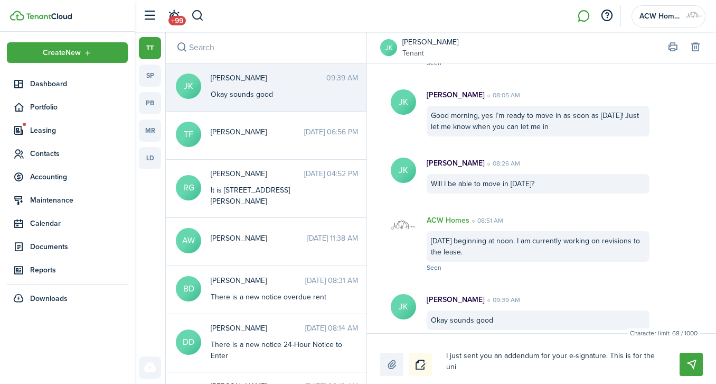
type textarea "I just sent you an addendum for your e-signature. This is for the unit"
type textarea "I just sent you an addendum for your e-signature. This is for the unit c"
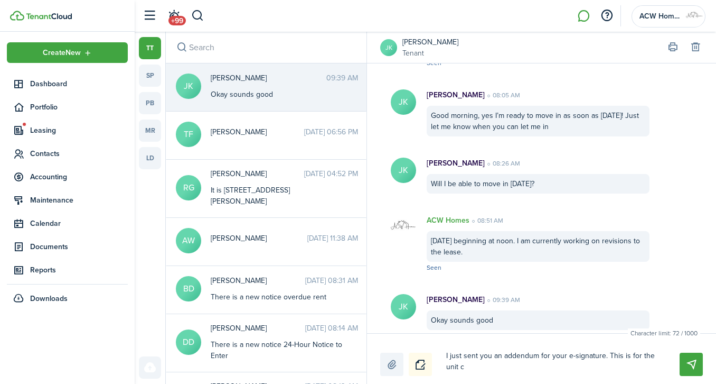
type textarea "I just sent you an addendum for your e-signature. This is for the unit ch"
type textarea "I just sent you an addendum for your e-signature. This is for the unit cha"
type textarea "I just sent you an addendum for your e-signature. This is for the unit chan"
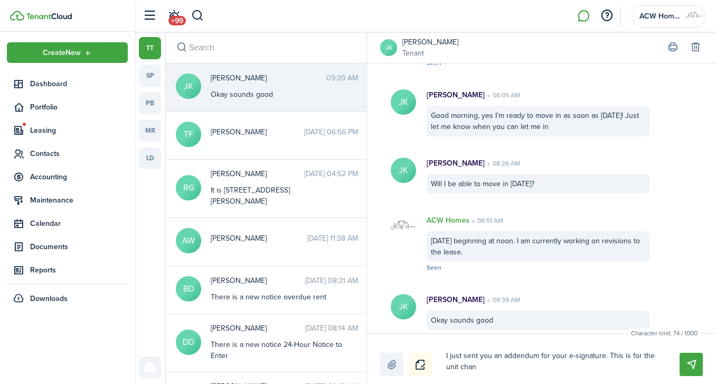
type textarea "I just sent you an addendum for your e-signature. This is for the unit chan"
type textarea "I just sent you an addendum for your e-signature. This is for the unit [PERSON_…"
type textarea "I just sent you an addendum for your e-signature. This is for the unit change"
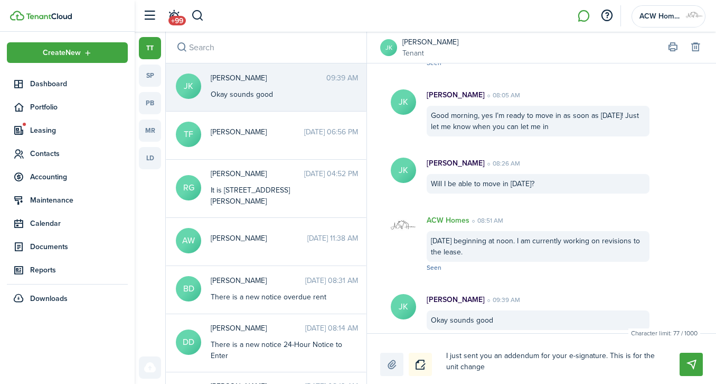
type textarea "I just sent you an addendum for your e-signature. This is for the unit change"
type textarea "I just sent you an addendum for your e-signature. This is for the unit change a"
type textarea "I just sent you an addendum for your e-signature. This is for the unit change an"
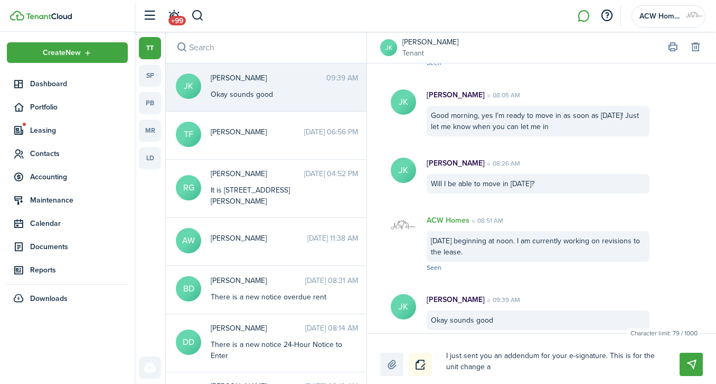
type textarea "I just sent you an addendum for your e-signature. This is for the unit change an"
type textarea "I just sent you an addendum for your e-signature. This is for the unit change a…"
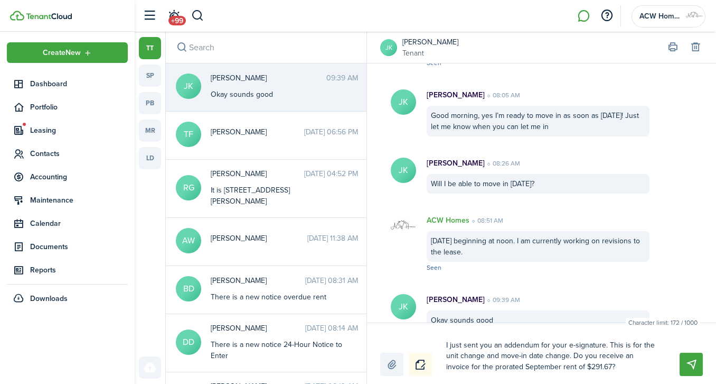
click at [576, 354] on textarea "I just sent you an addendum for your e-signature. This is for the unit change a…" at bounding box center [551, 356] width 216 height 40
click at [692, 364] on button "Send" at bounding box center [691, 363] width 23 height 23
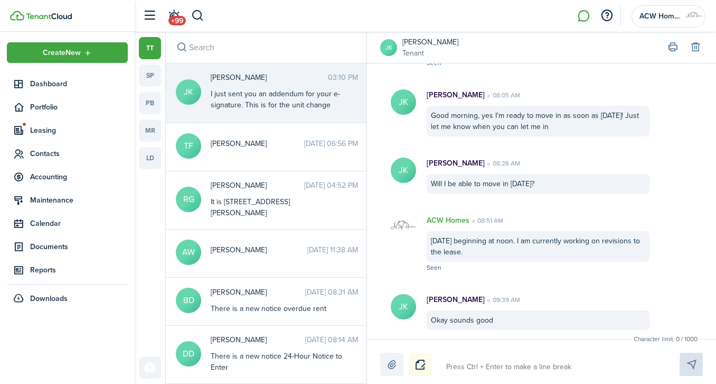
scroll to position [1059, 0]
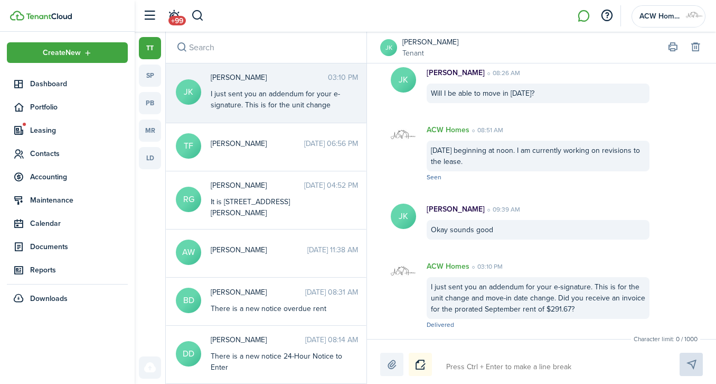
click at [42, 175] on span "Accounting" at bounding box center [79, 176] width 98 height 11
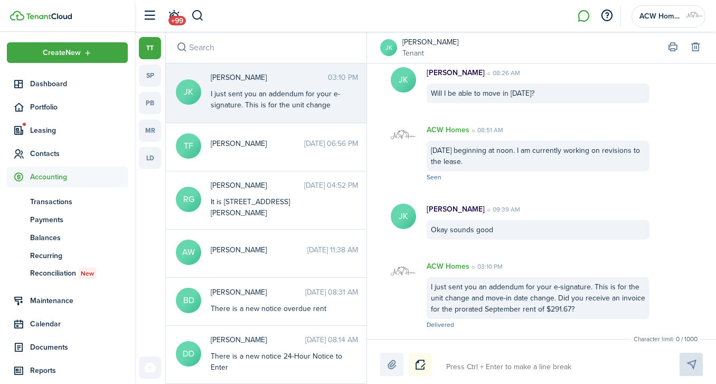
click at [51, 198] on span "Transactions" at bounding box center [79, 201] width 98 height 11
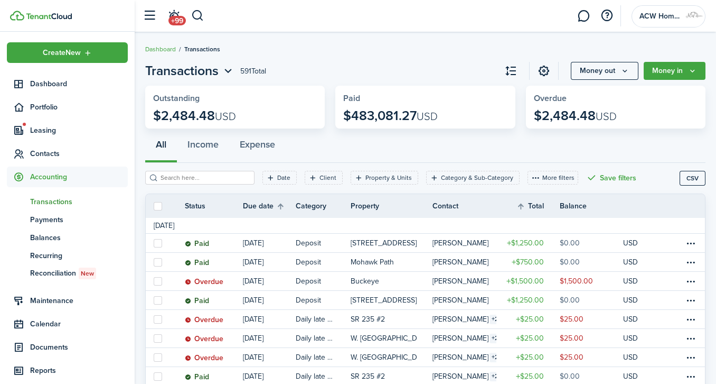
click at [694, 263] on table-menu-btn-icon at bounding box center [691, 262] width 13 height 13
click at [615, 282] on link "Clone" at bounding box center [651, 281] width 92 height 18
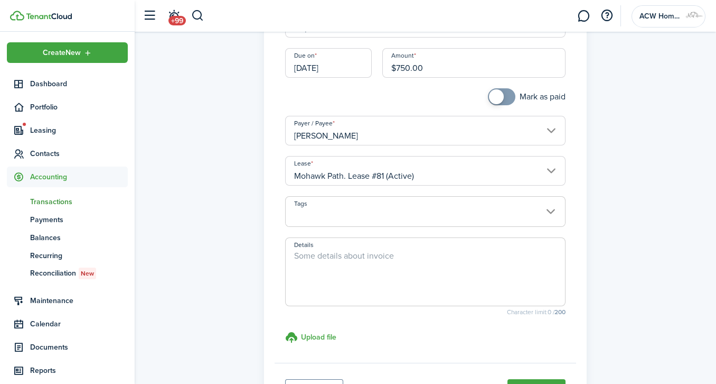
scroll to position [99, 0]
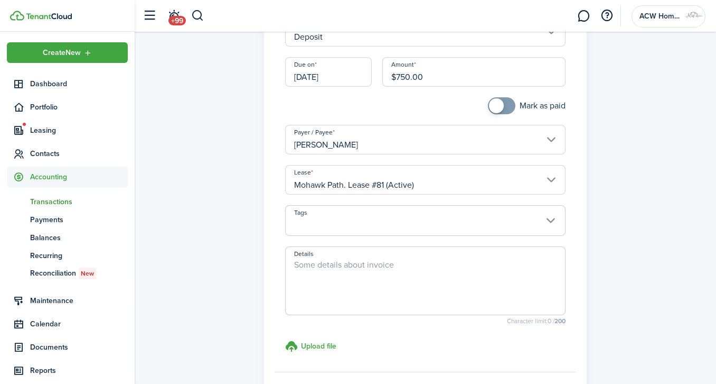
click at [362, 264] on textarea "Details" at bounding box center [425, 283] width 279 height 51
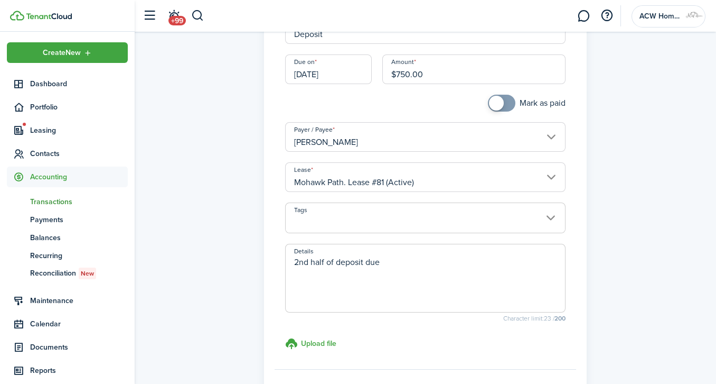
click at [311, 74] on input "[DATE]" at bounding box center [328, 69] width 87 height 30
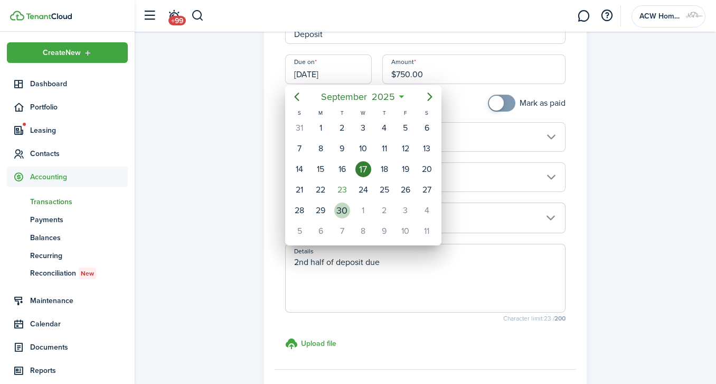
click at [338, 206] on div "30" at bounding box center [342, 210] width 16 height 16
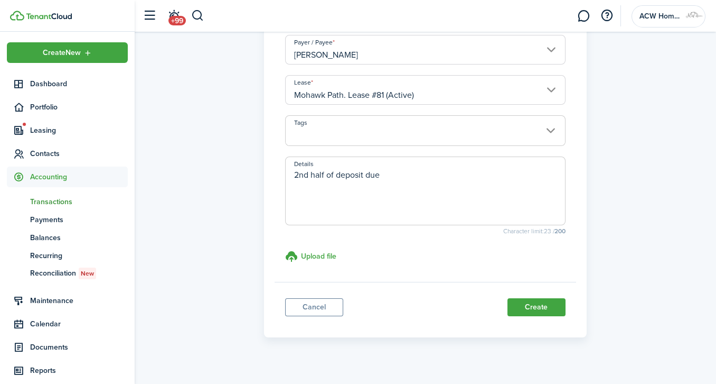
scroll to position [201, 0]
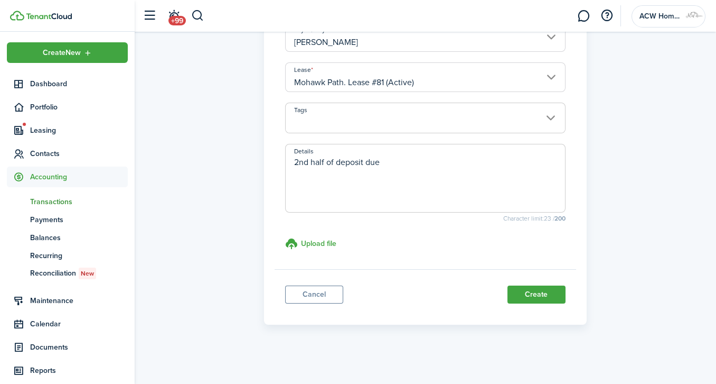
click at [535, 295] on button "Create" at bounding box center [537, 294] width 58 height 18
